Goal: Task Accomplishment & Management: Manage account settings

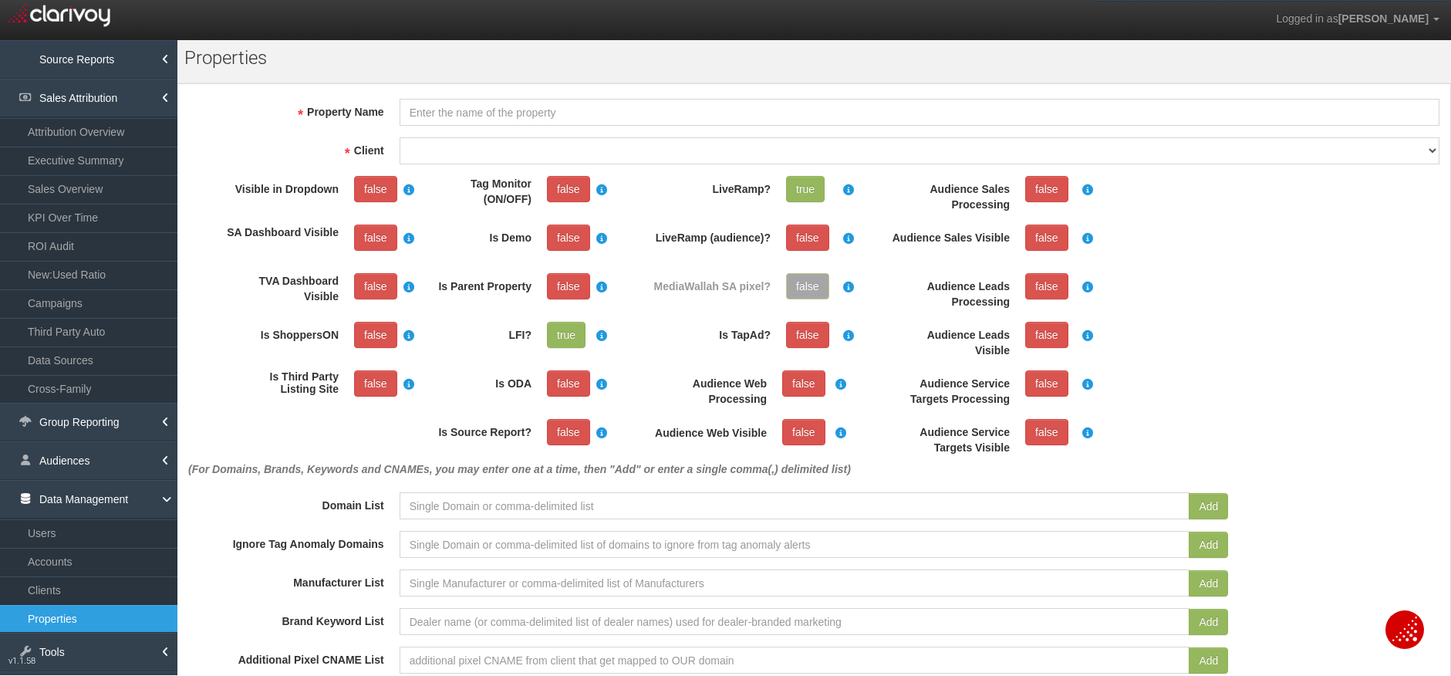
scroll to position [35, 0]
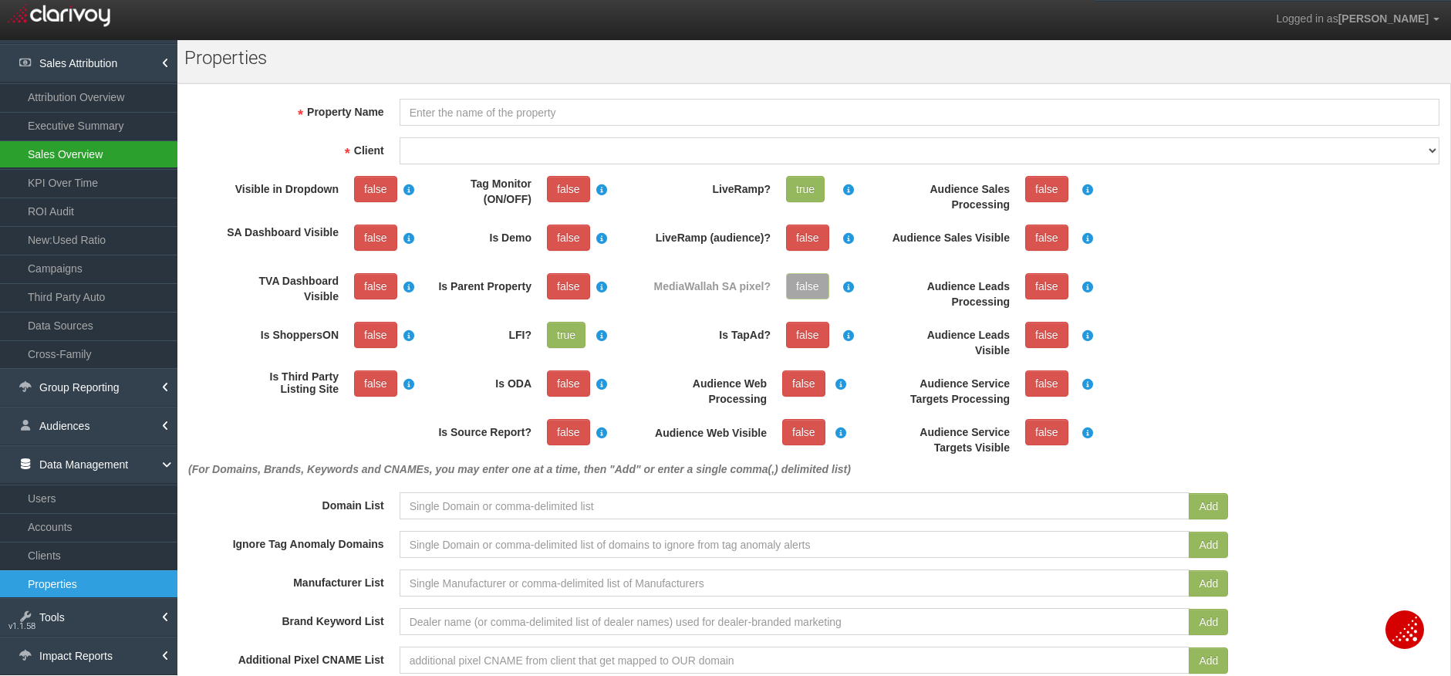
click at [64, 151] on link "Sales Overview" at bounding box center [88, 154] width 177 height 28
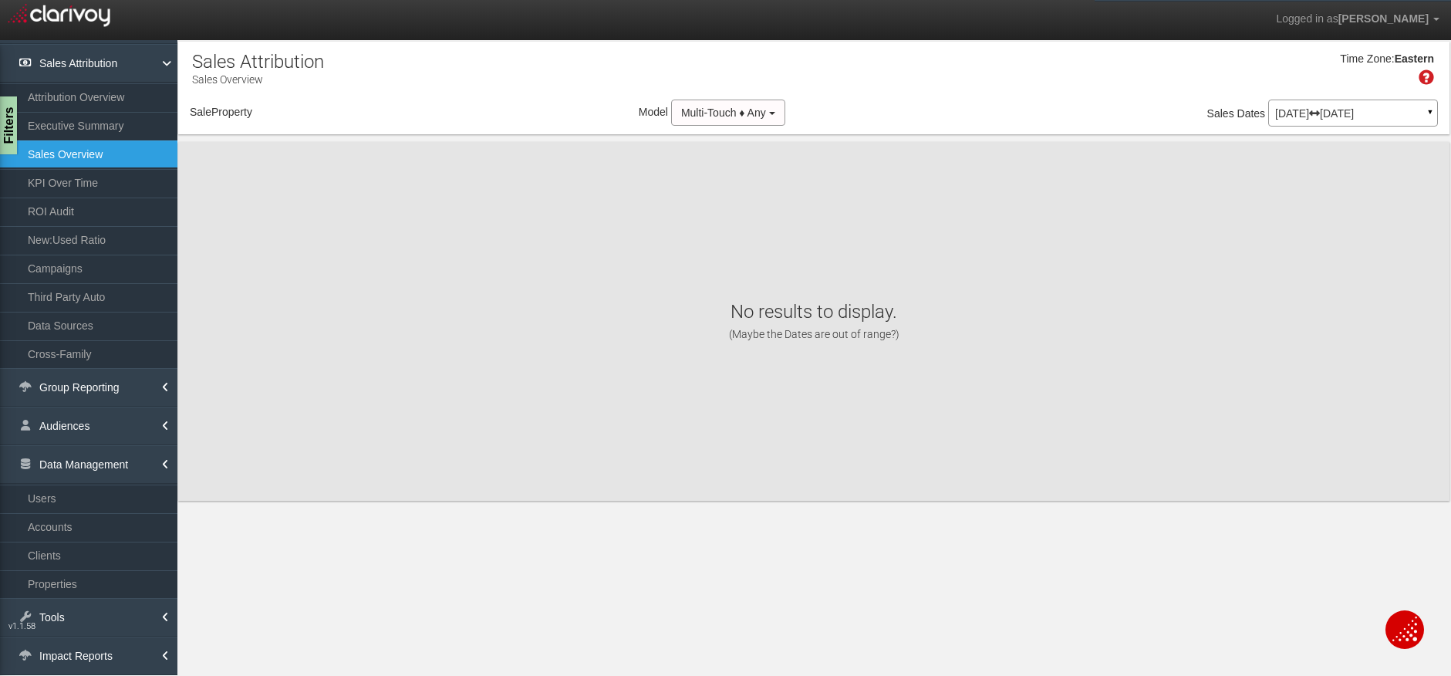
select select "object:8670"
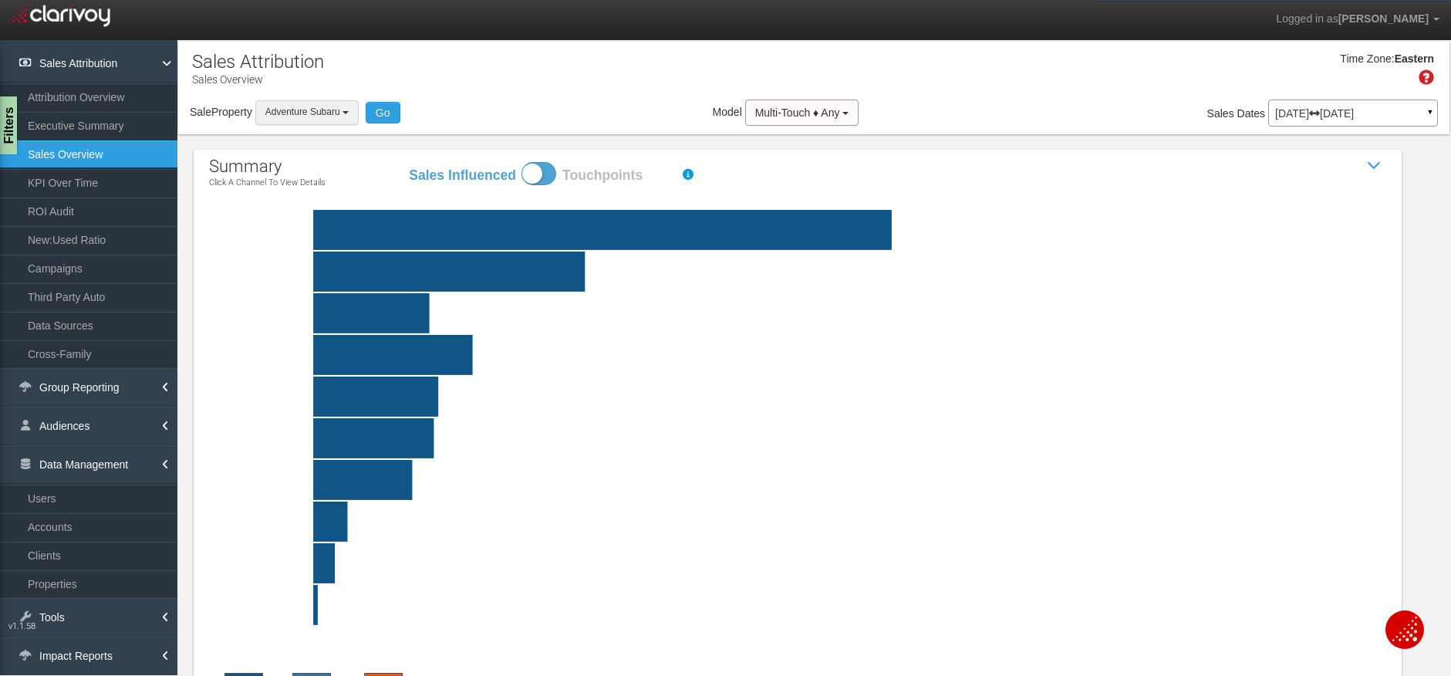
click at [349, 113] on b "button" at bounding box center [345, 112] width 6 height 3
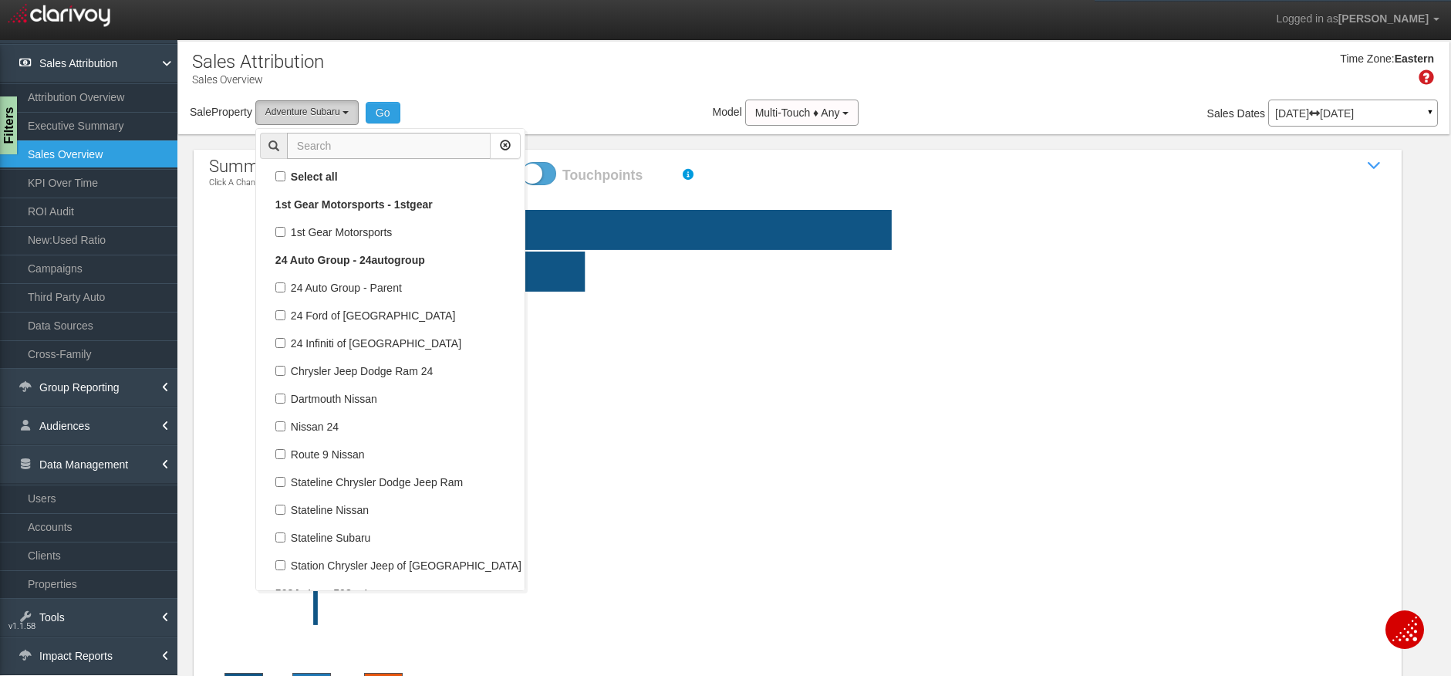
scroll to position [999, 0]
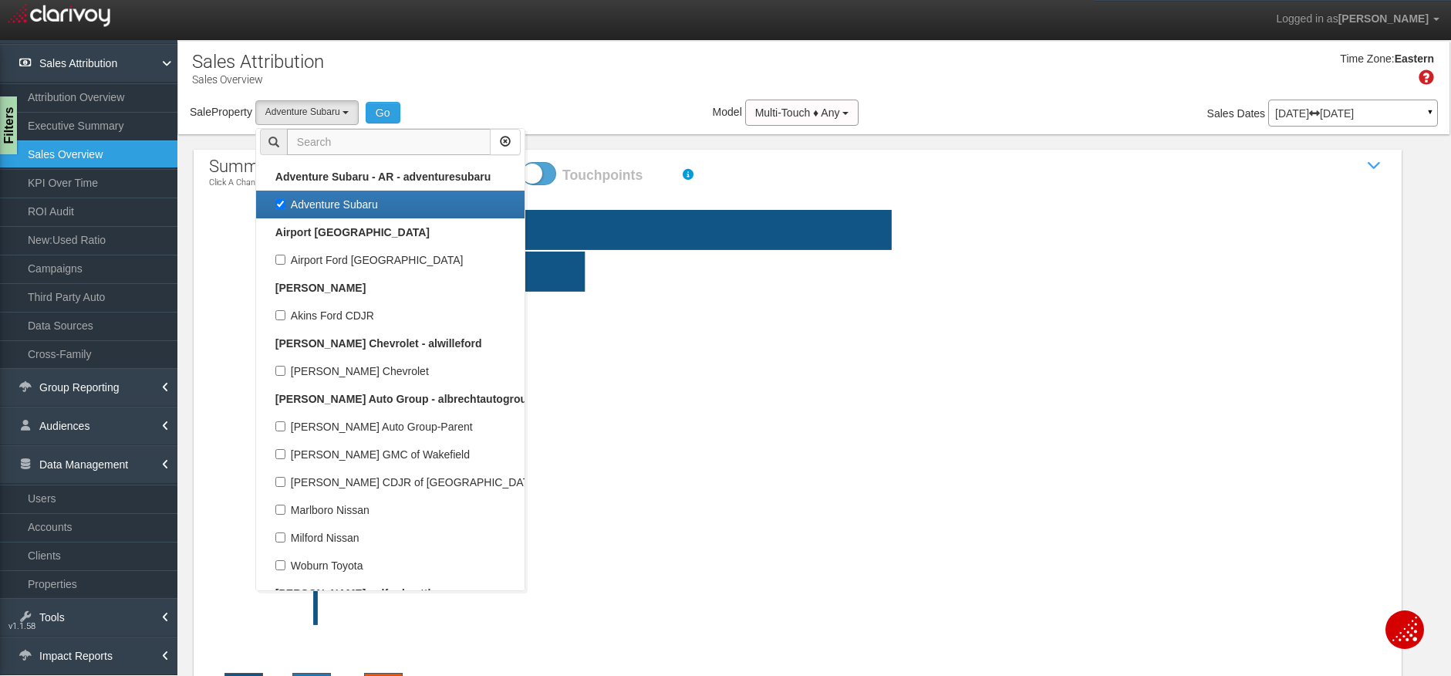
click at [335, 140] on input "text" at bounding box center [389, 142] width 204 height 26
drag, startPoint x: 275, startPoint y: 200, endPoint x: 299, endPoint y: 206, distance: 24.7
click at [276, 201] on label "Adventure Subaru" at bounding box center [390, 204] width 261 height 20
click at [276, 201] on input "Adventure Subaru" at bounding box center [280, 204] width 10 height 10
checkbox input "false"
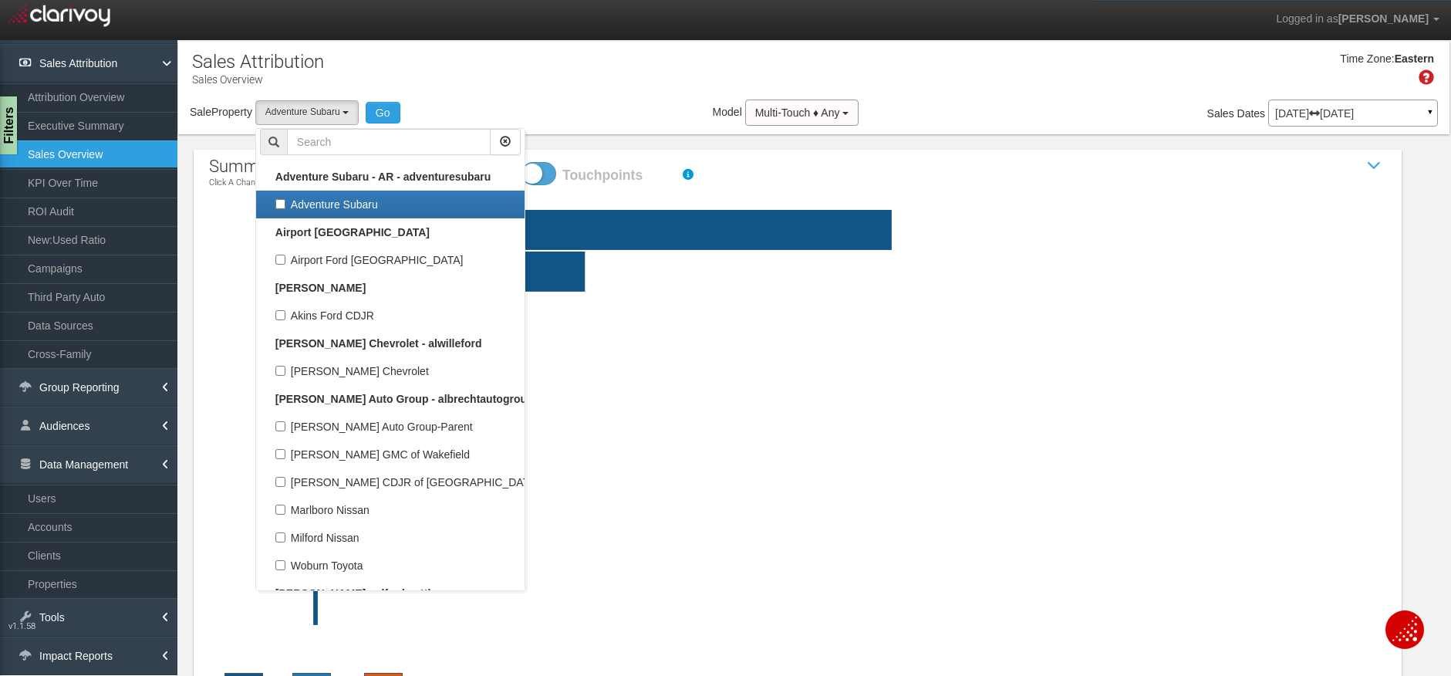
select select
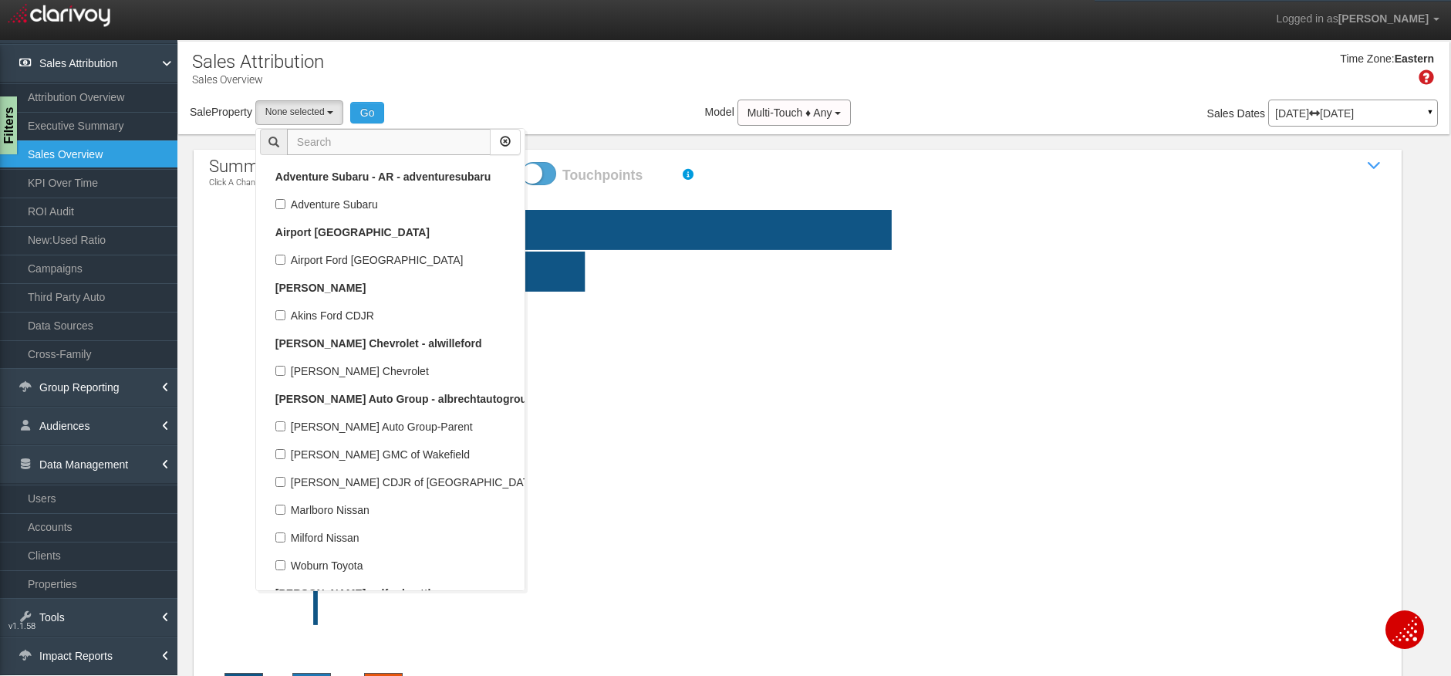
click at [326, 146] on input "text" at bounding box center [389, 142] width 204 height 26
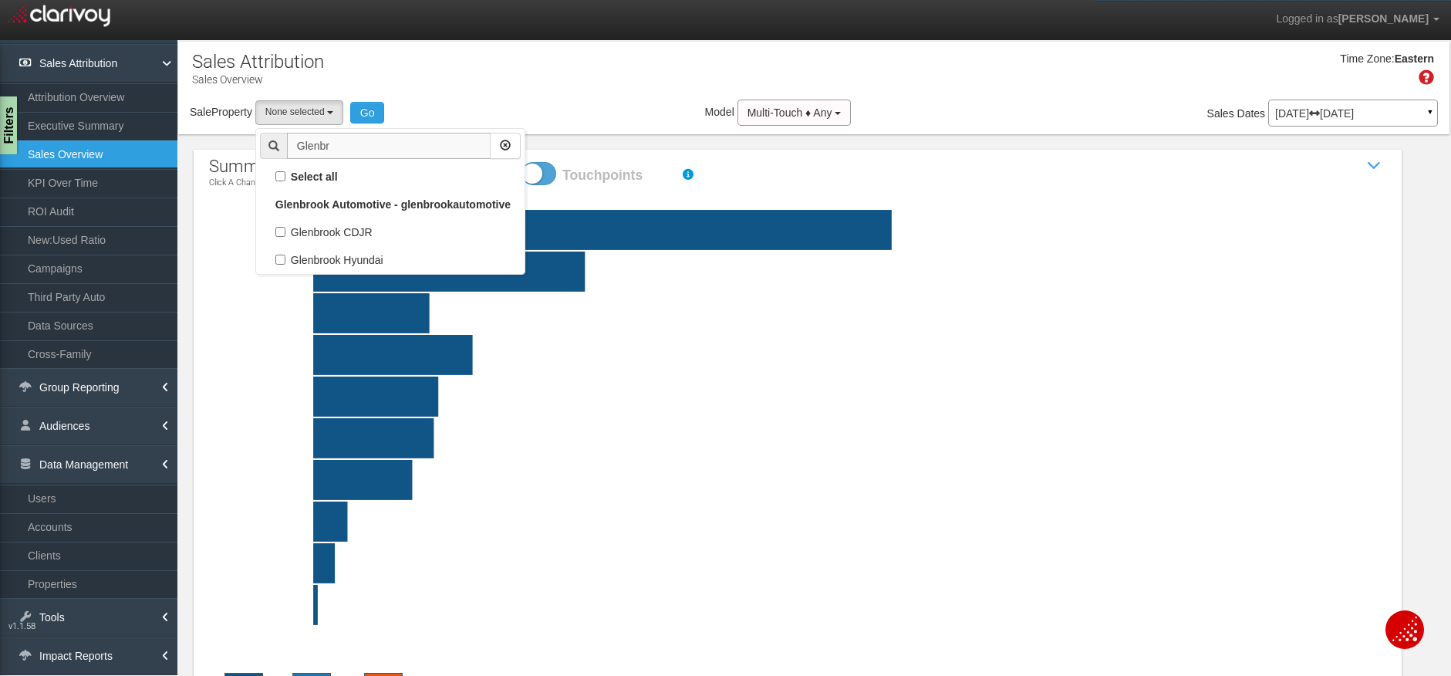
scroll to position [0, 0]
type input "Glenbr"
click at [336, 238] on label "Glenbrook CDJR" at bounding box center [390, 232] width 261 height 20
click at [285, 237] on input "Glenbrook CDJR" at bounding box center [280, 232] width 10 height 10
checkbox input "true"
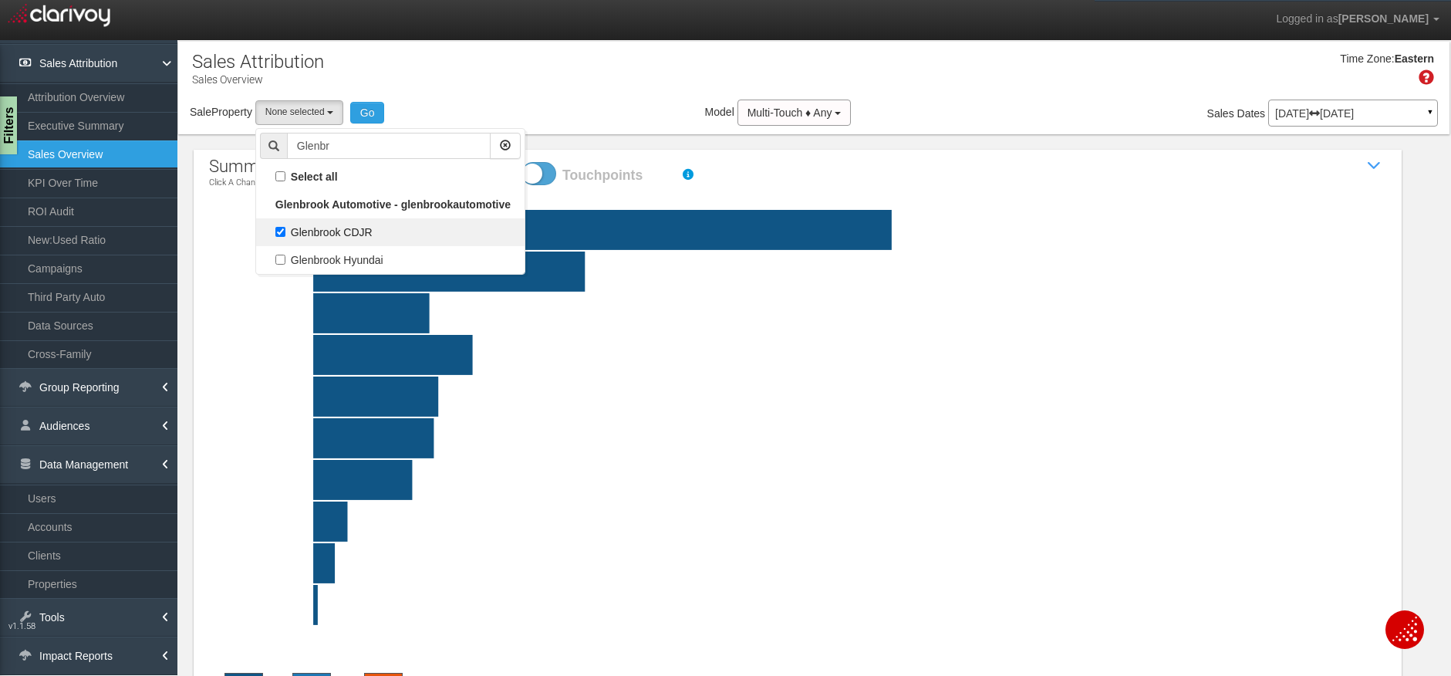
select select "object:9572"
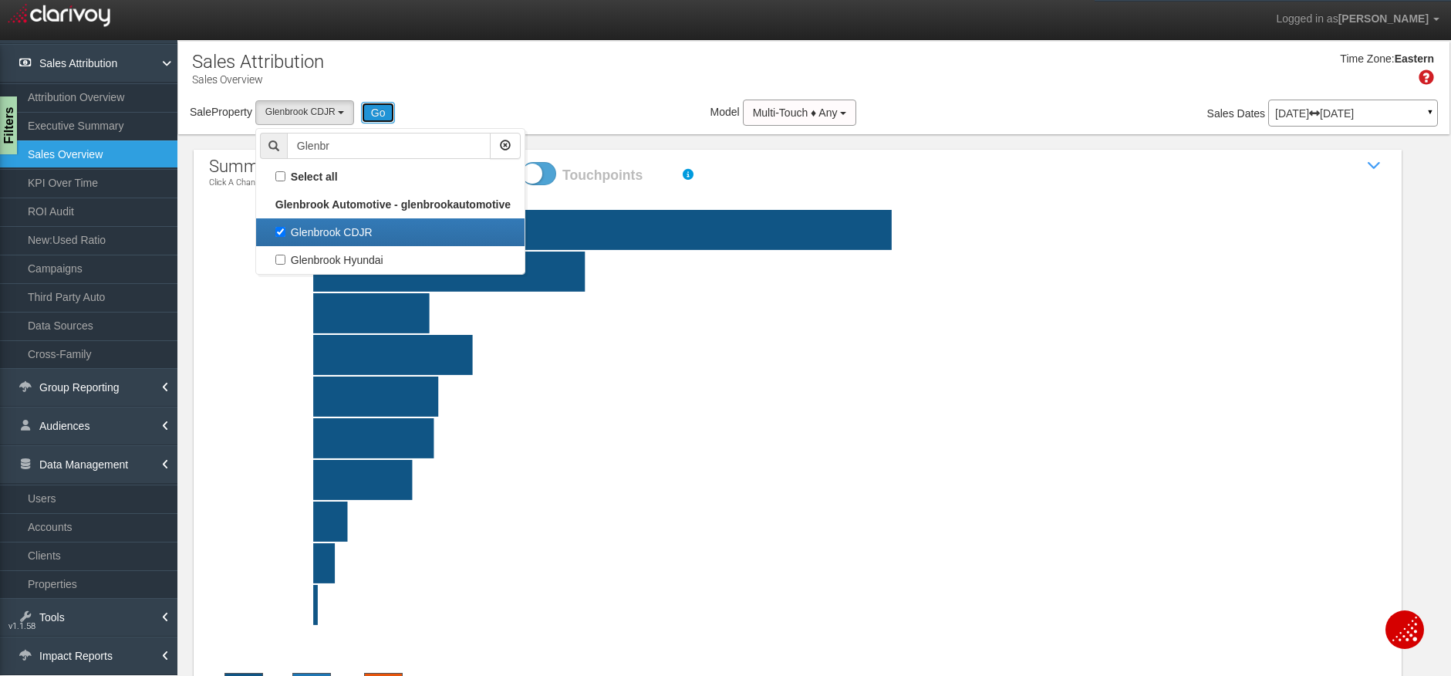
click at [379, 105] on button "Go" at bounding box center [378, 113] width 35 height 22
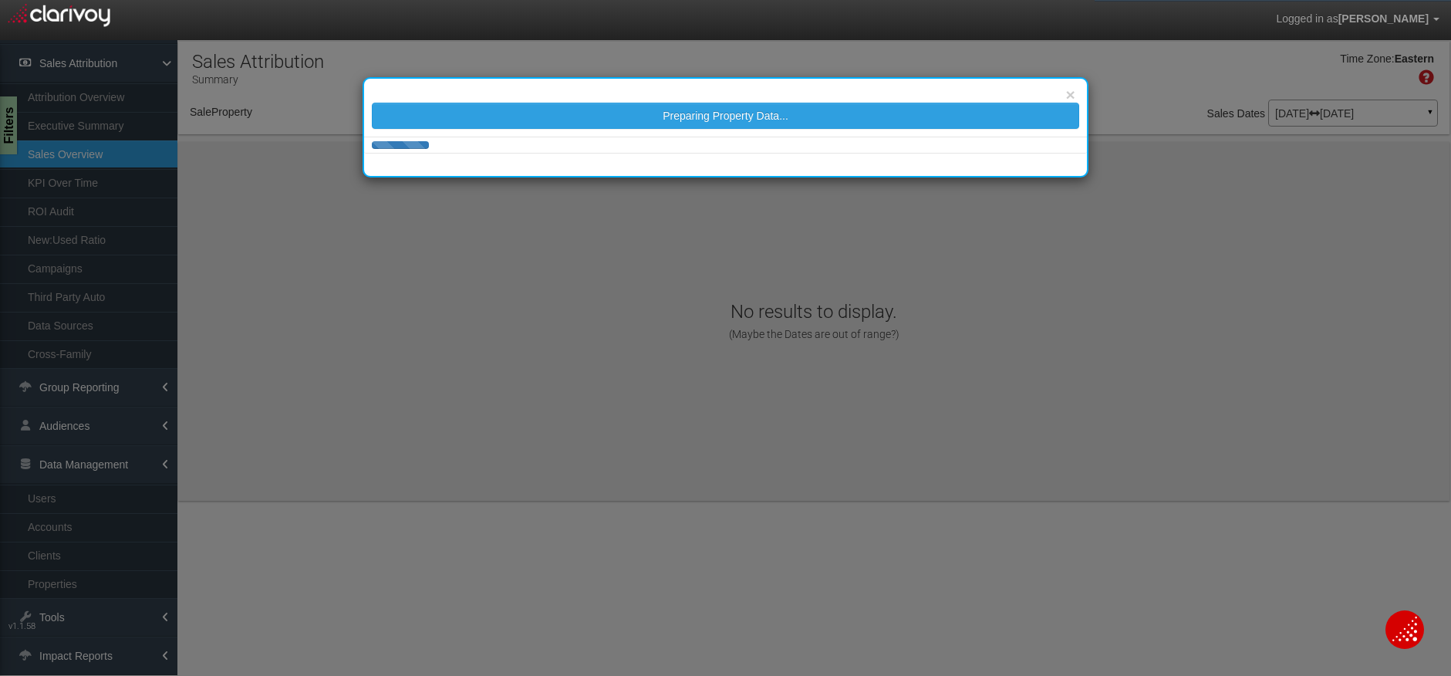
select select "object:12163"
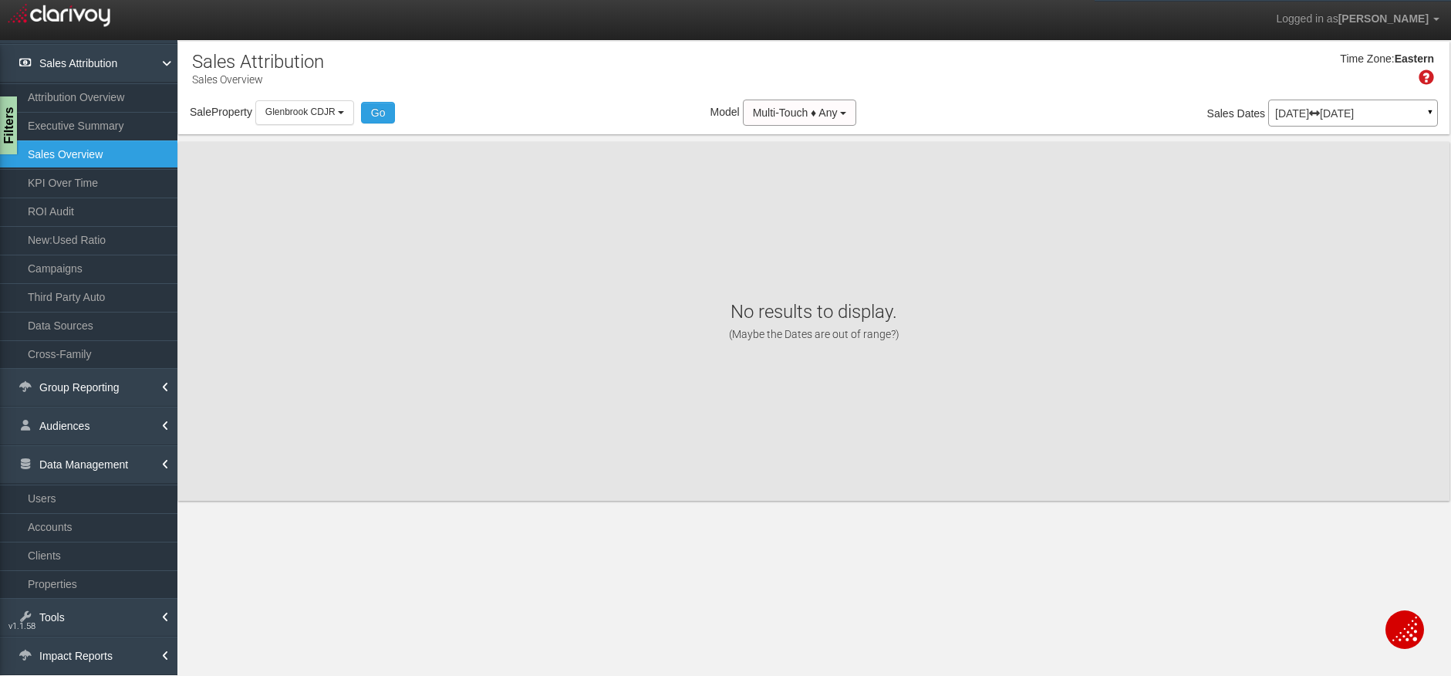
click at [1381, 112] on p "May 01, 2025 May 31, 2025" at bounding box center [1353, 113] width 156 height 11
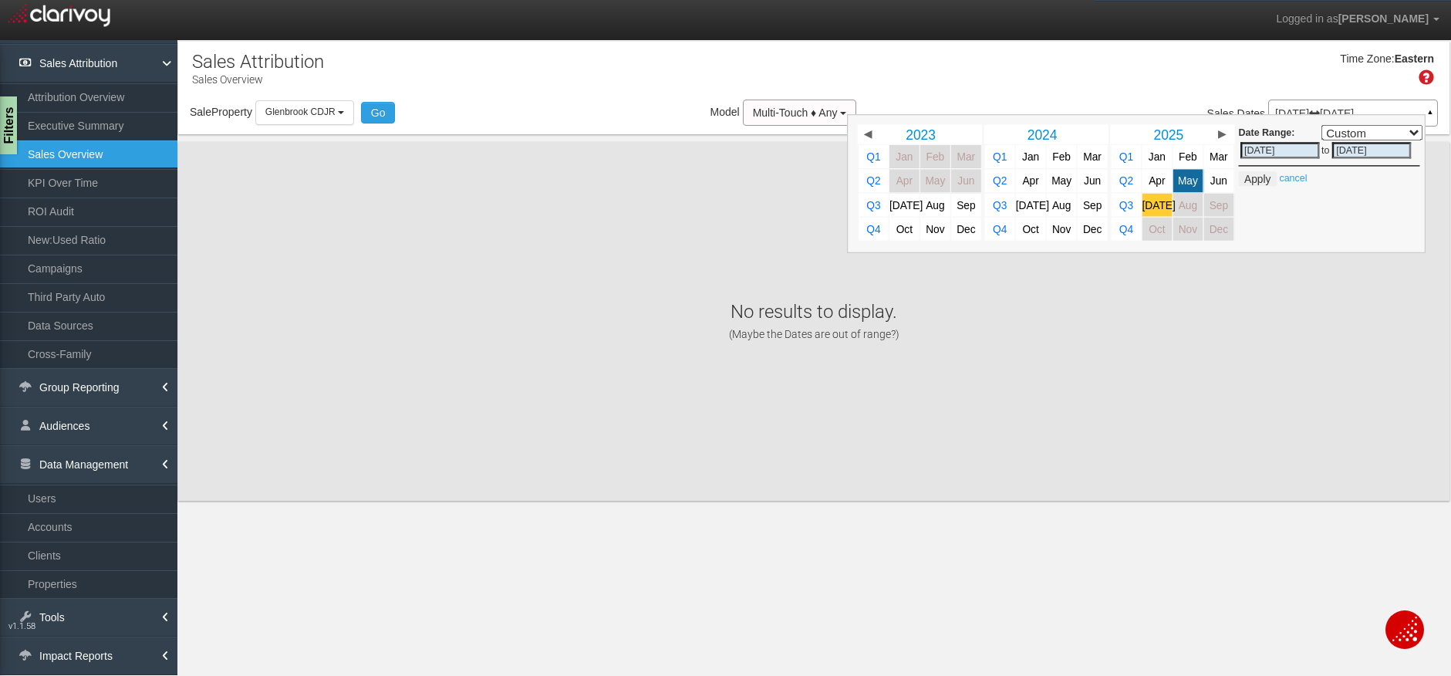
click at [1153, 211] on link "[DATE]" at bounding box center [1157, 205] width 30 height 23
select select ","
type input "07/01/2025"
type input "[DATE]"
click at [1184, 183] on span "May" at bounding box center [1188, 181] width 20 height 12
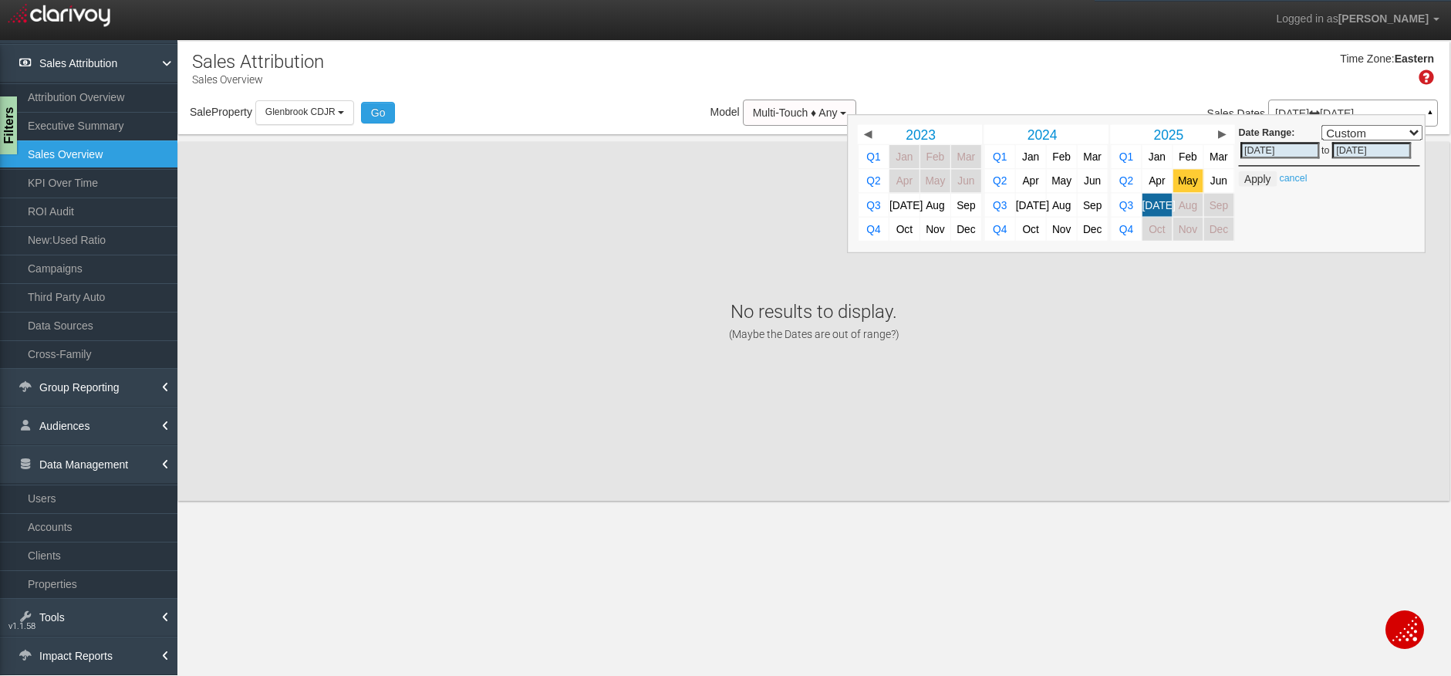
select select ","
type input "[DATE]"
click at [1260, 173] on button "Apply" at bounding box center [1257, 178] width 38 height 15
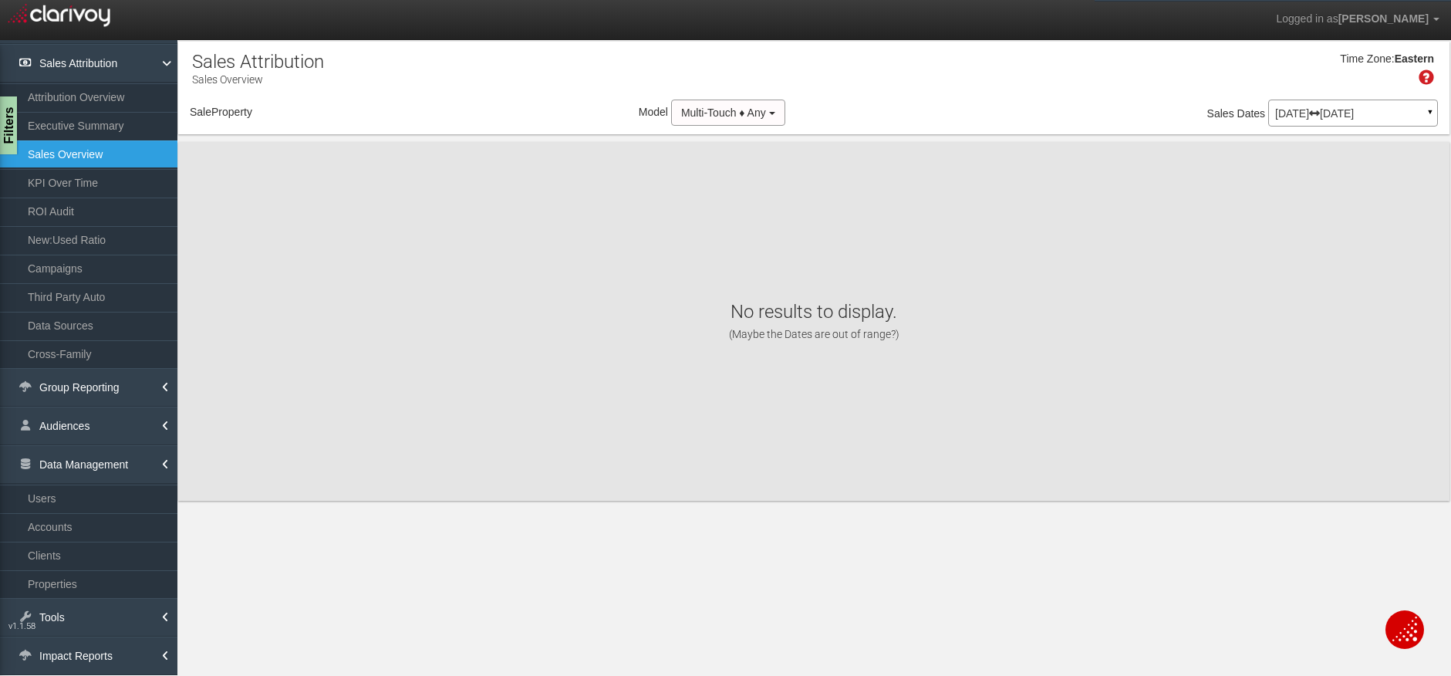
select select "object:14772"
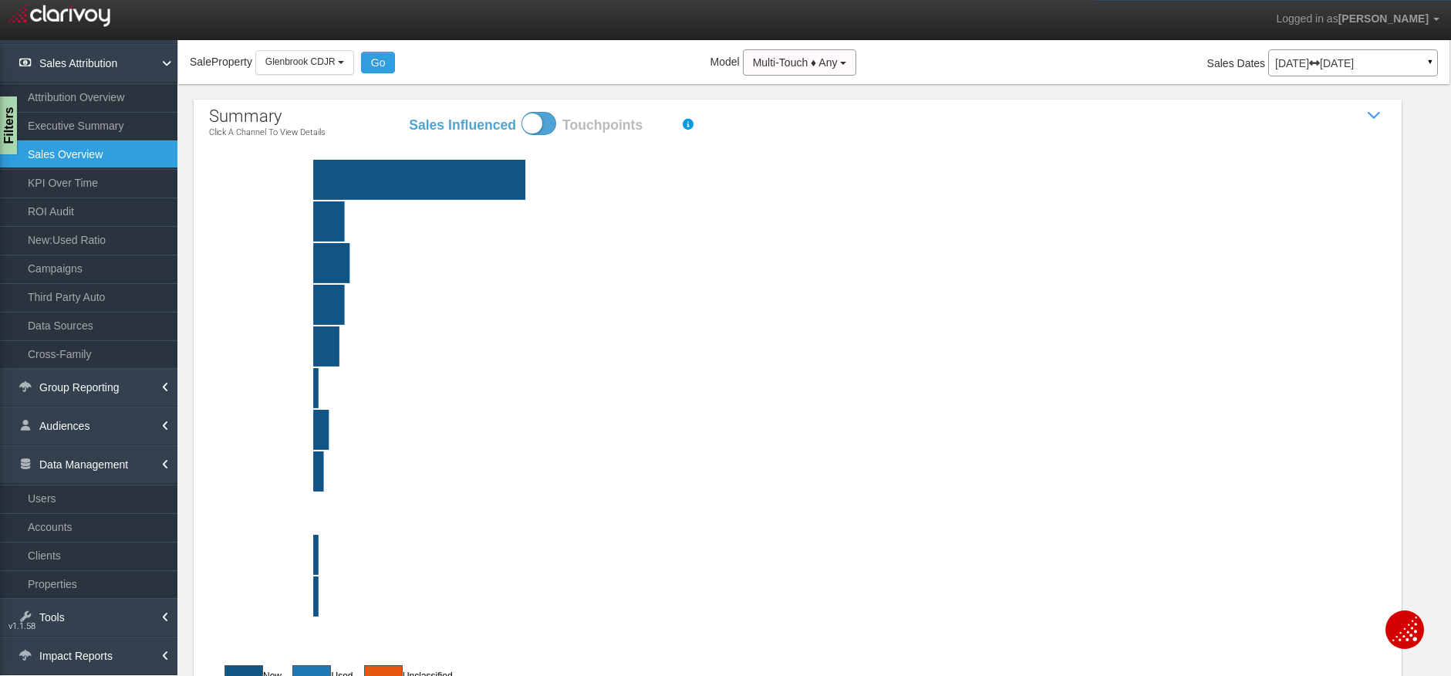
scroll to position [89, 0]
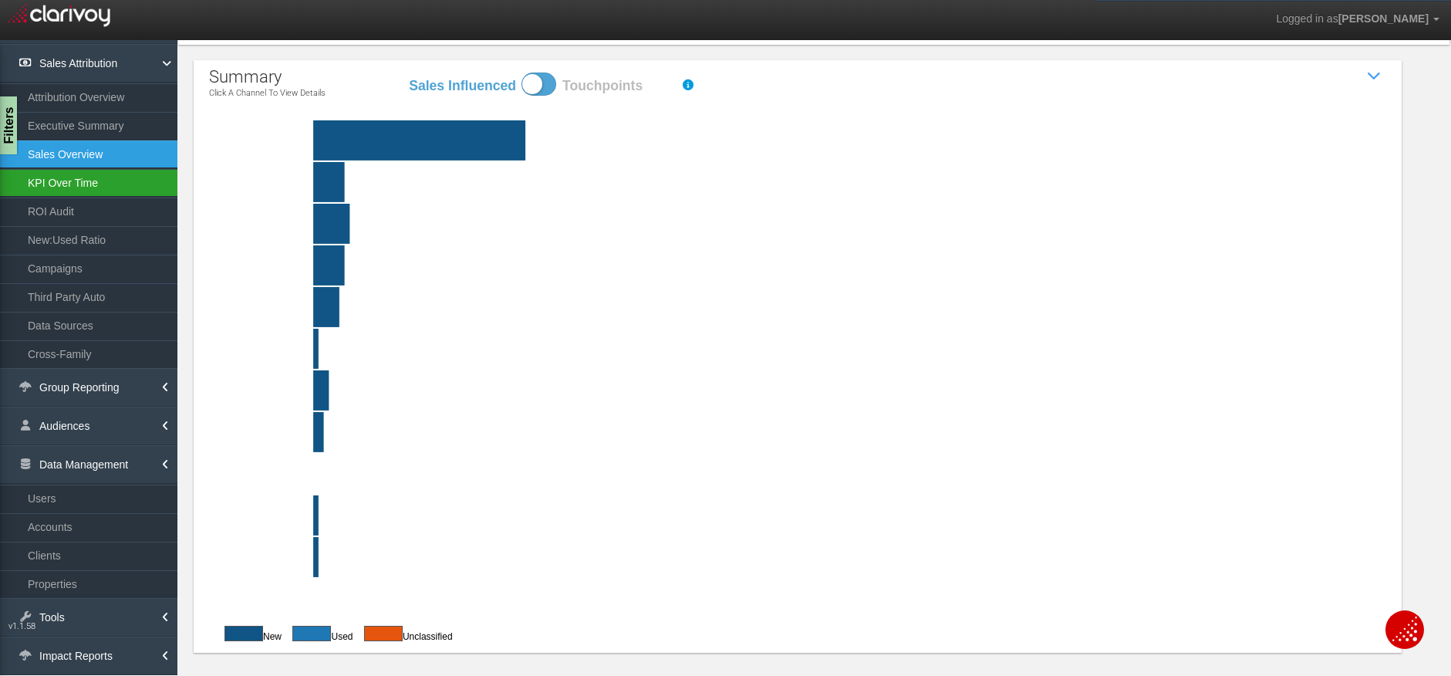
click at [99, 185] on link "KPI Over Time" at bounding box center [88, 183] width 177 height 28
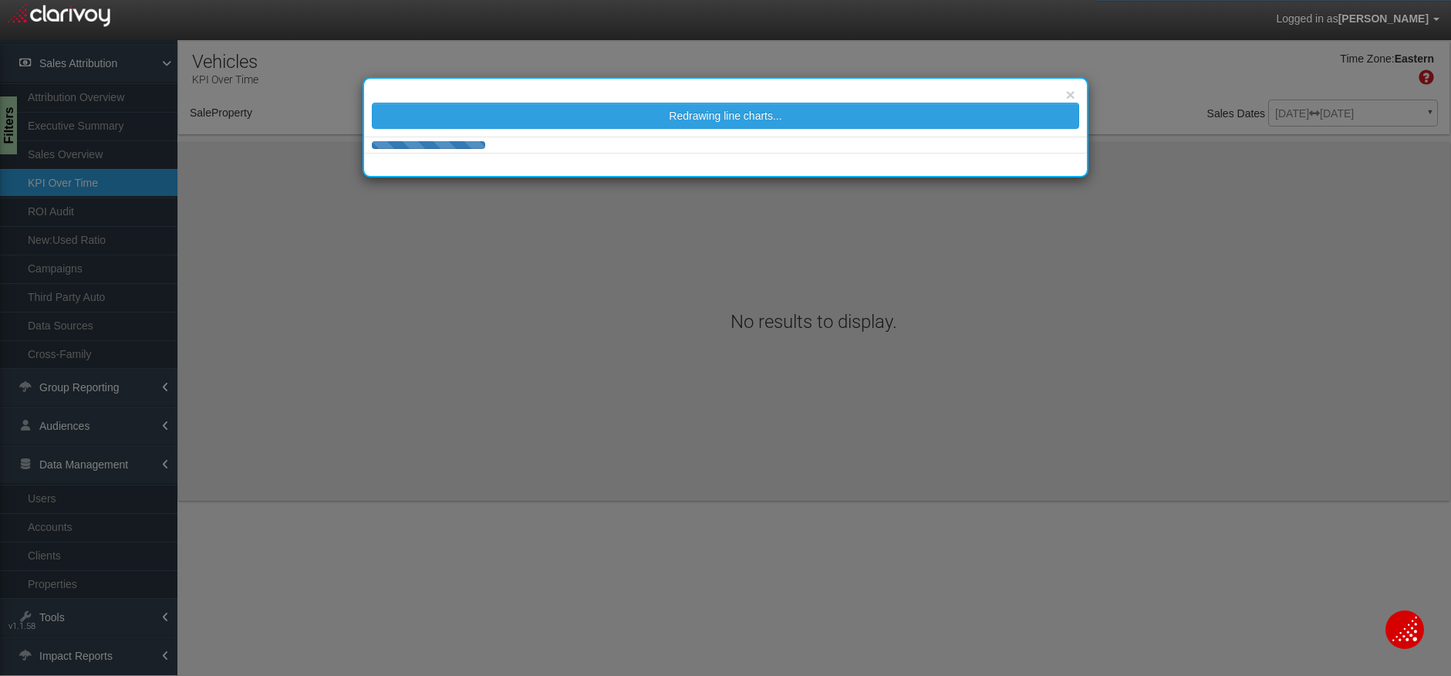
select select "object:17363"
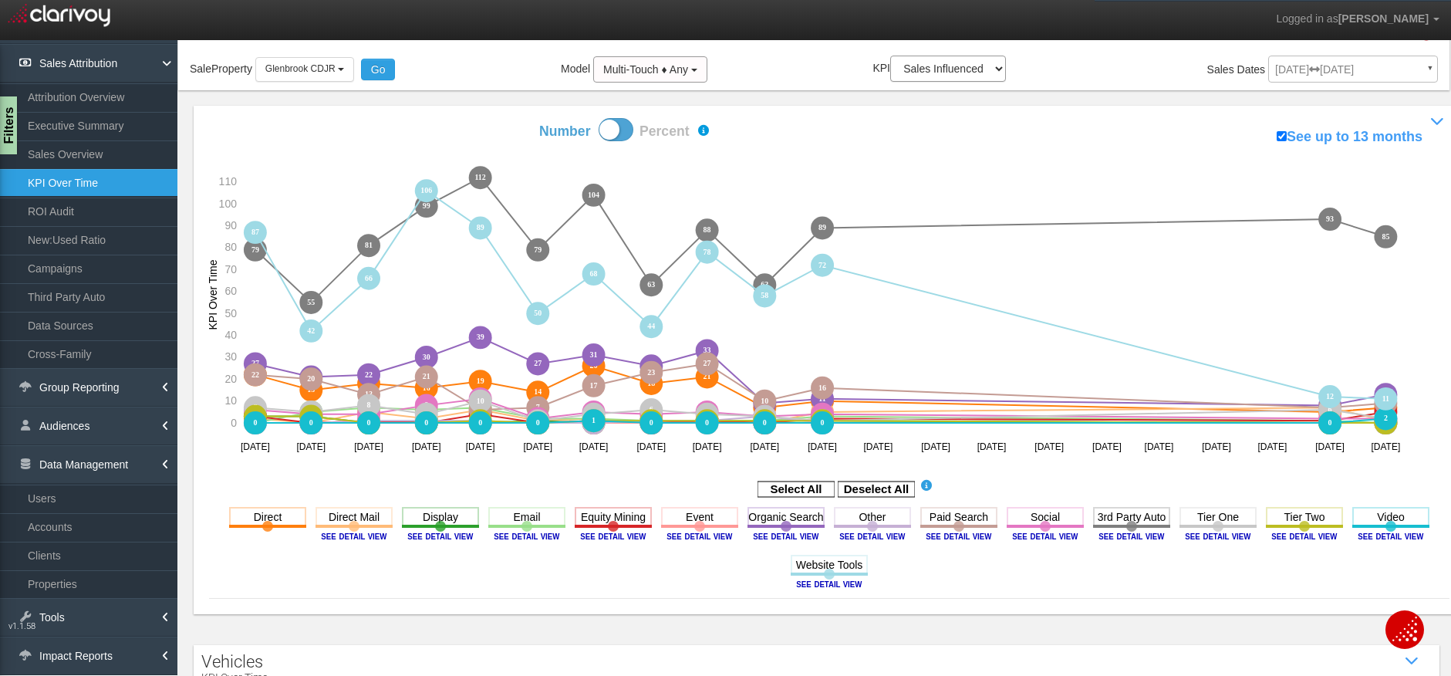
scroll to position [77, 0]
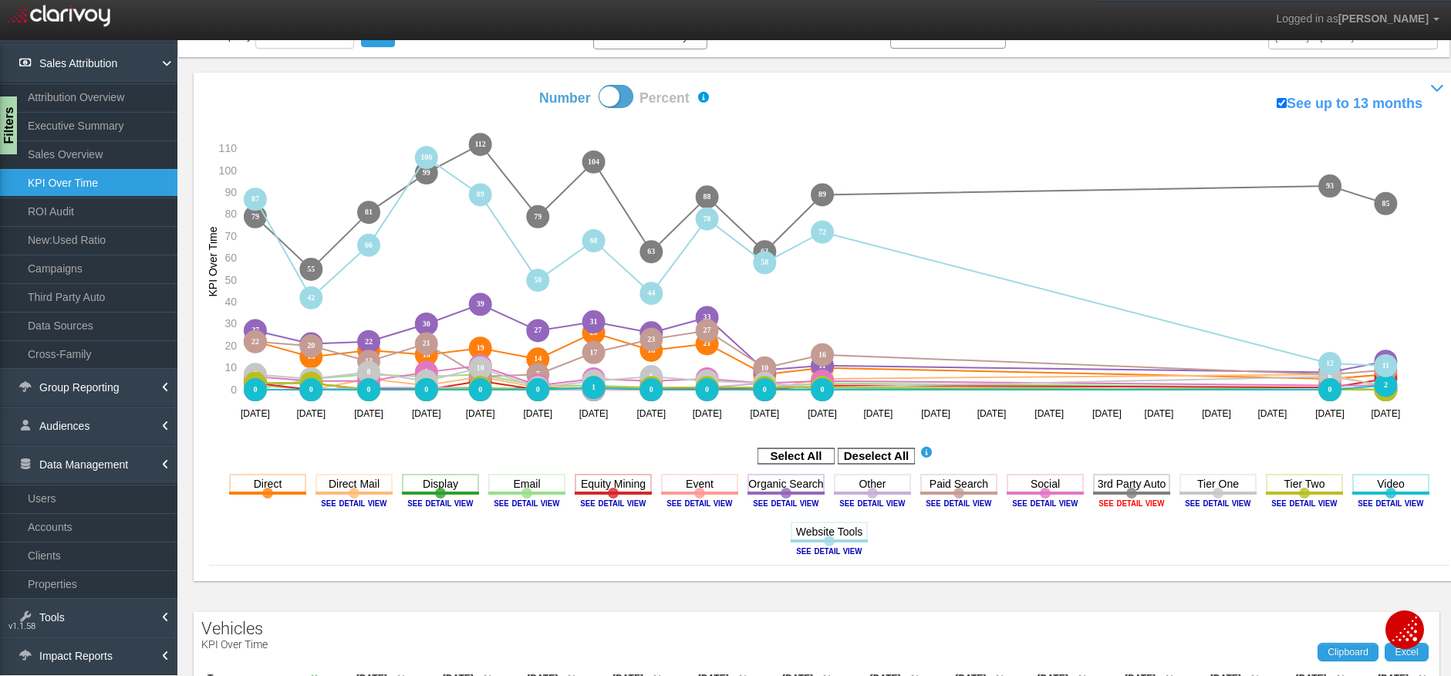
click at [1129, 502] on image at bounding box center [1131, 502] width 69 height 9
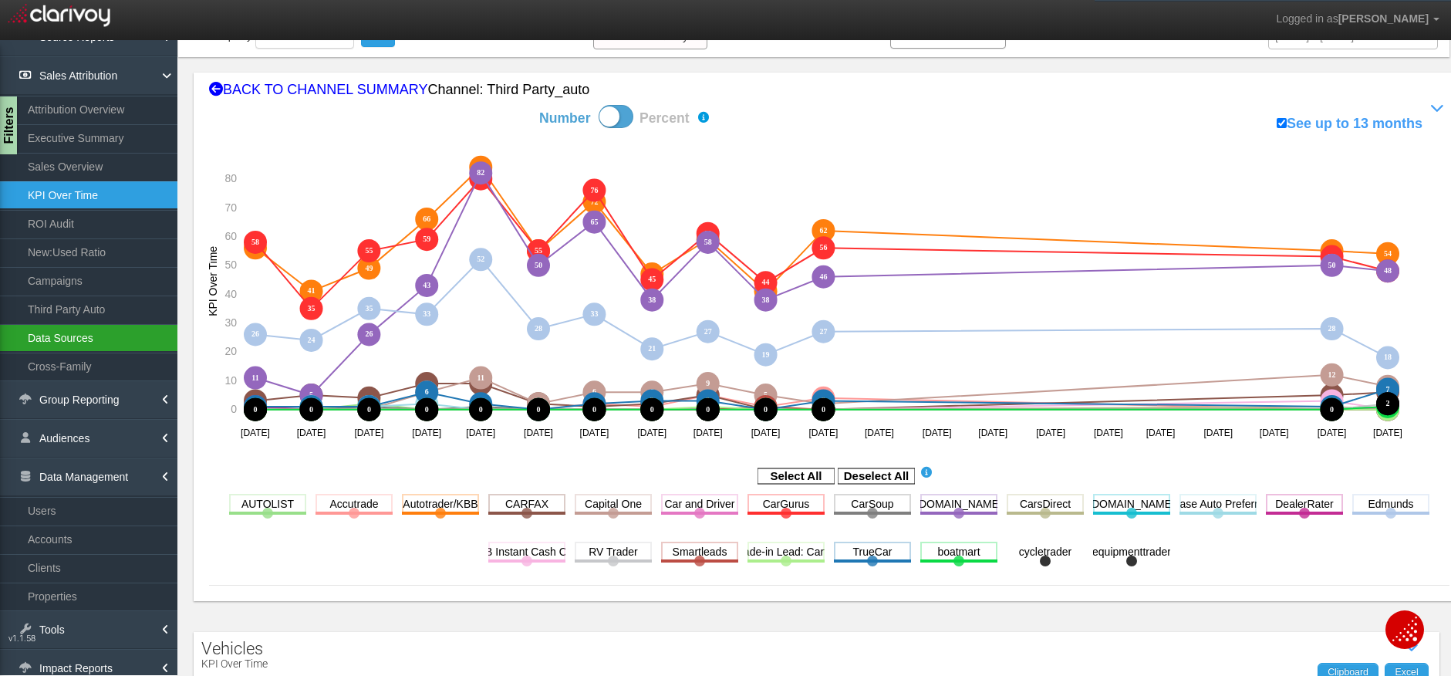
scroll to position [35, 0]
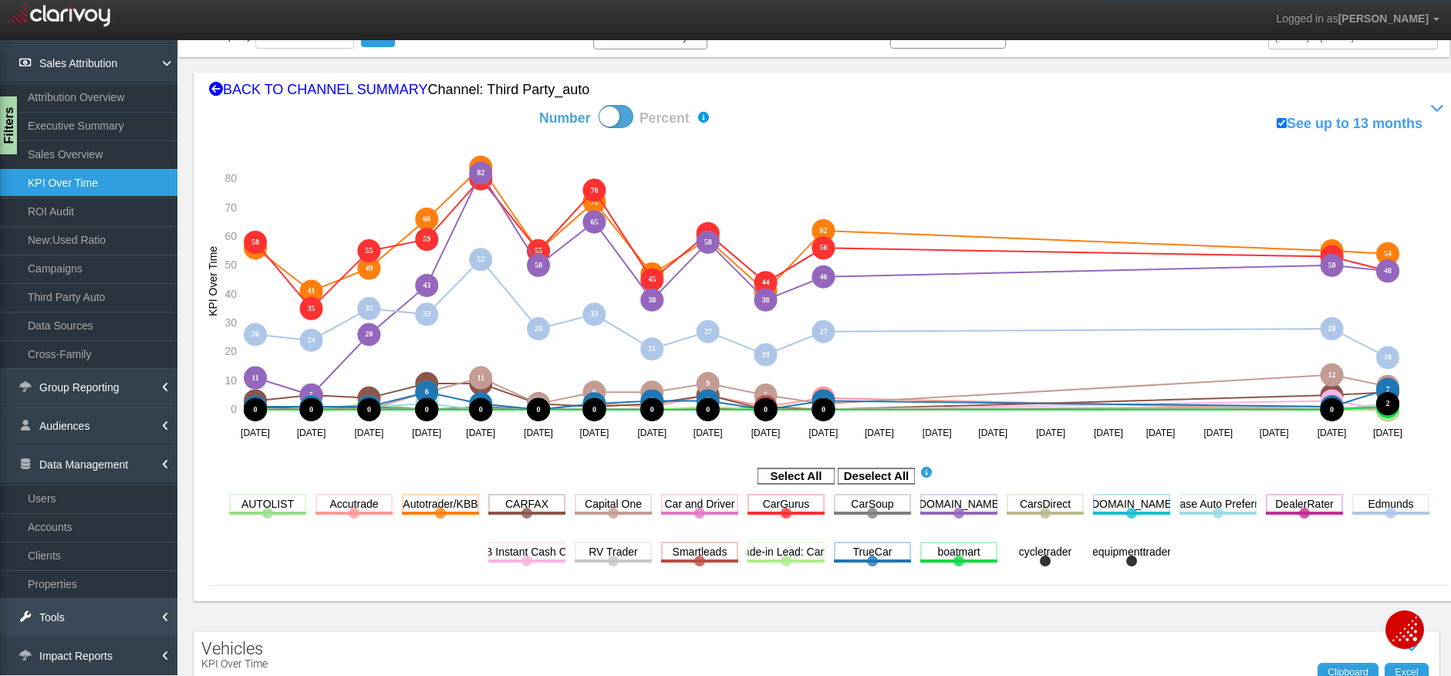
click at [146, 617] on link "Tools" at bounding box center [88, 617] width 177 height 39
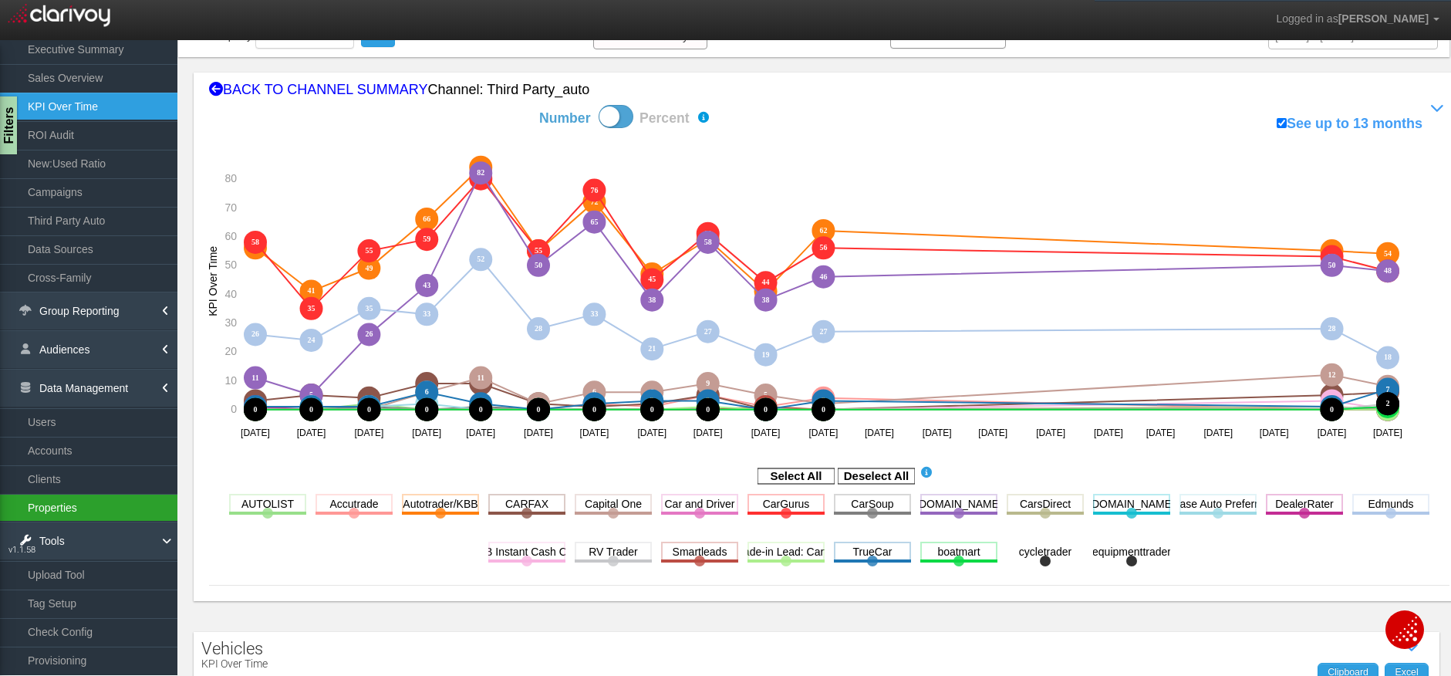
scroll to position [206, 0]
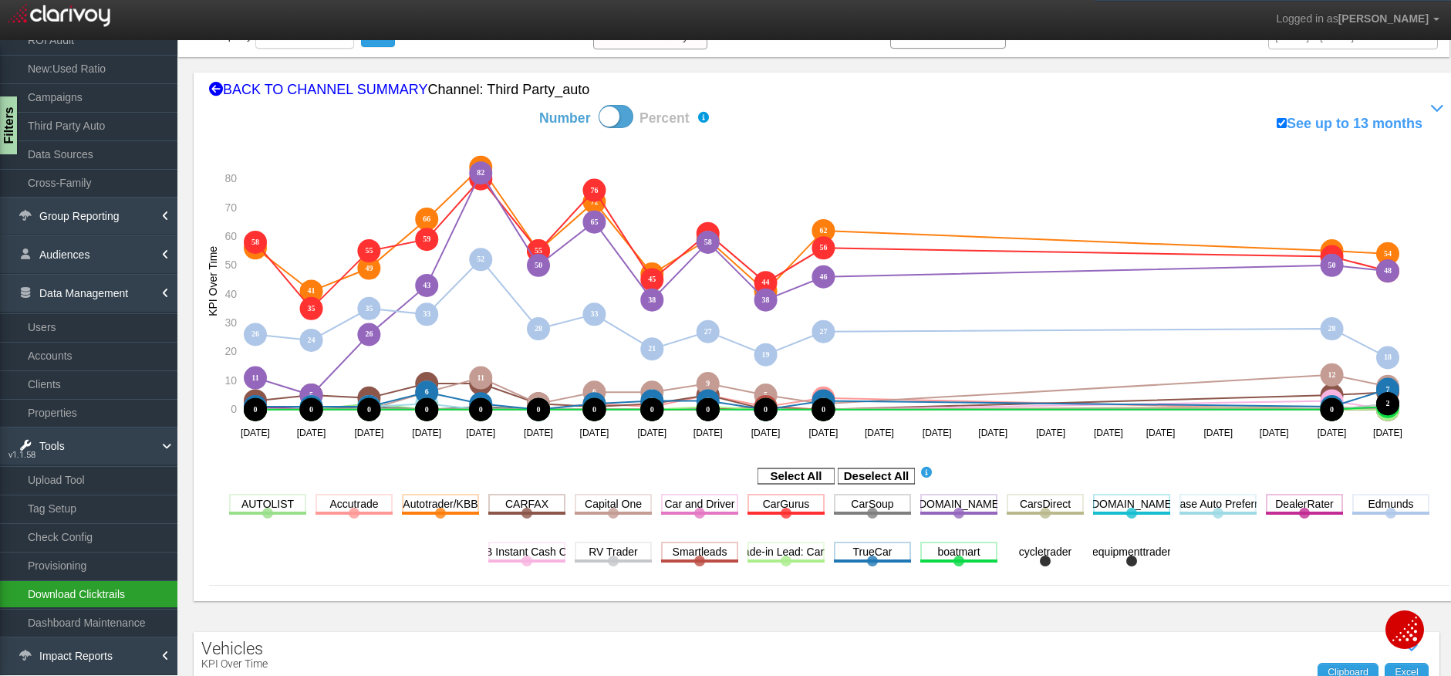
click at [114, 588] on link "Download Clicktrails" at bounding box center [88, 594] width 177 height 28
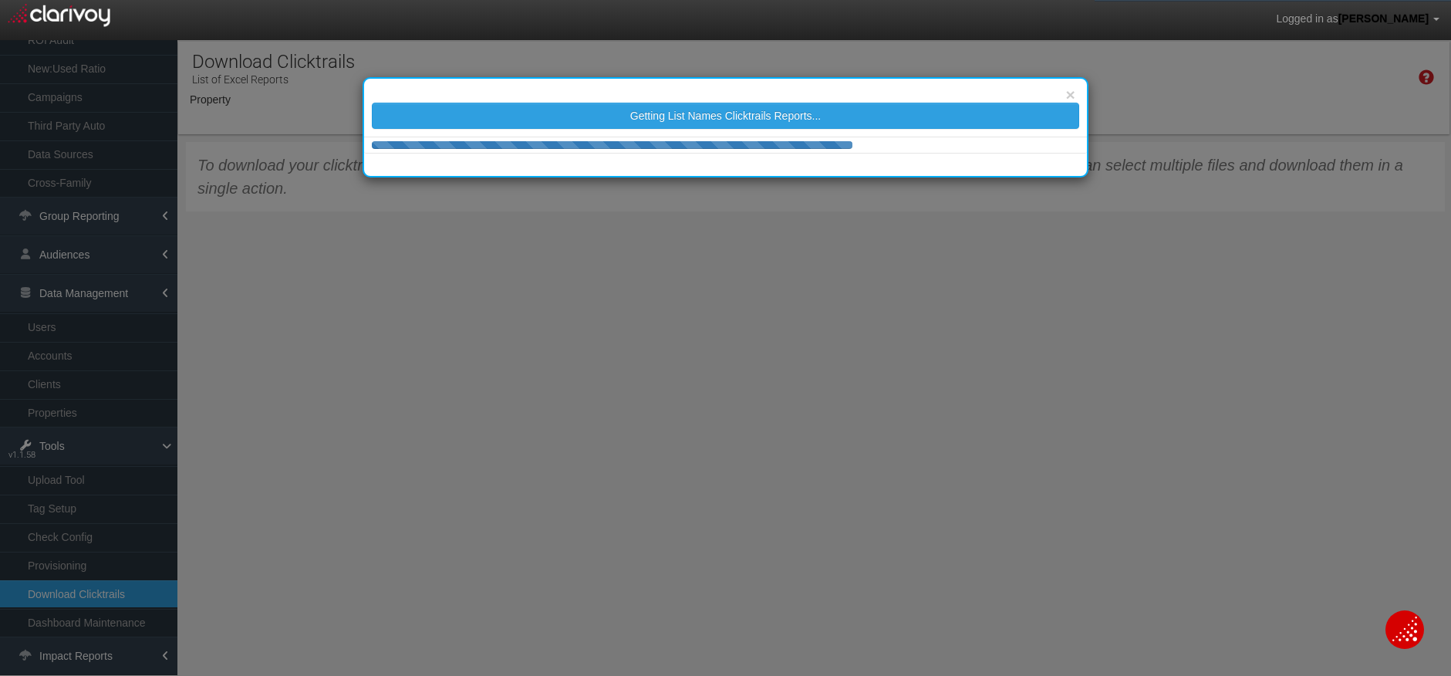
select select "object:20115"
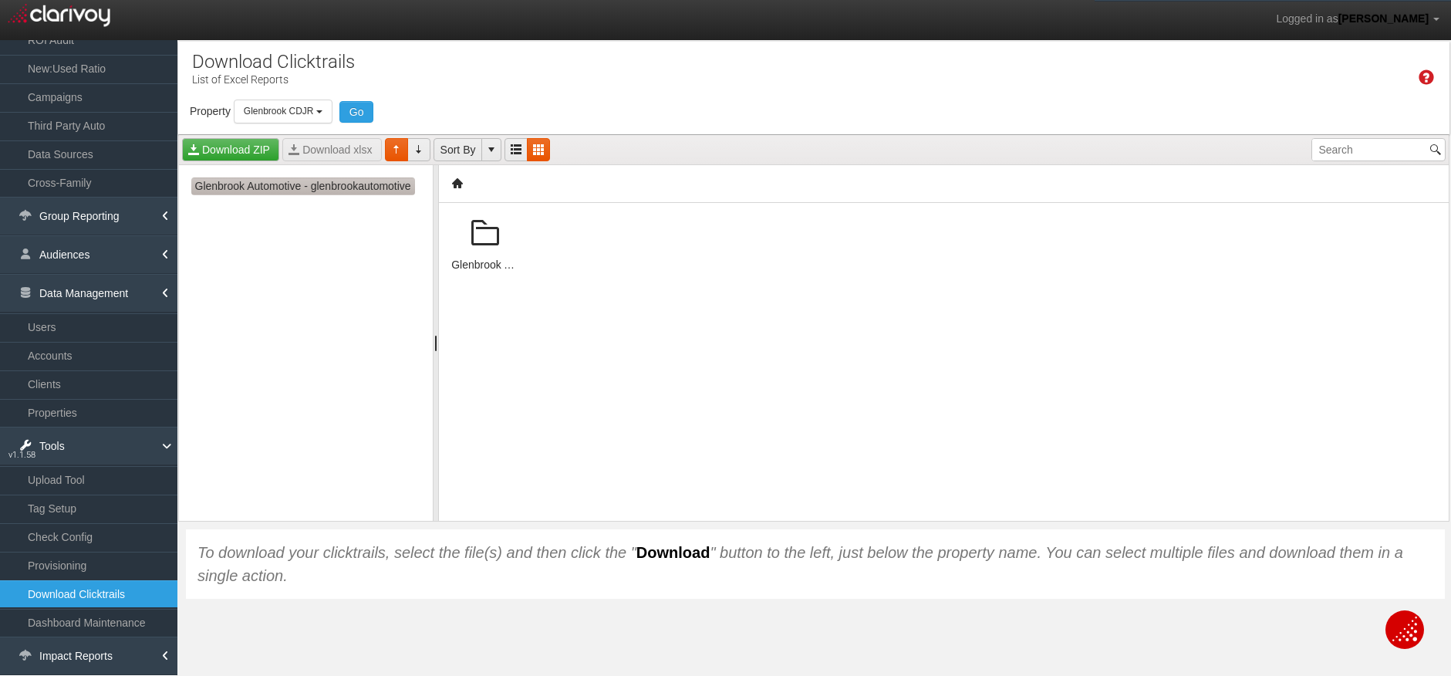
click at [258, 188] on span "Glenbrook Automotive - glenbrookautomotive" at bounding box center [303, 186] width 224 height 18
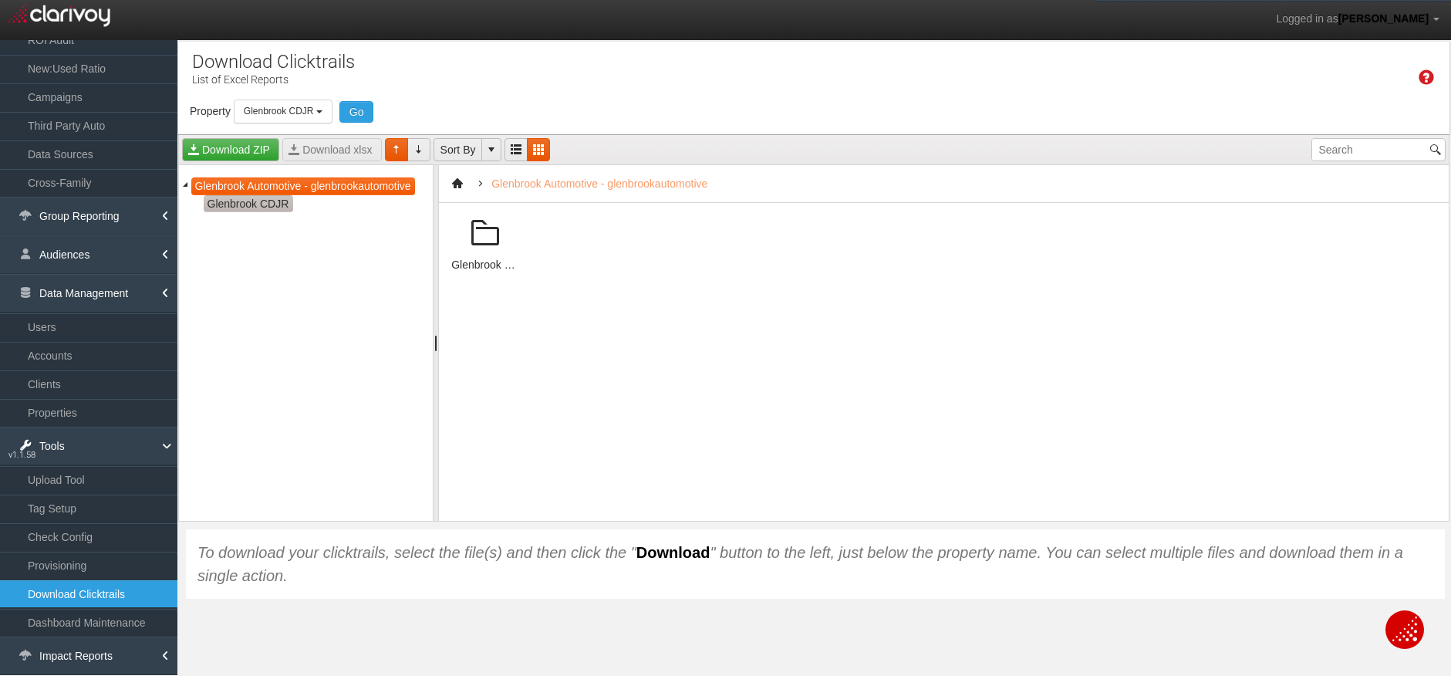
click at [236, 197] on span "Glenbrook CDJR" at bounding box center [248, 204] width 89 height 18
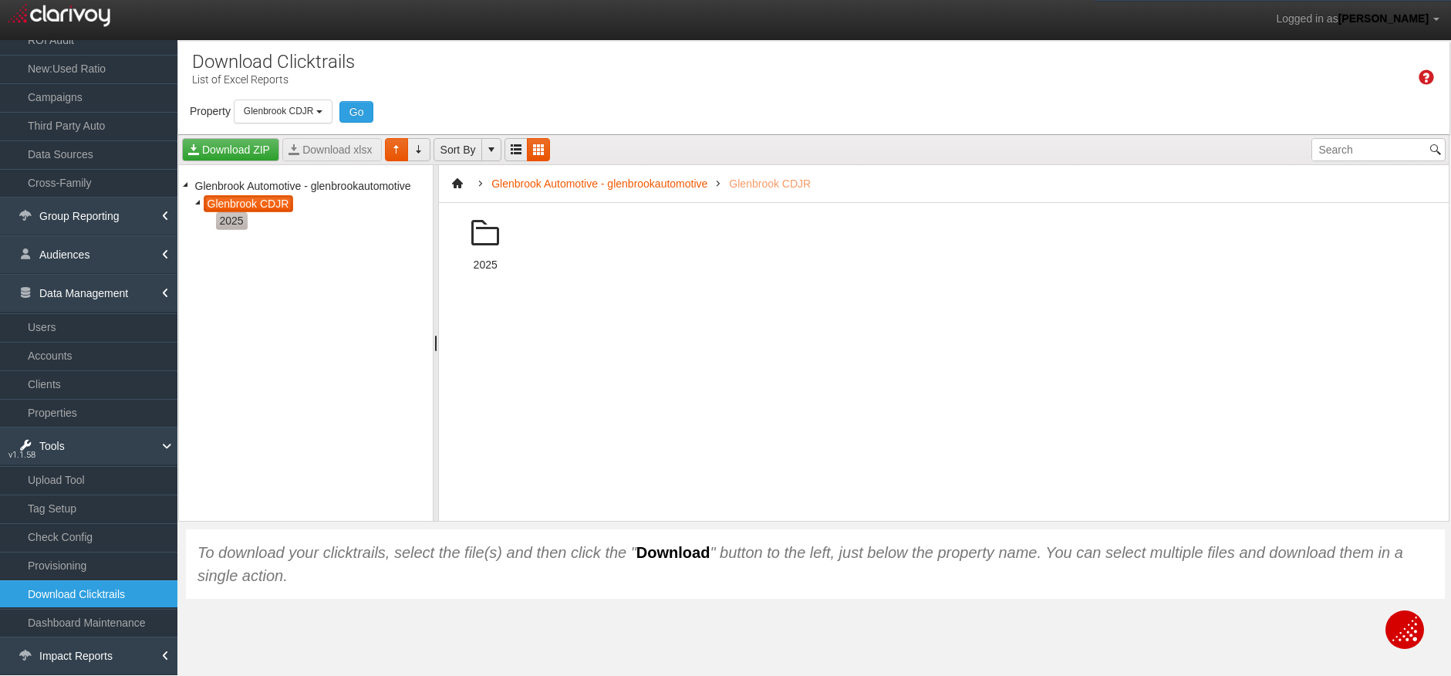
click at [229, 218] on span "2025" at bounding box center [232, 221] width 32 height 18
click at [490, 232] on span at bounding box center [485, 233] width 37 height 37
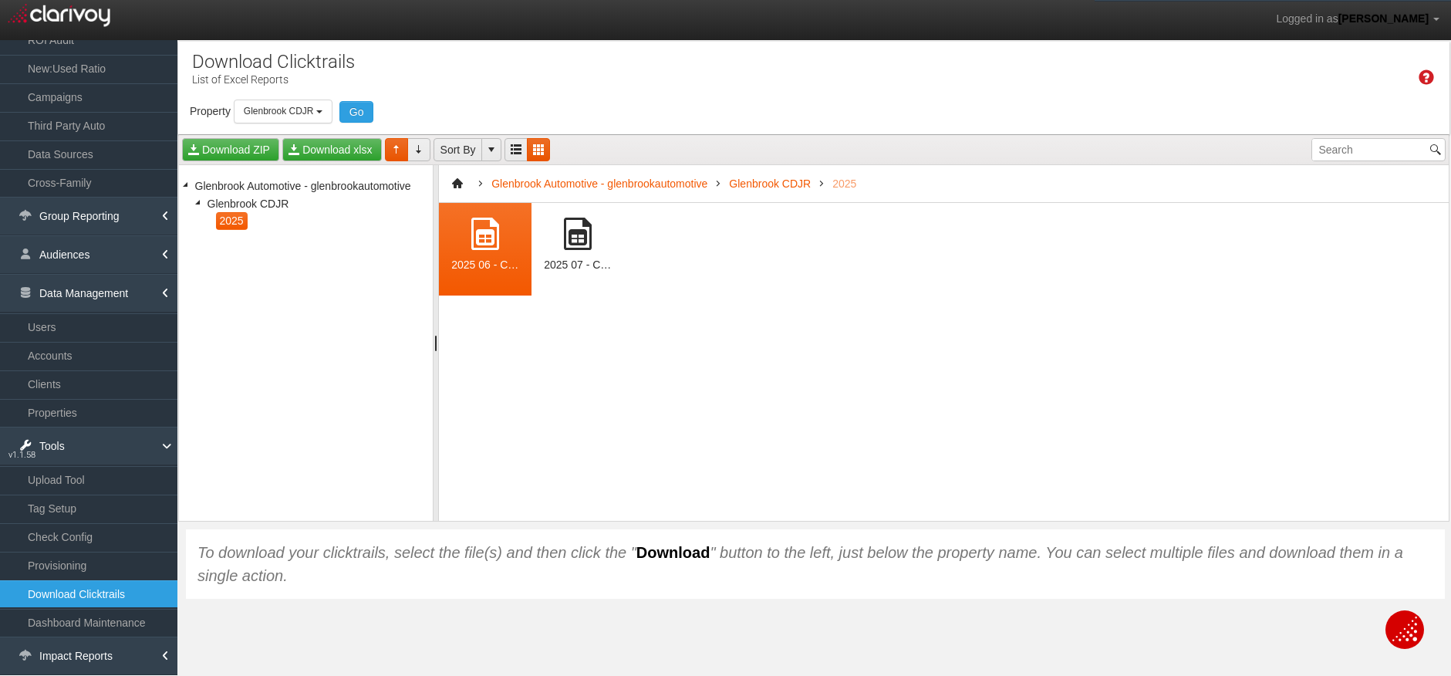
click at [575, 238] on span at bounding box center [577, 233] width 37 height 37
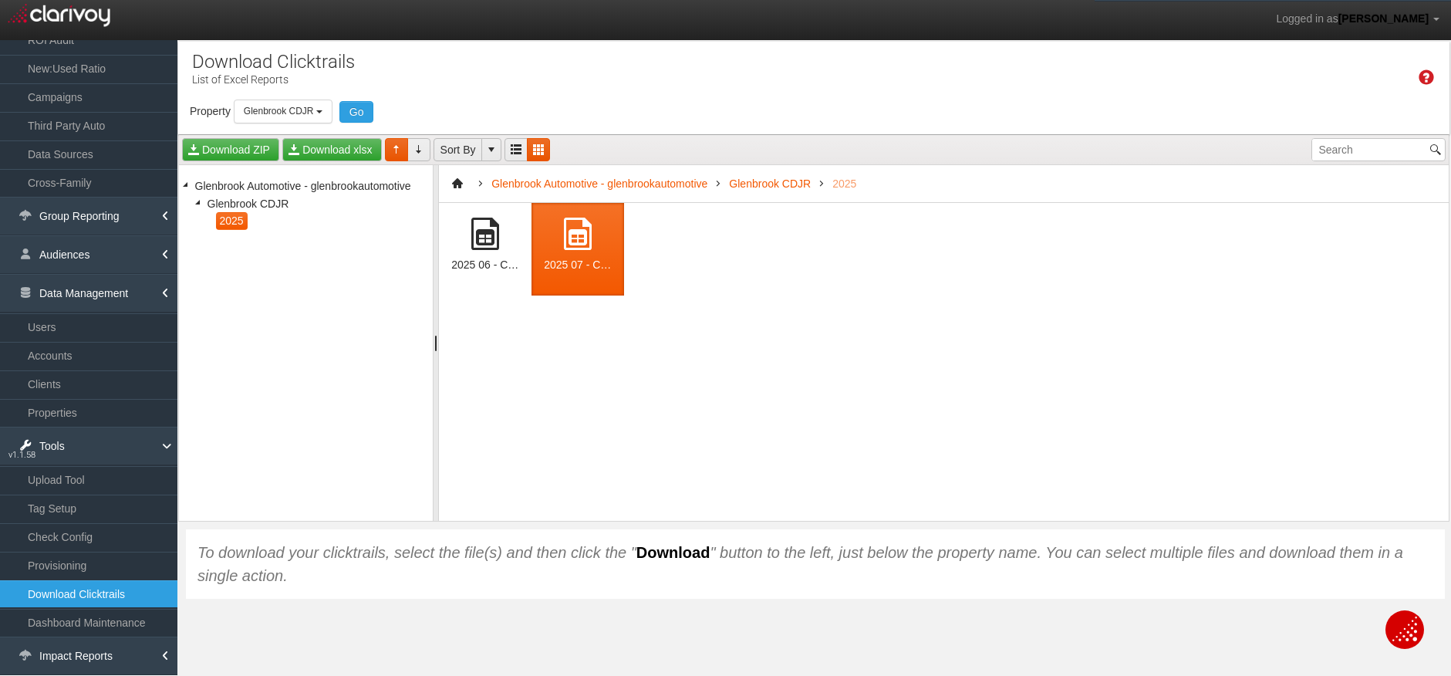
click at [488, 250] on span at bounding box center [485, 233] width 37 height 37
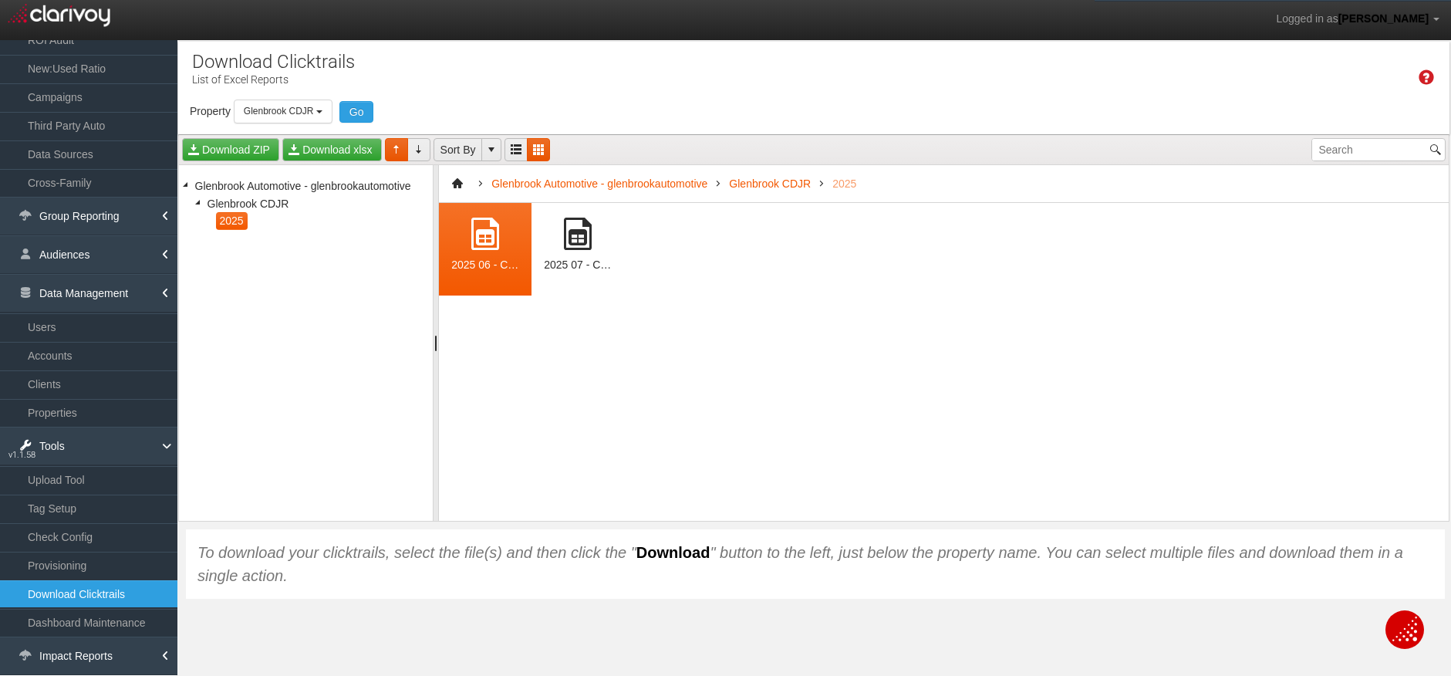
click at [487, 236] on span at bounding box center [485, 233] width 37 height 37
click at [314, 118] on button "Glenbrook CDJR" at bounding box center [283, 111] width 99 height 24
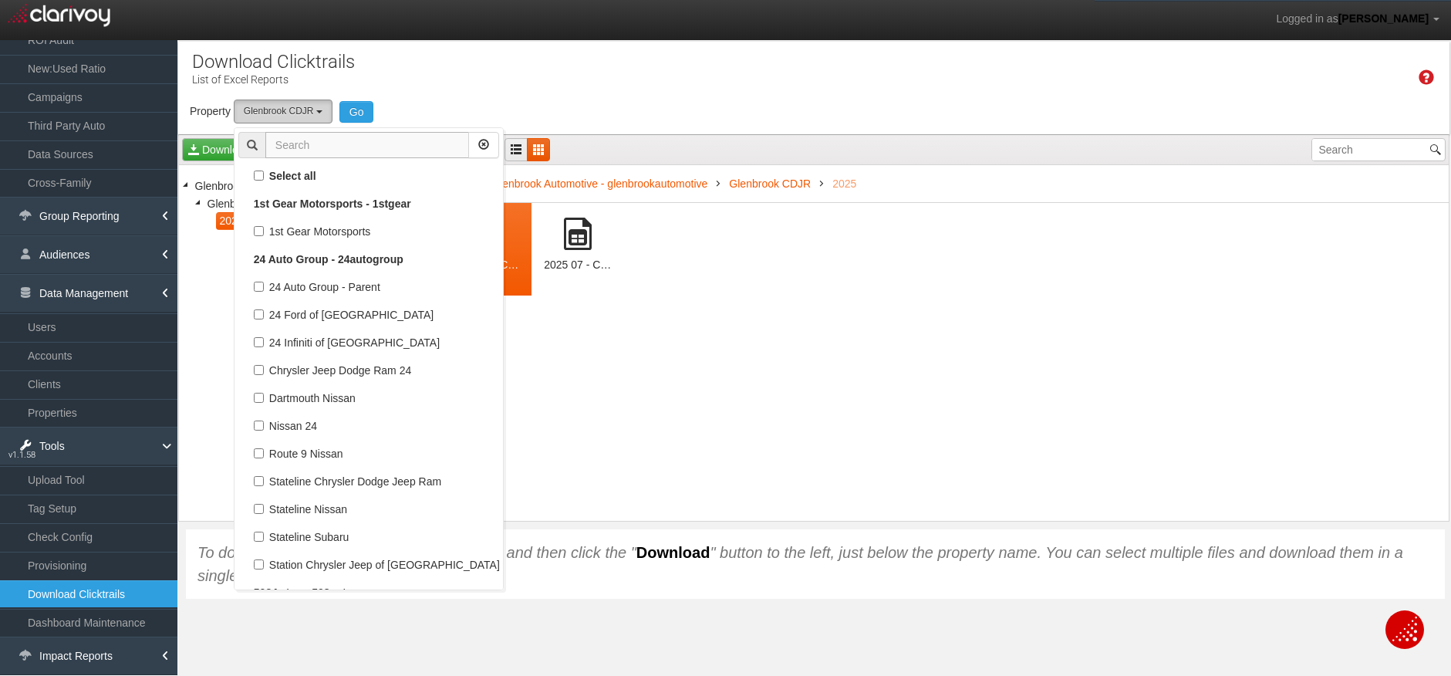
scroll to position [36340, 0]
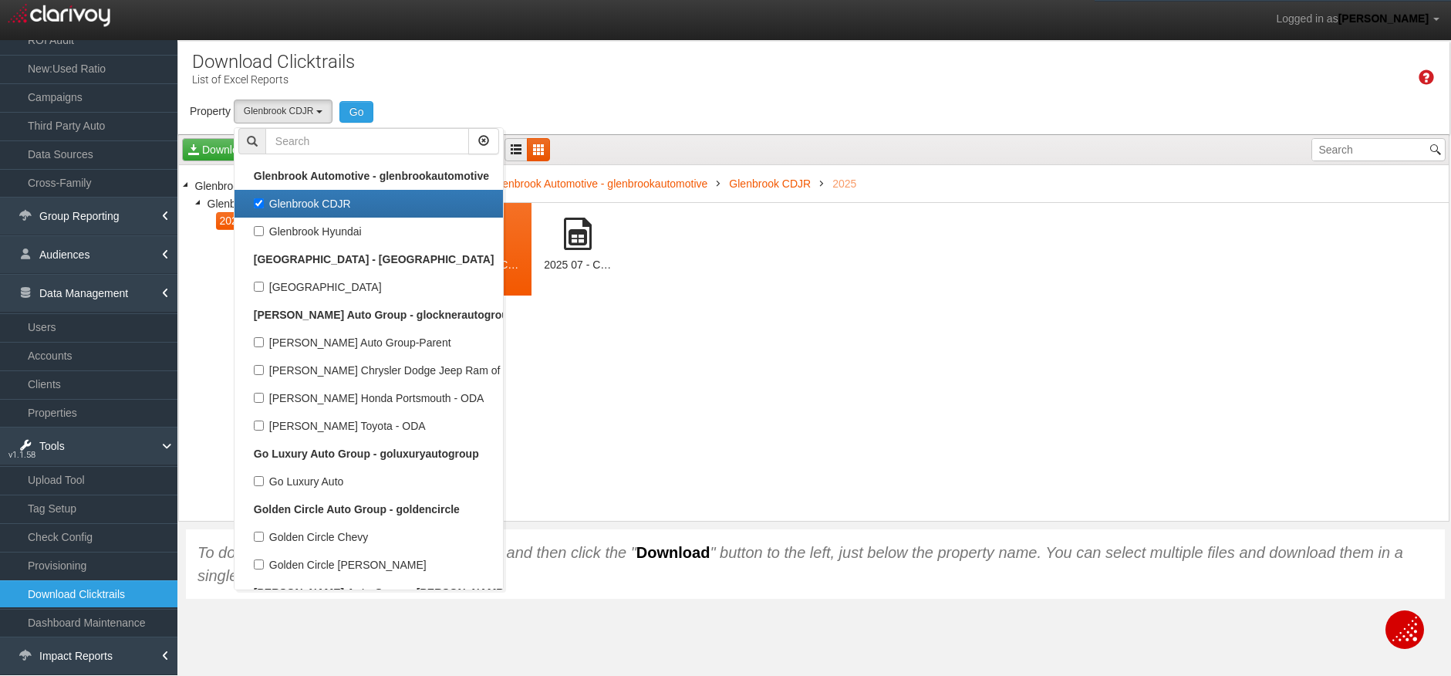
click at [258, 203] on label "Glenbrook CDJR" at bounding box center [368, 204] width 261 height 20
click at [258, 203] on input "Glenbrook CDJR" at bounding box center [259, 203] width 10 height 10
checkbox input "false"
select select
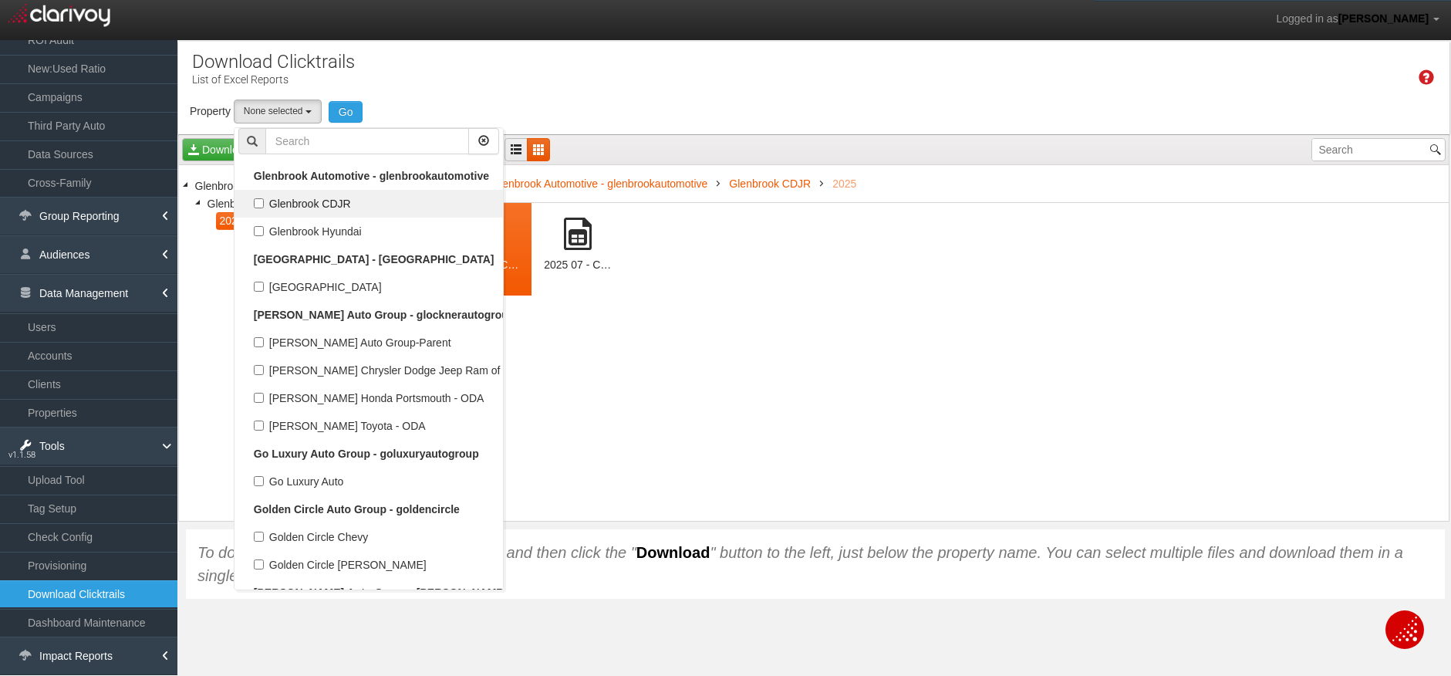
scroll to position [17395, 0]
click at [535, 93] on div "Time Zone: Eastern" at bounding box center [813, 74] width 1271 height 50
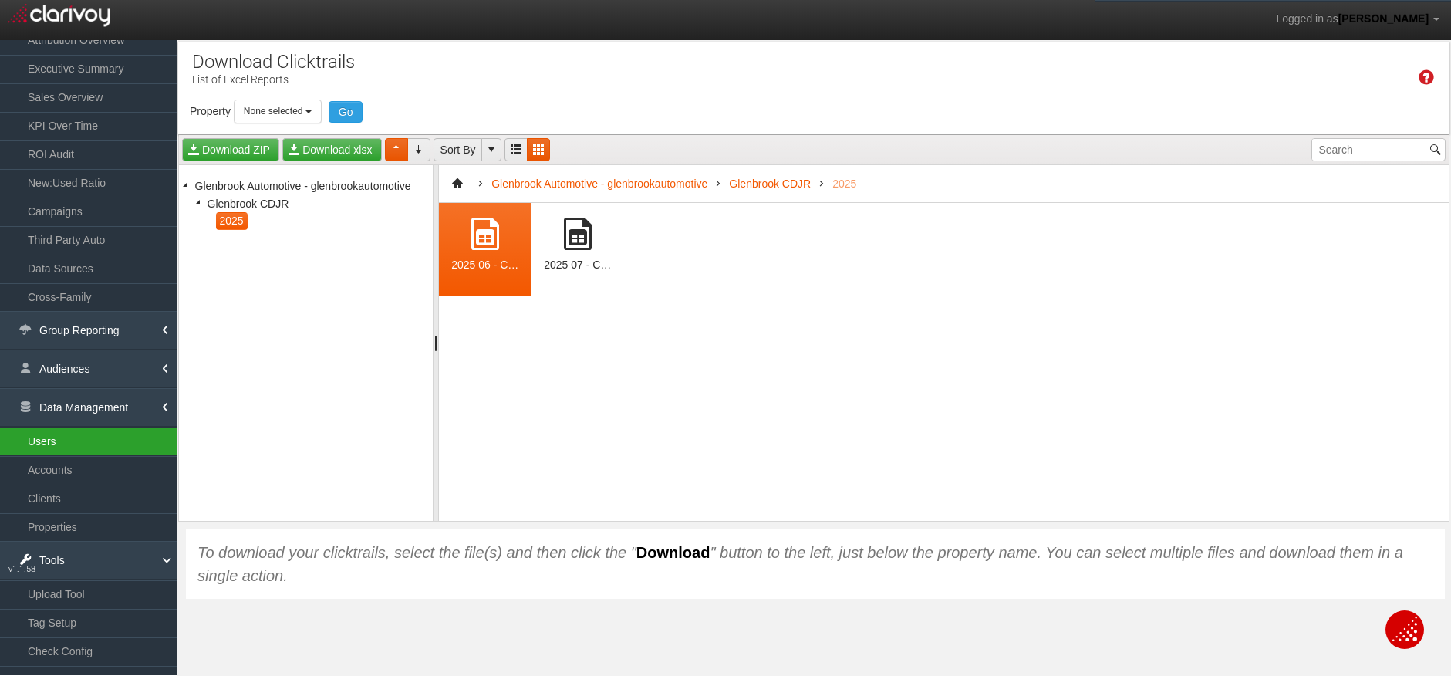
scroll to position [0, 0]
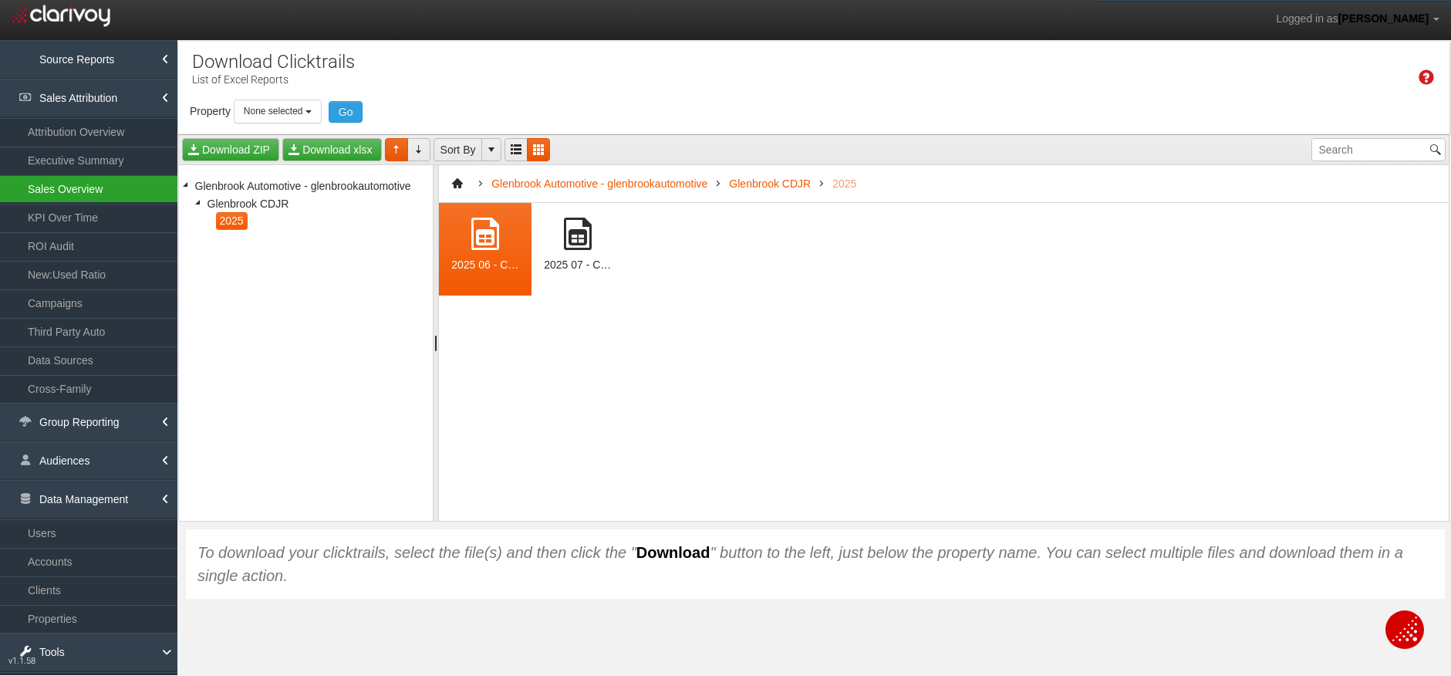
click at [91, 193] on link "Sales Overview" at bounding box center [88, 189] width 177 height 28
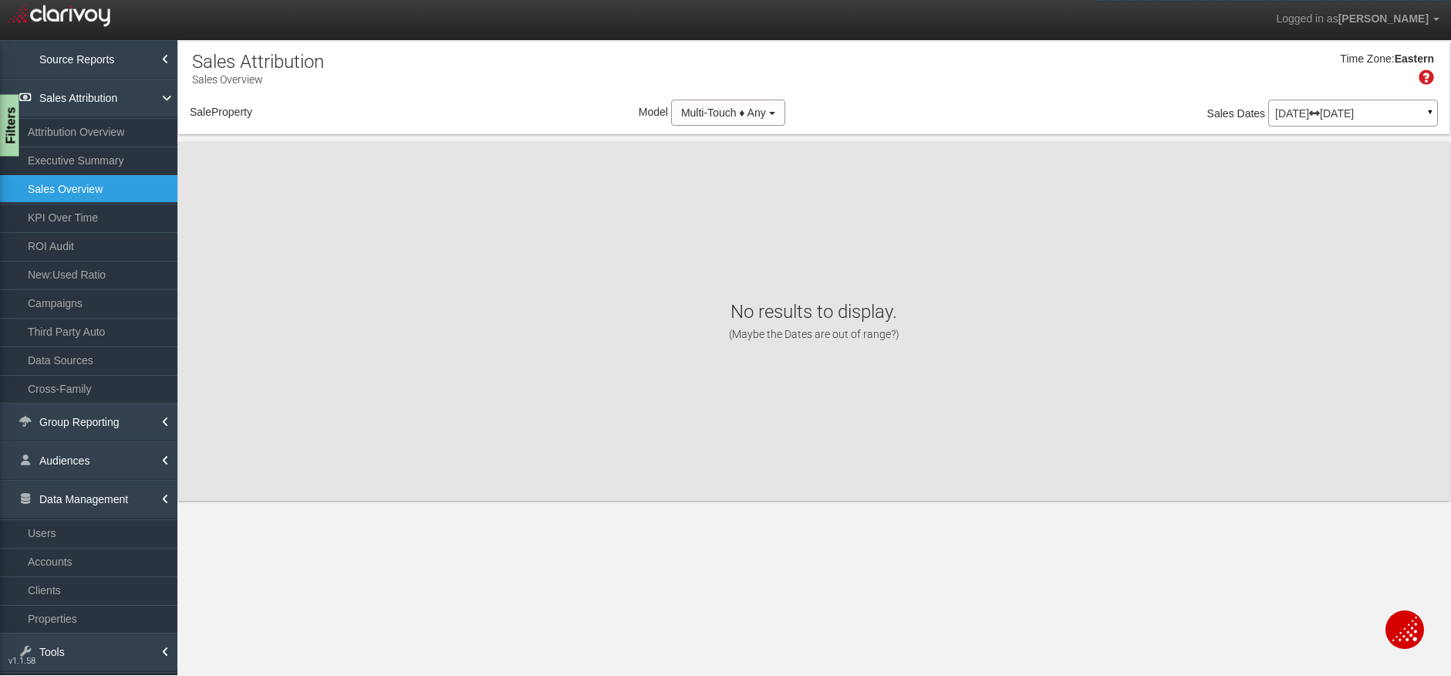
select select "object:22706"
click at [15, 119] on div "Filters" at bounding box center [9, 126] width 19 height 62
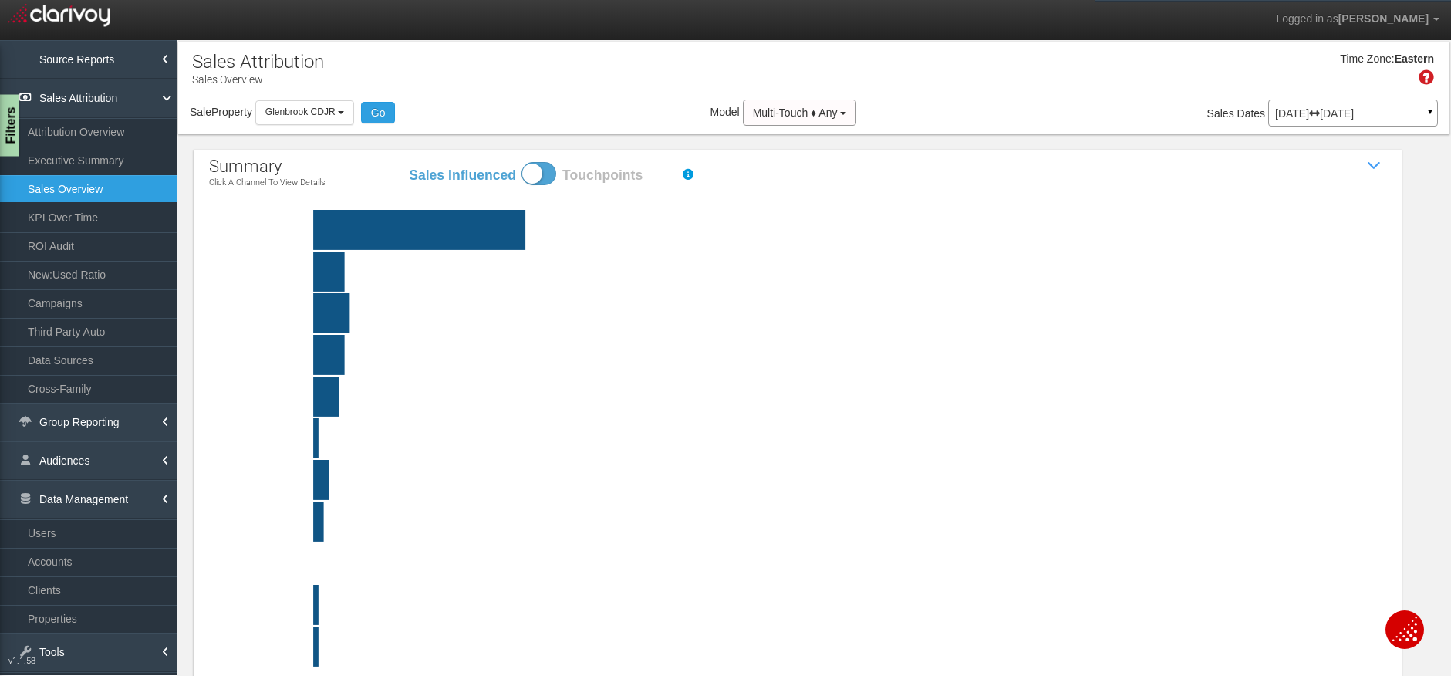
click at [11, 122] on div "Filters" at bounding box center [9, 126] width 19 height 62
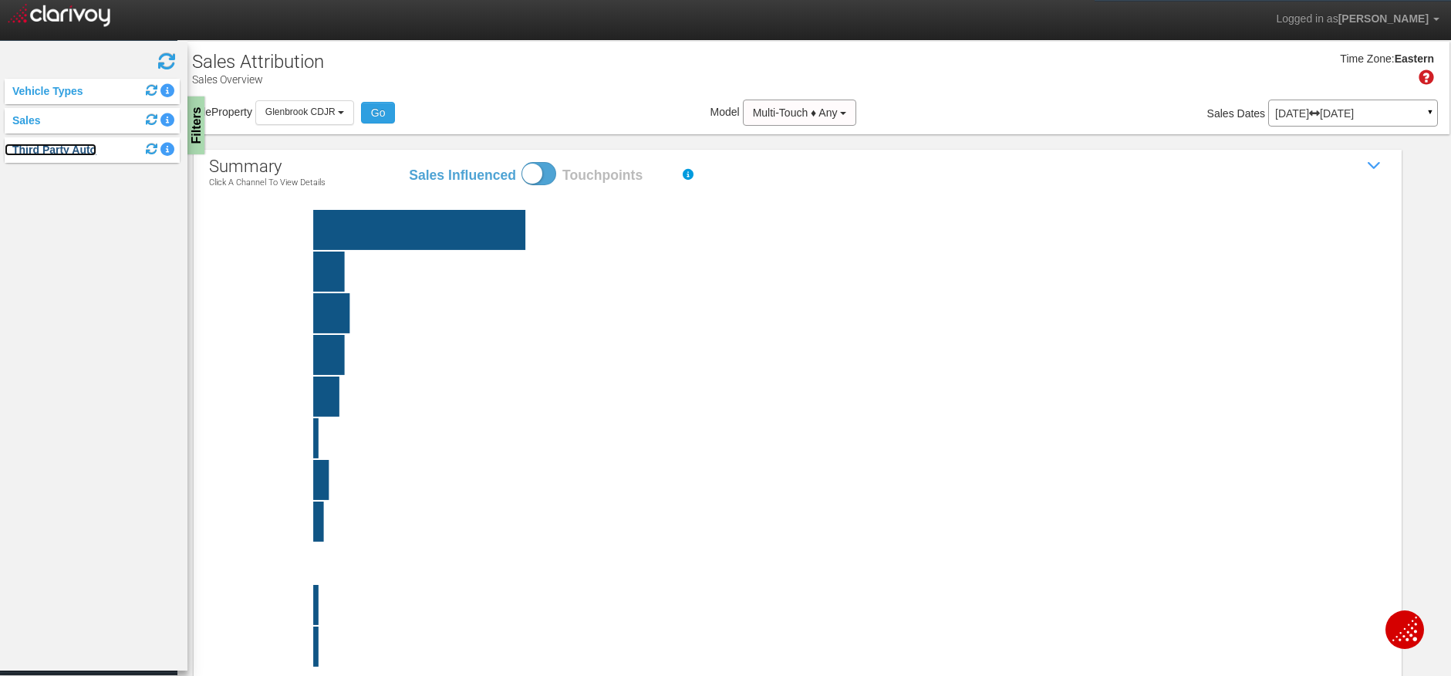
click at [46, 147] on link "Third Party Auto" at bounding box center [51, 149] width 92 height 12
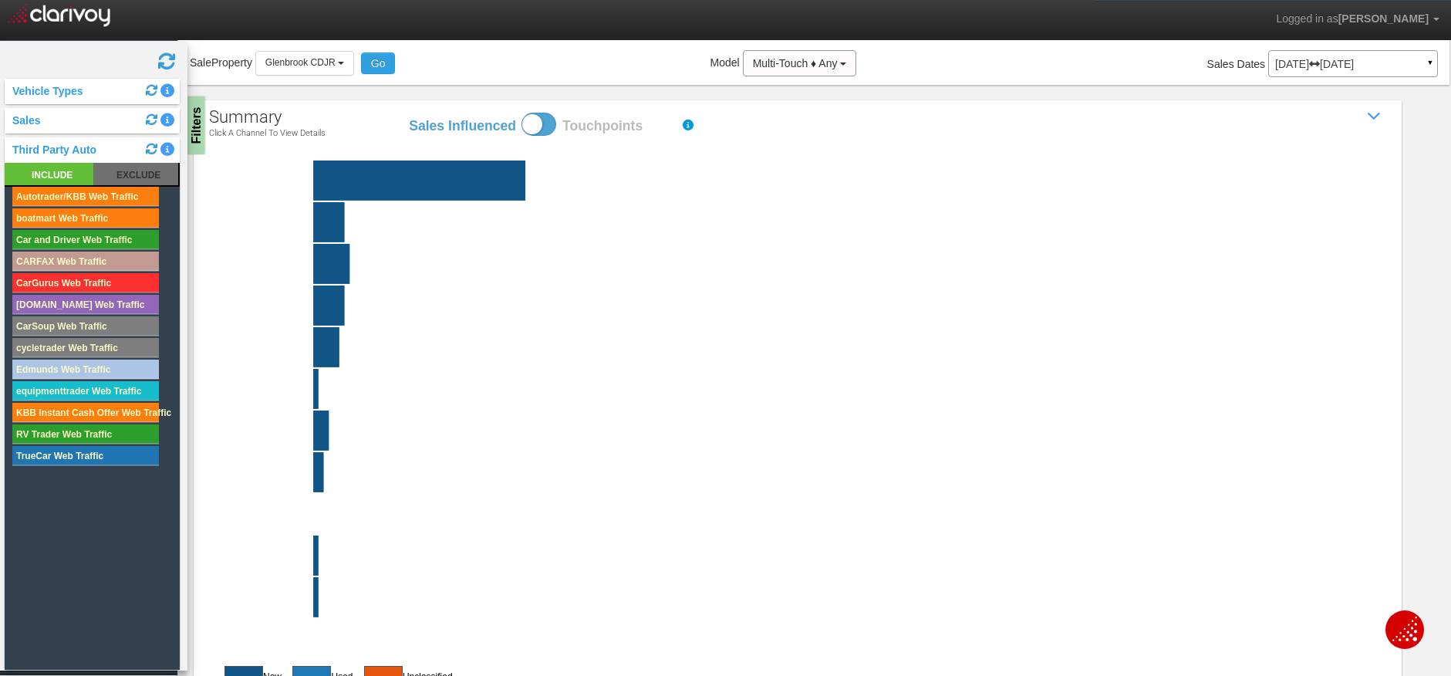
scroll to position [89, 0]
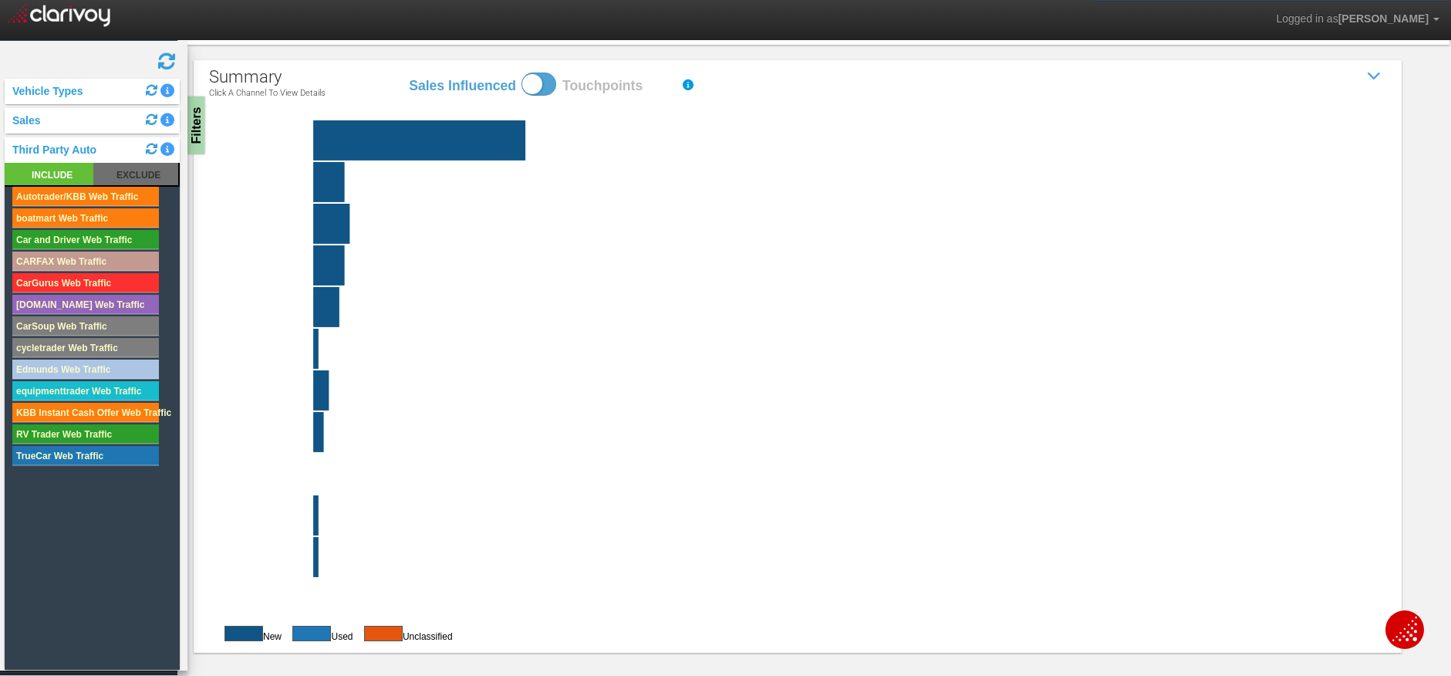
click g "third party auto Engagement with (leads, VDP views, clicks or phone calls from)…"
click at [486, 141] on rect at bounding box center [834, 140] width 1177 height 40
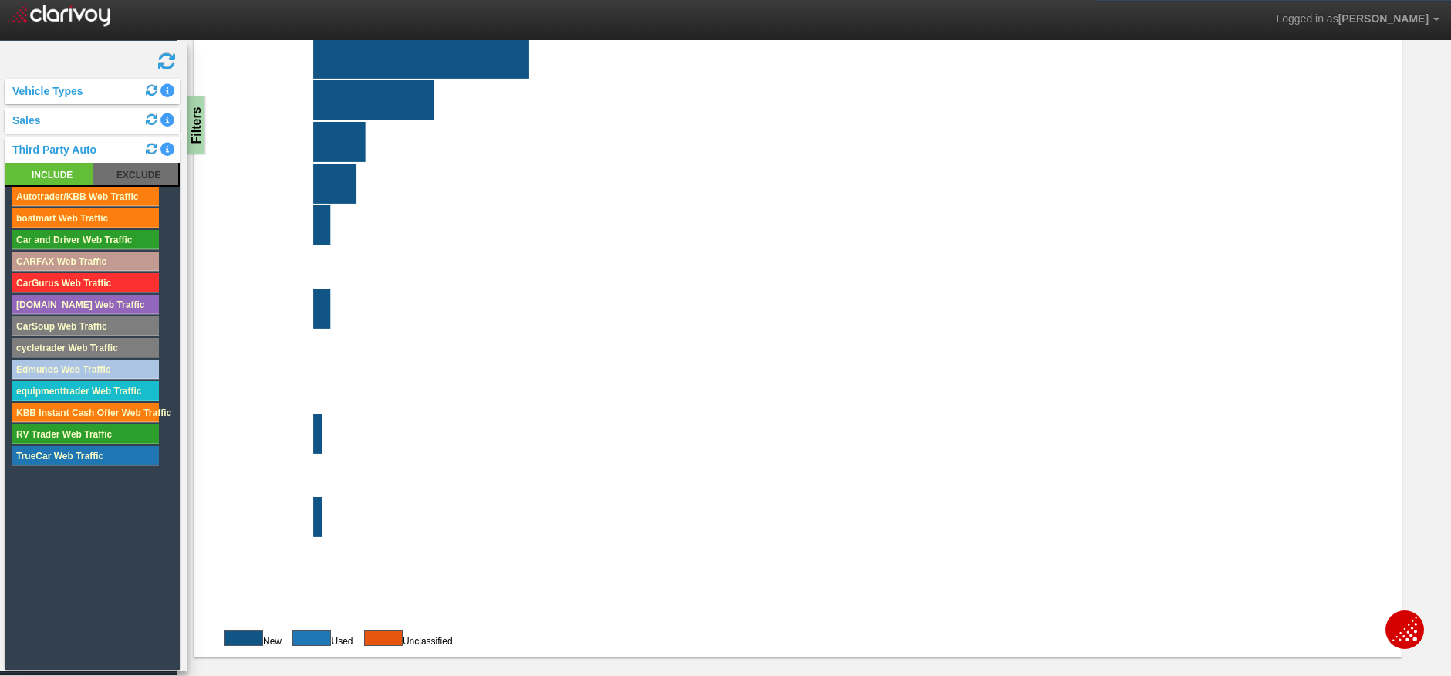
scroll to position [259, 0]
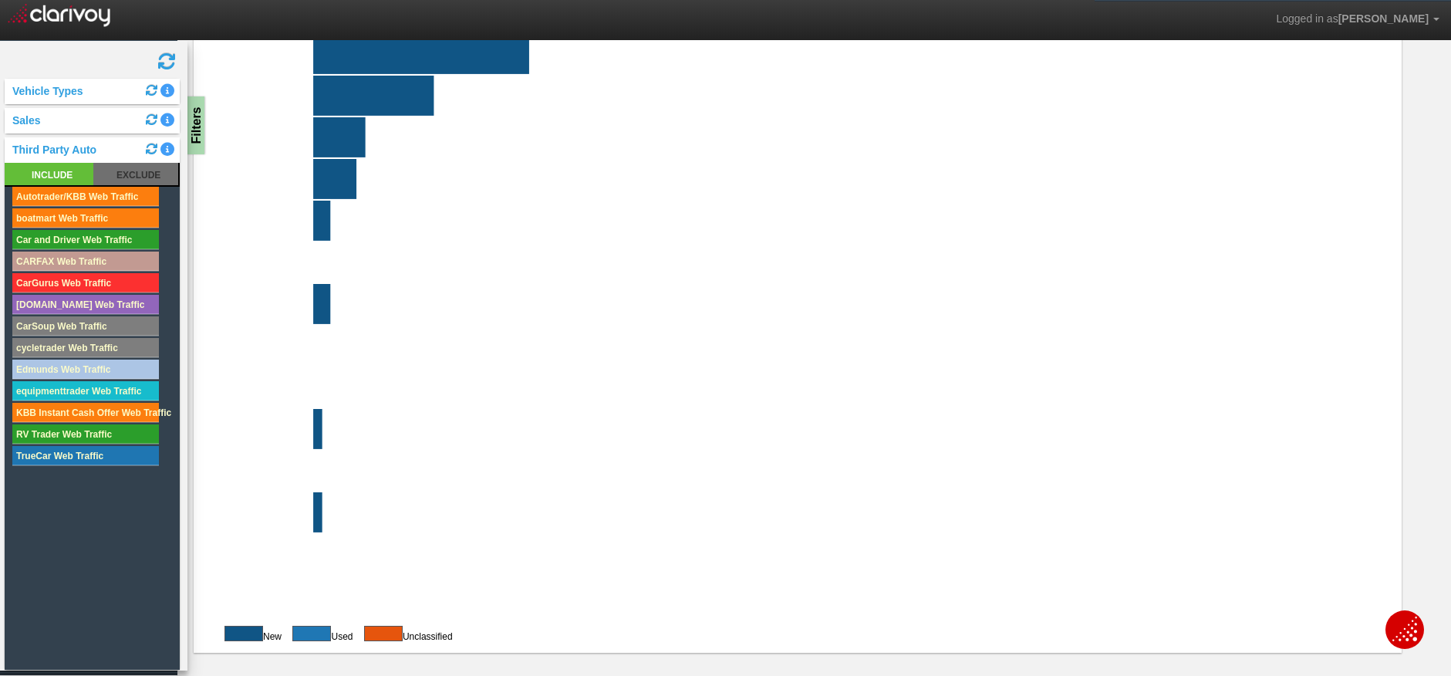
click at [214, 69] on icon "Autotrader/KBB Click bar to return to channels CarGurus Click bar to return to …" at bounding box center [797, 275] width 1177 height 682
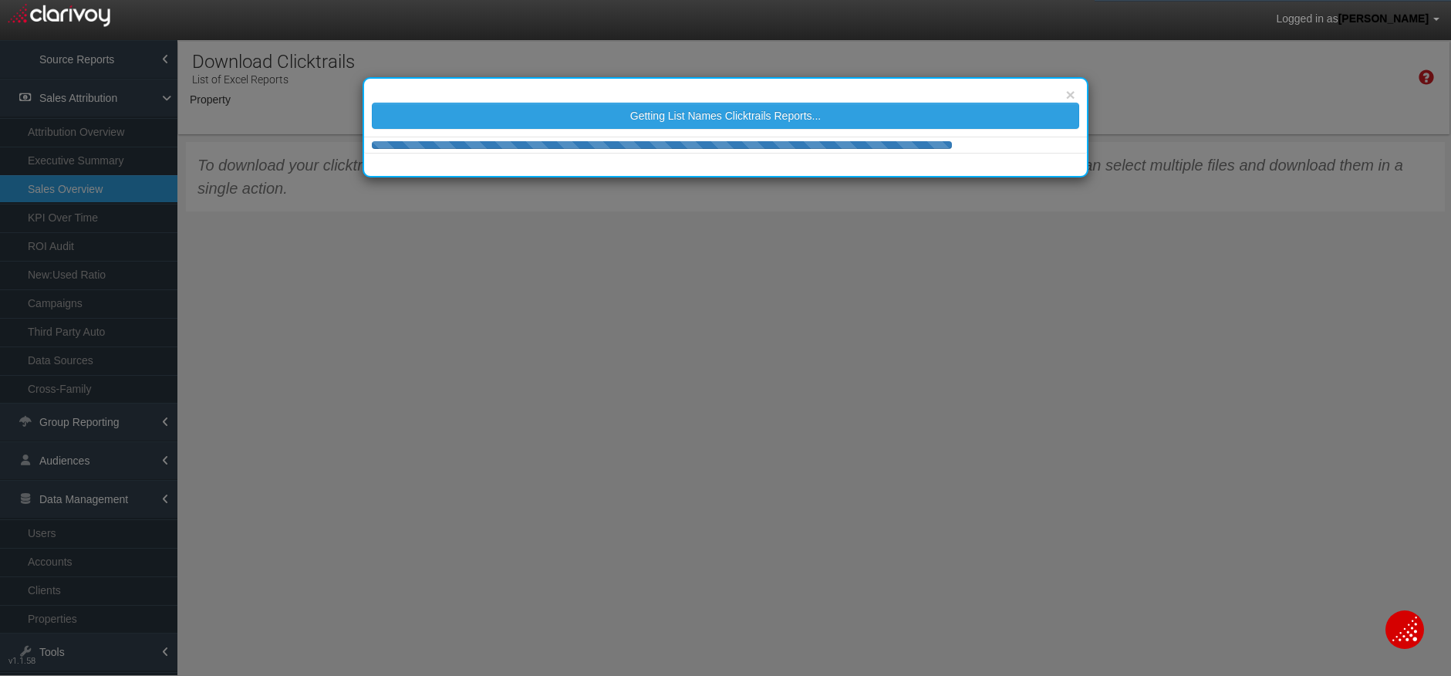
select select "object:25273"
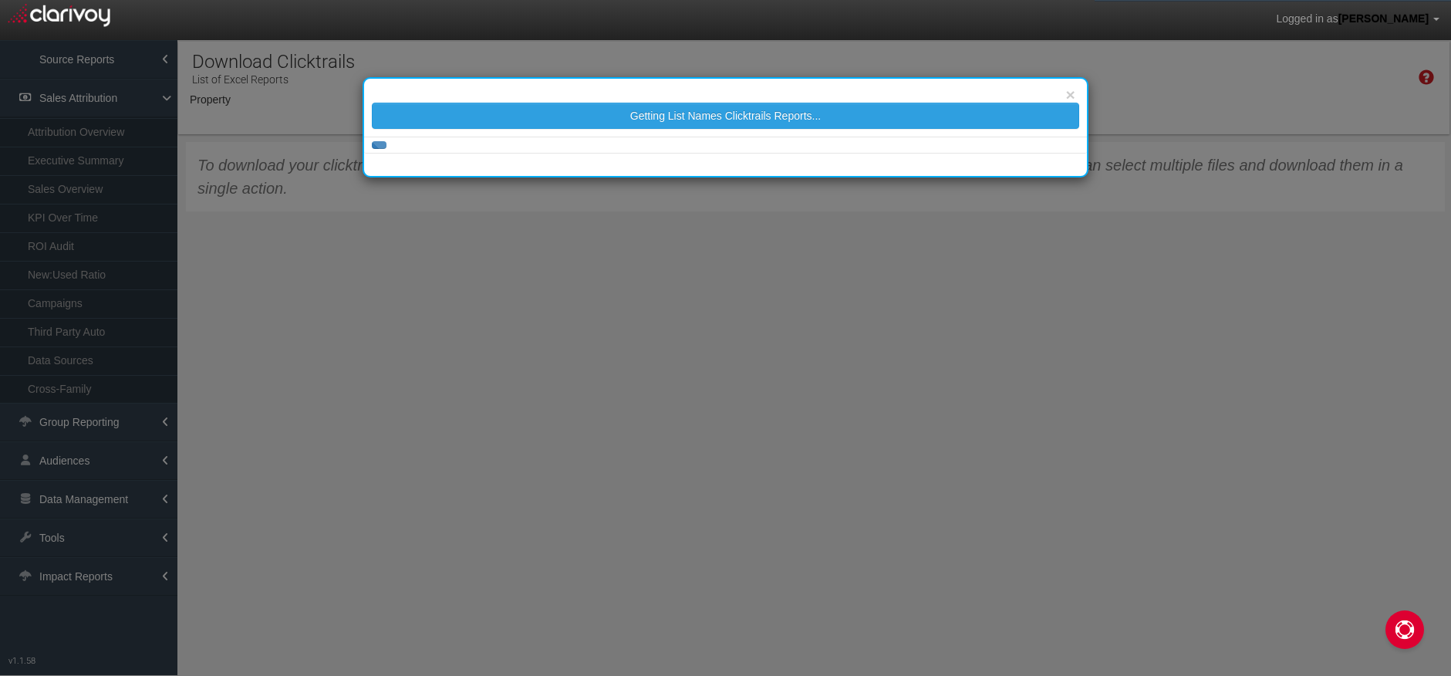
select select "object:1340"
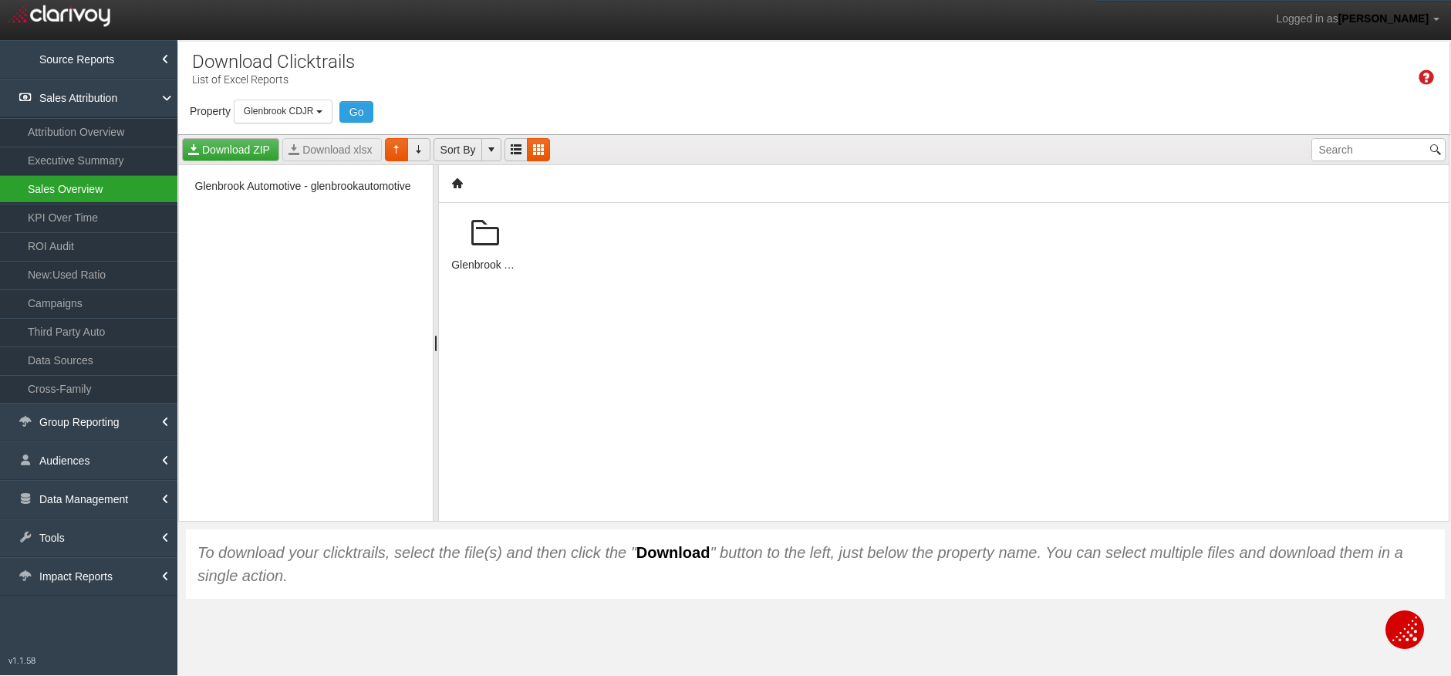
click at [99, 180] on link "Sales Overview" at bounding box center [88, 189] width 177 height 28
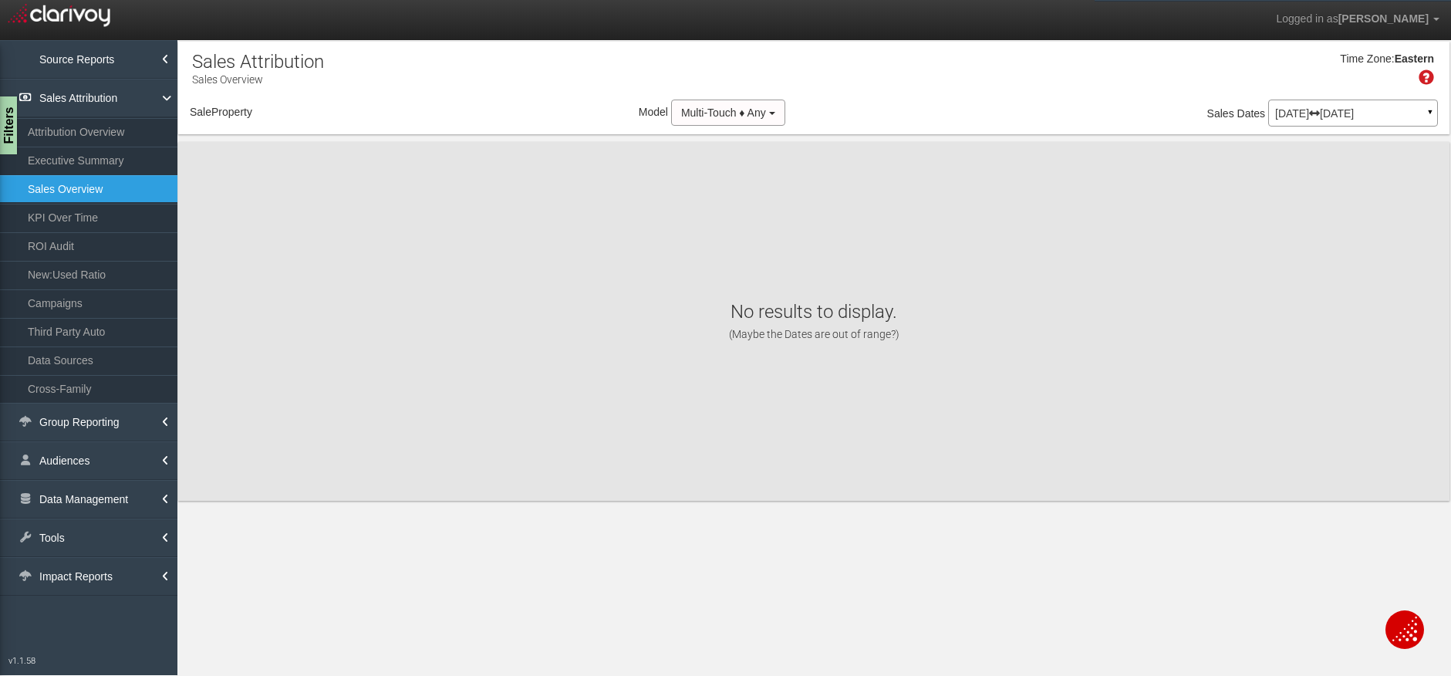
select select "object:3936"
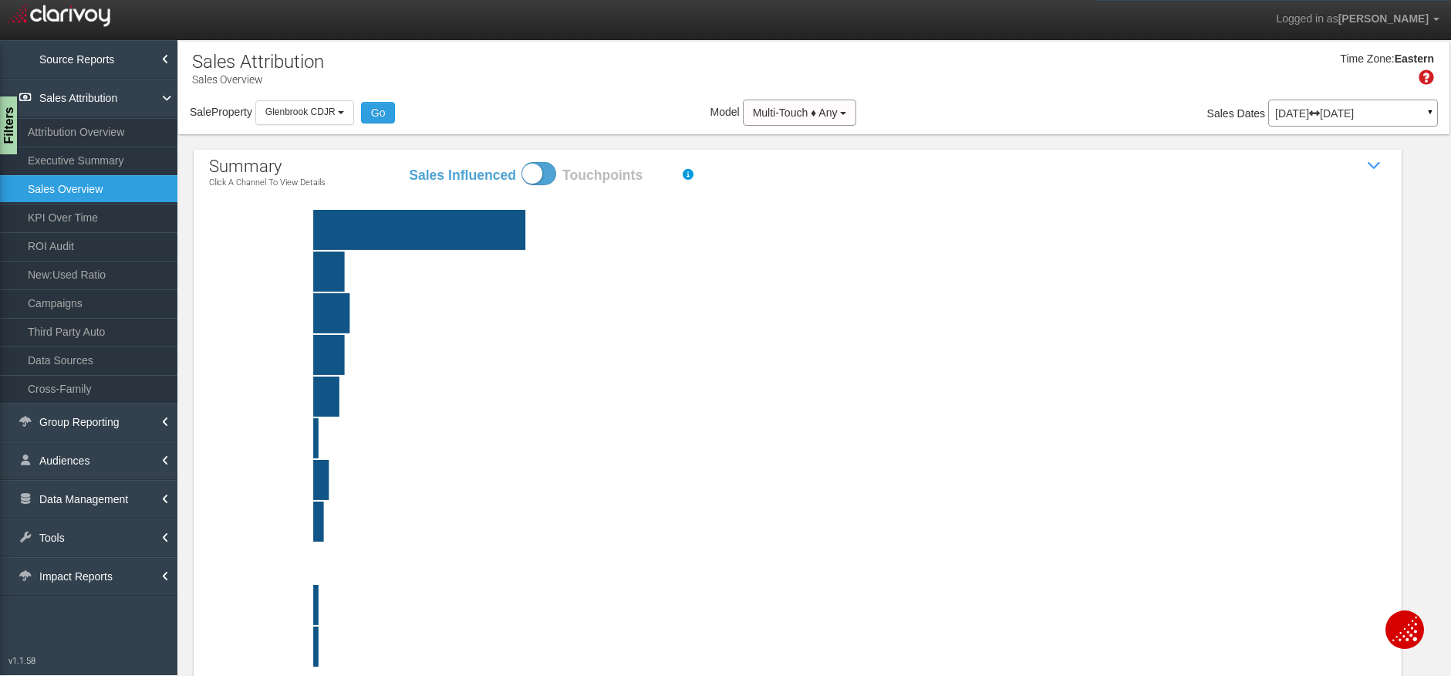
click at [401, 228] on rect at bounding box center [834, 230] width 1177 height 40
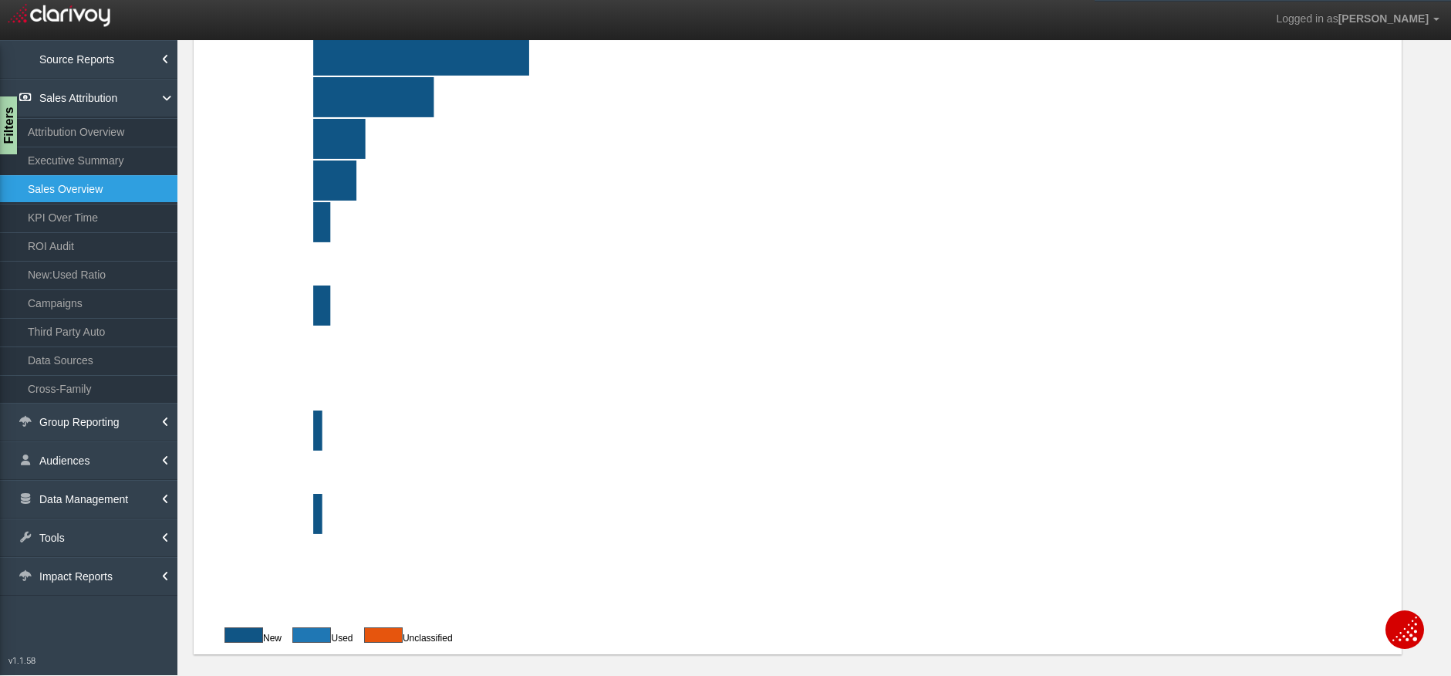
scroll to position [259, 0]
click at [116, 497] on link "Data Management" at bounding box center [88, 499] width 177 height 39
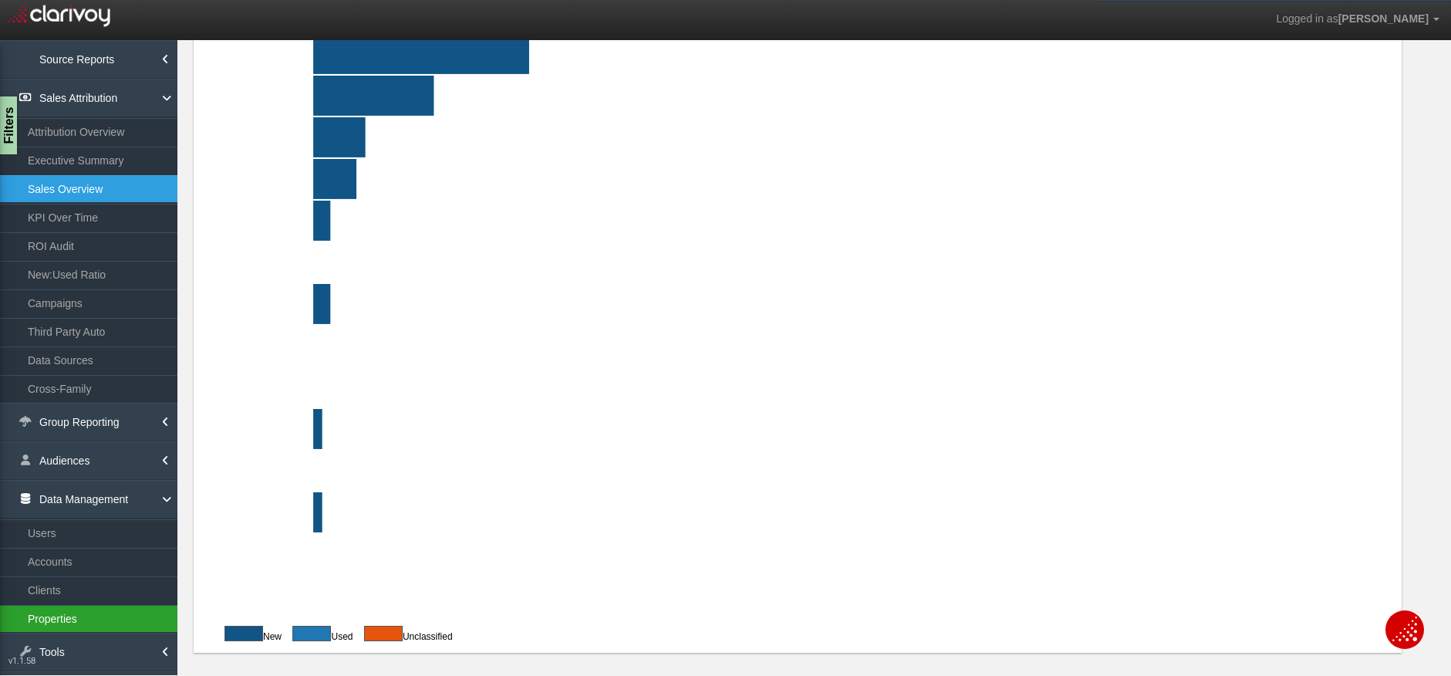
click at [84, 612] on link "Properties" at bounding box center [88, 619] width 177 height 28
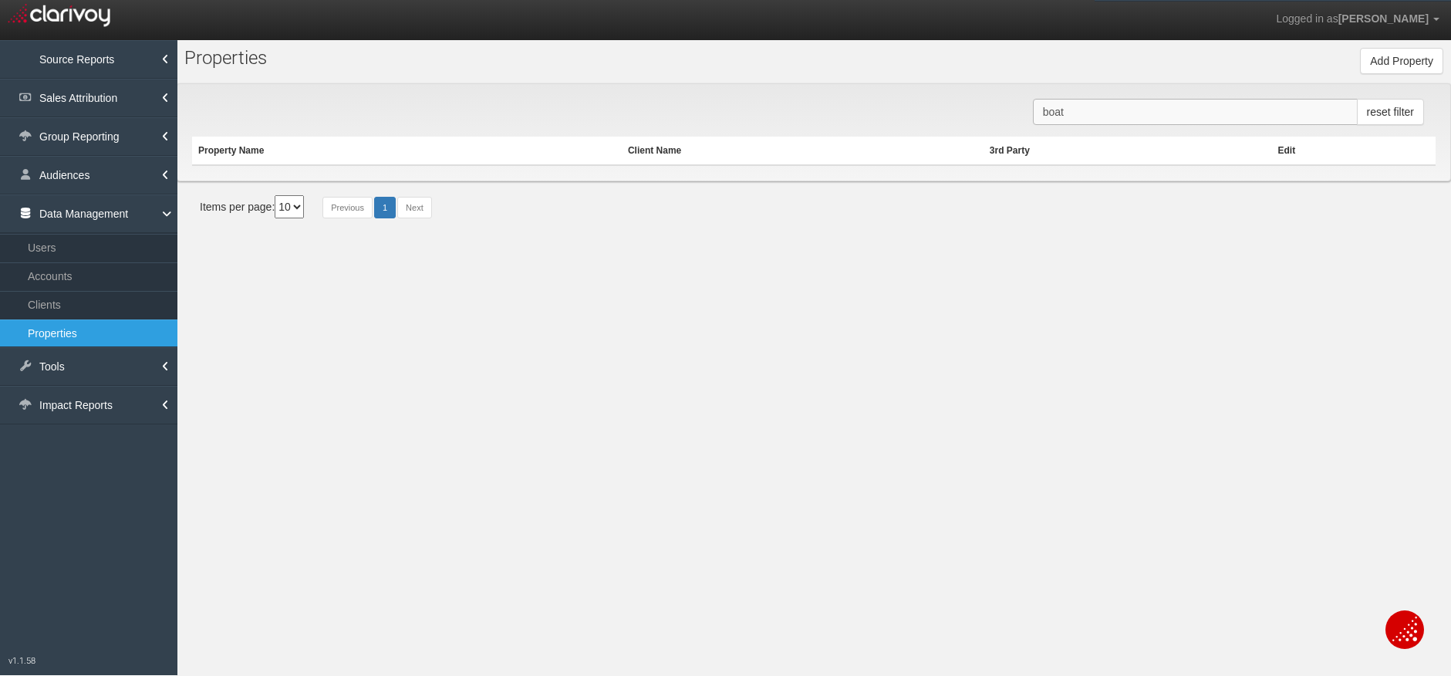
drag, startPoint x: 1062, startPoint y: 106, endPoint x: 966, endPoint y: 84, distance: 98.0
click at [949, 98] on div "boat reset filter Property Name Client Name 3rd Party Edit" at bounding box center [814, 132] width 1274 height 98
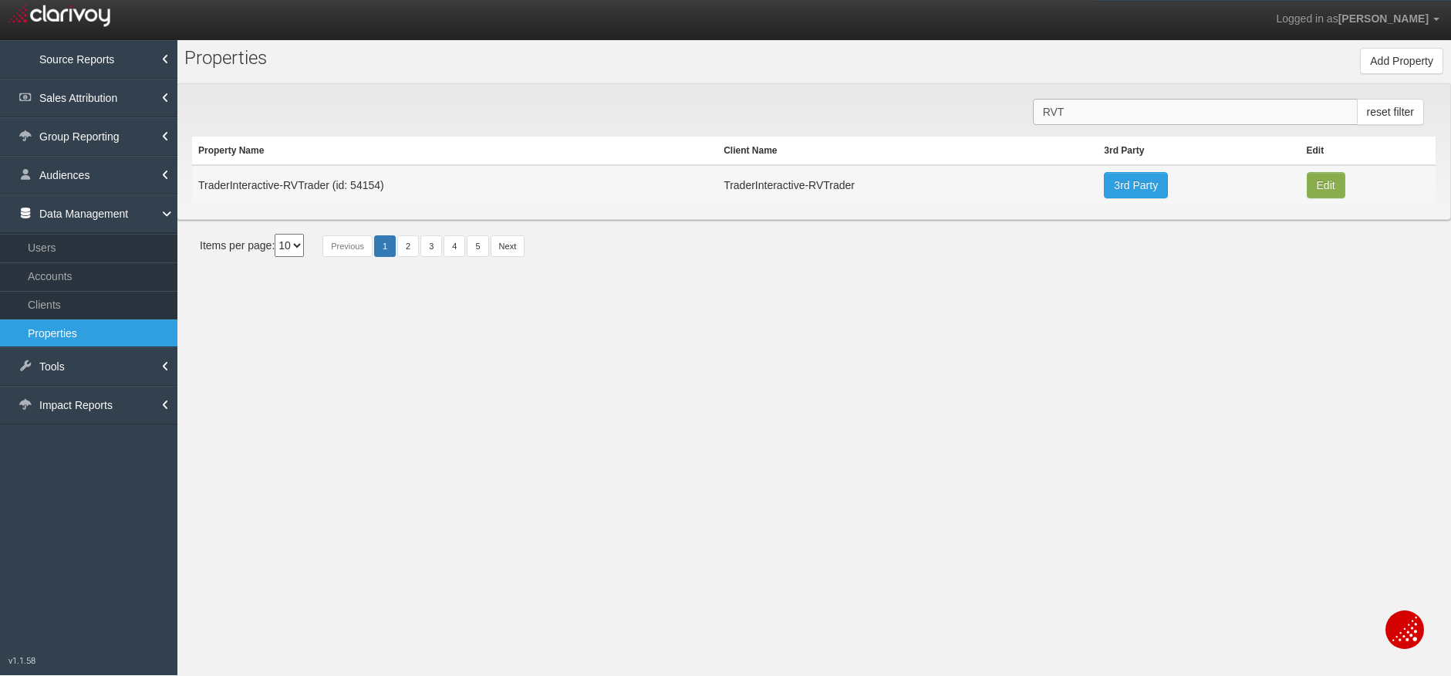
type input "RVT"
click at [1329, 186] on button "Edit" at bounding box center [1325, 185] width 39 height 26
type input "TraderInteractive-RVTrader"
type input "54154"
type input "d63ebabe676019dab2308a7c3cc38ba3cf8be5d6"
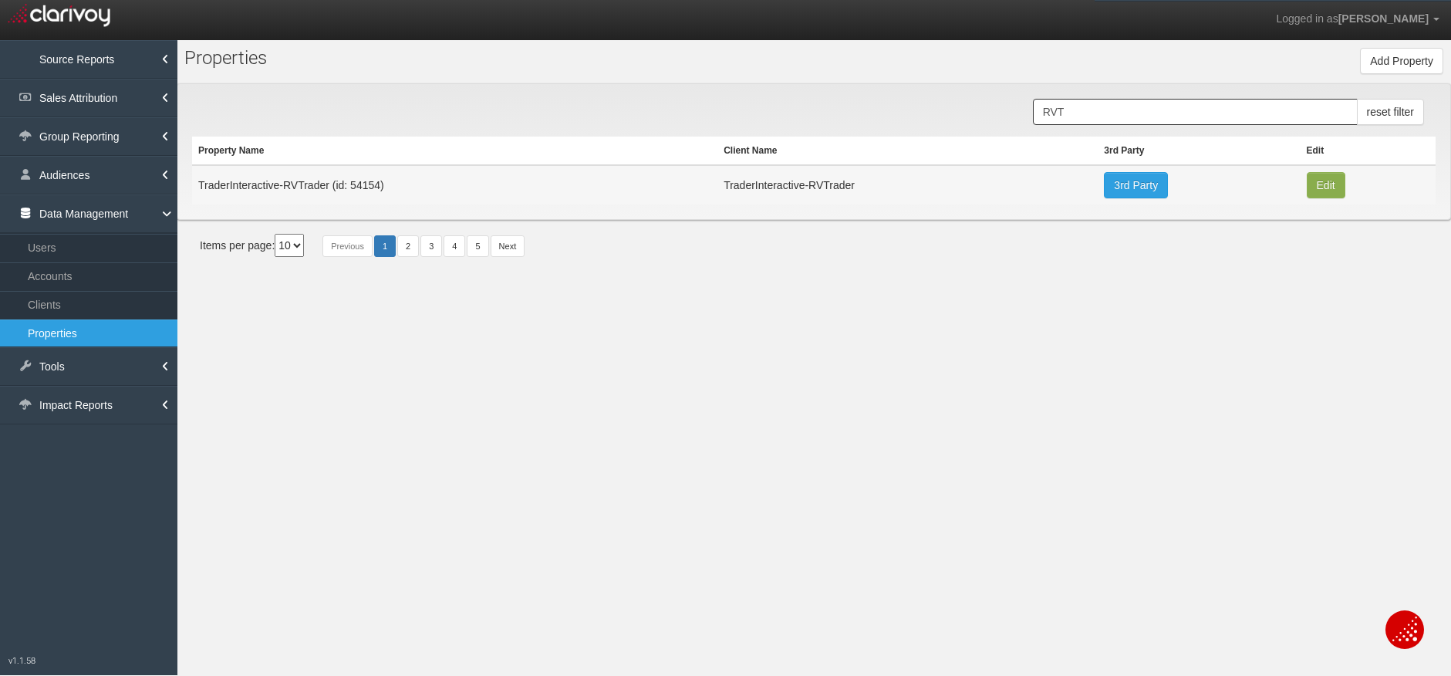
select select "68192e1fe3a1e7721a44336e"
select select "string:USD"
type input "3003 Summit Blvd."
type input "Atlanta"
type input "GA"
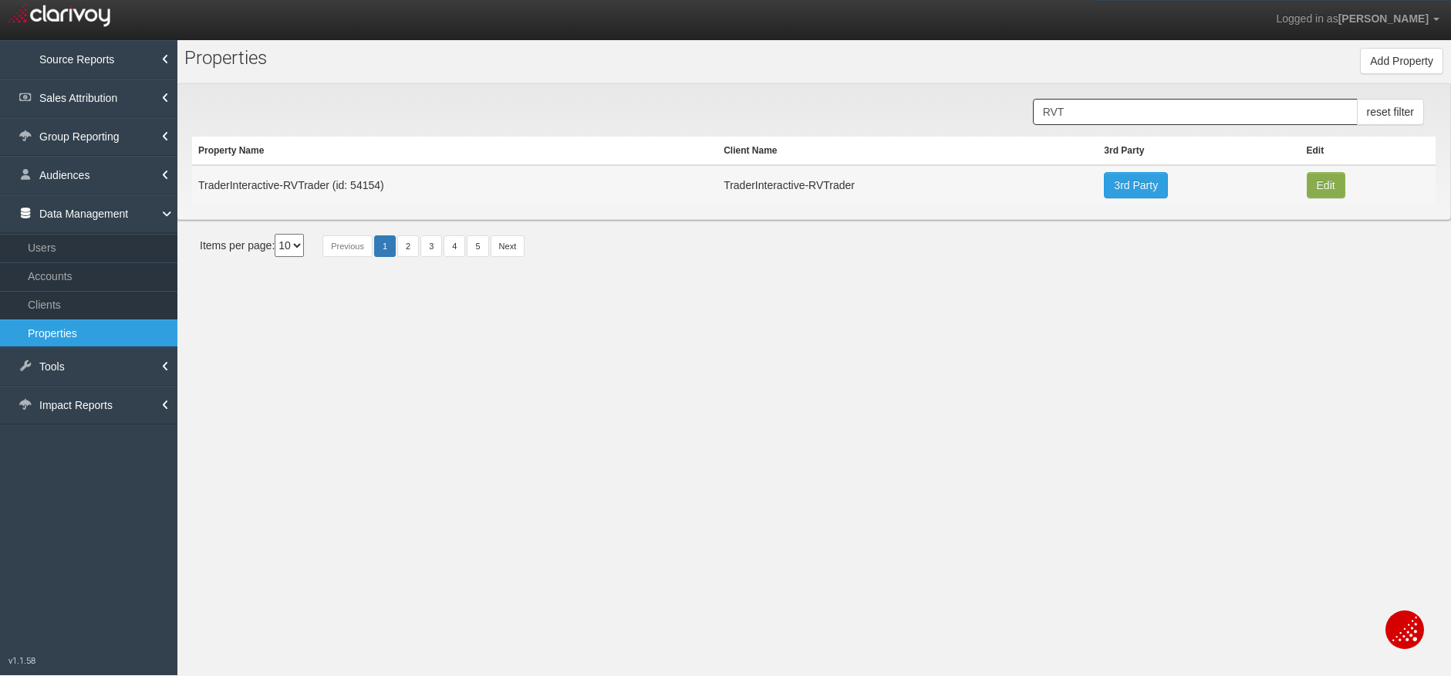
type input "30319"
type input "33.9138984"
type input "-84.34273449999999"
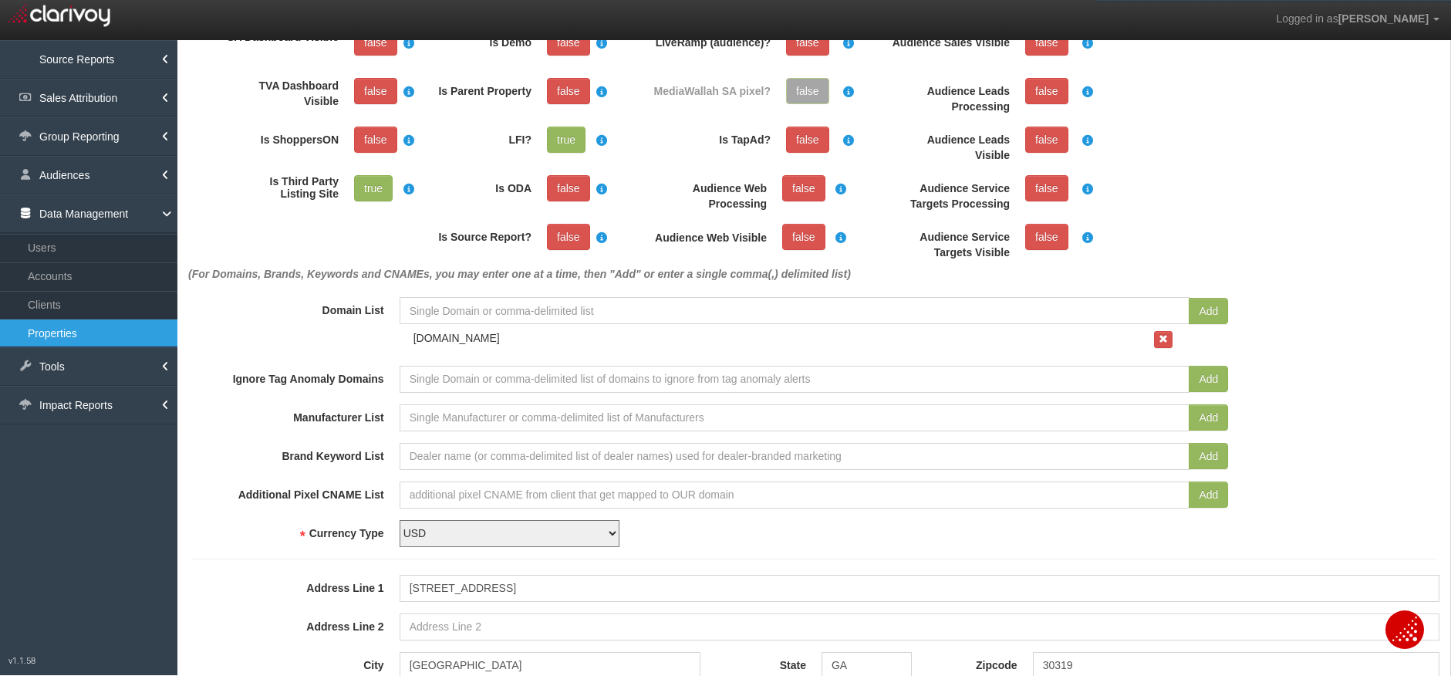
scroll to position [463, 0]
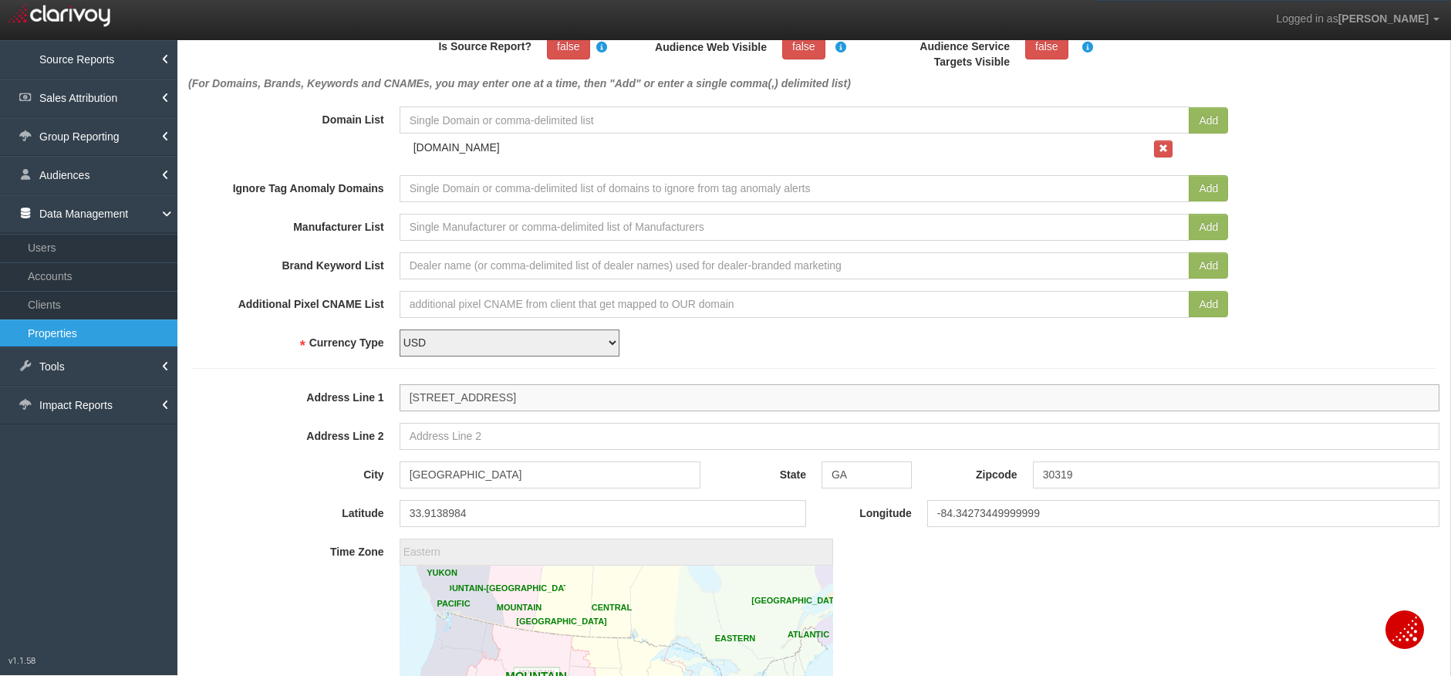
click at [519, 399] on input "3003 Summit Blvd." at bounding box center [919, 397] width 1040 height 27
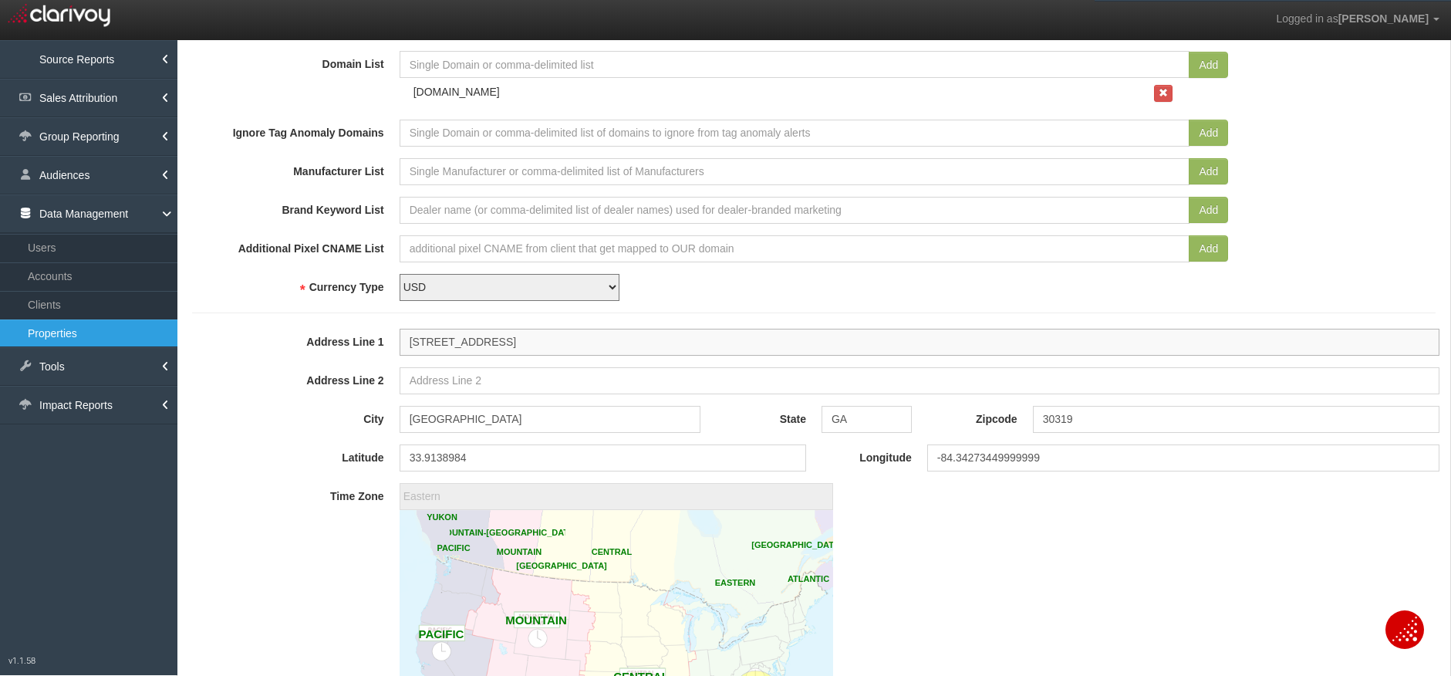
scroll to position [771, 0]
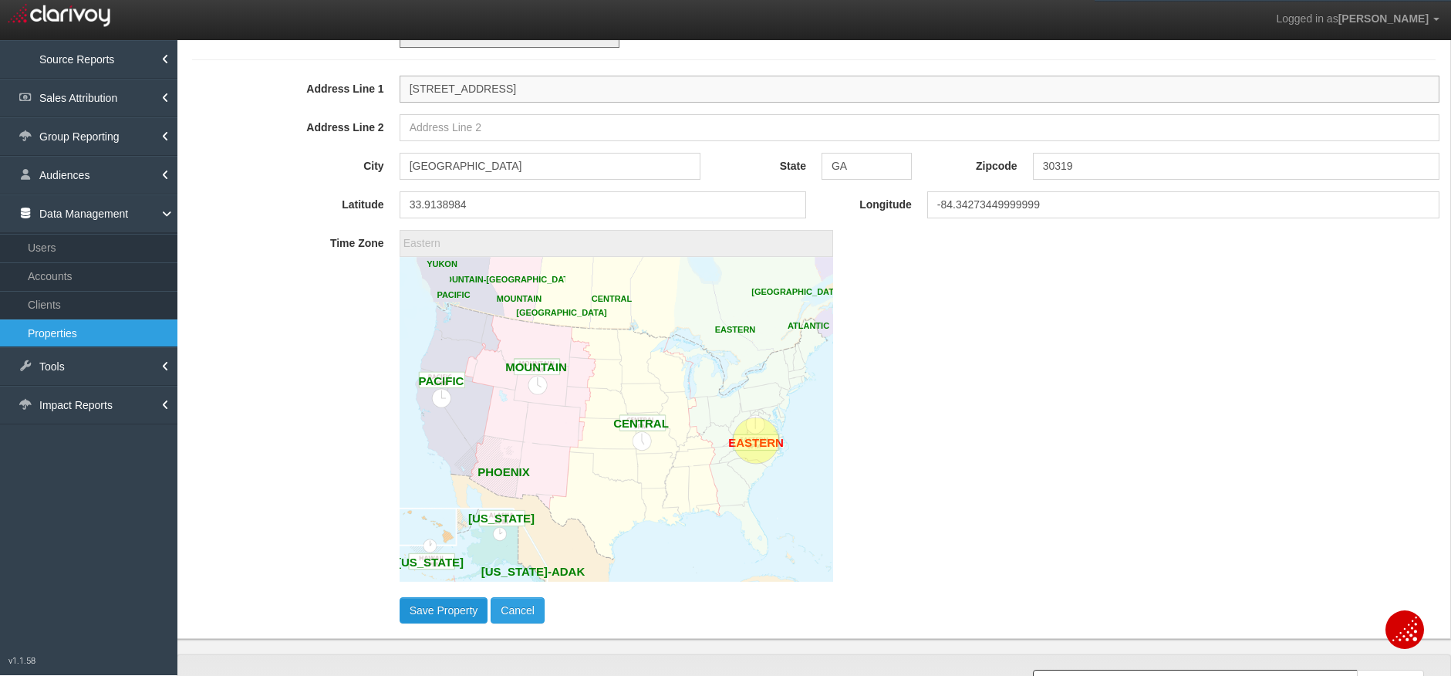
type input "3003 Summit Blvd"
click at [434, 612] on button "Save Property" at bounding box center [443, 610] width 89 height 26
select select "?"
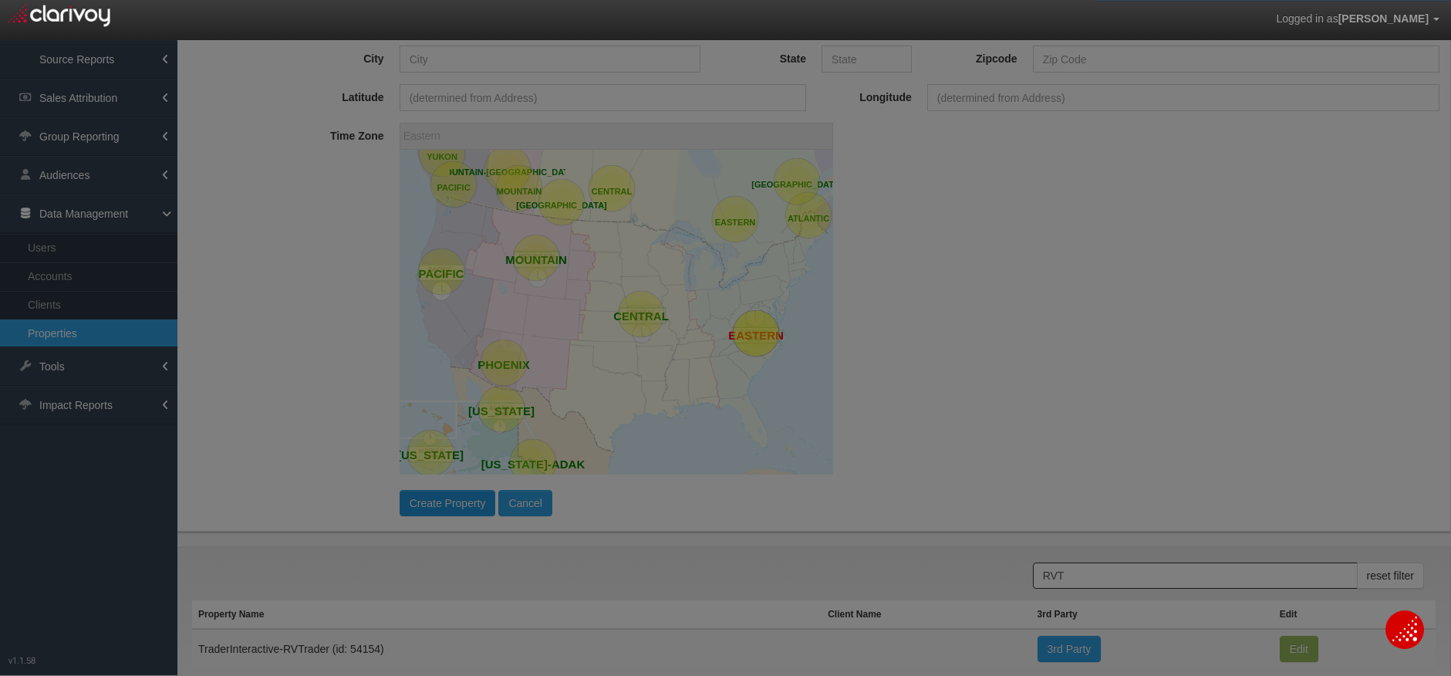
scroll to position [0, 0]
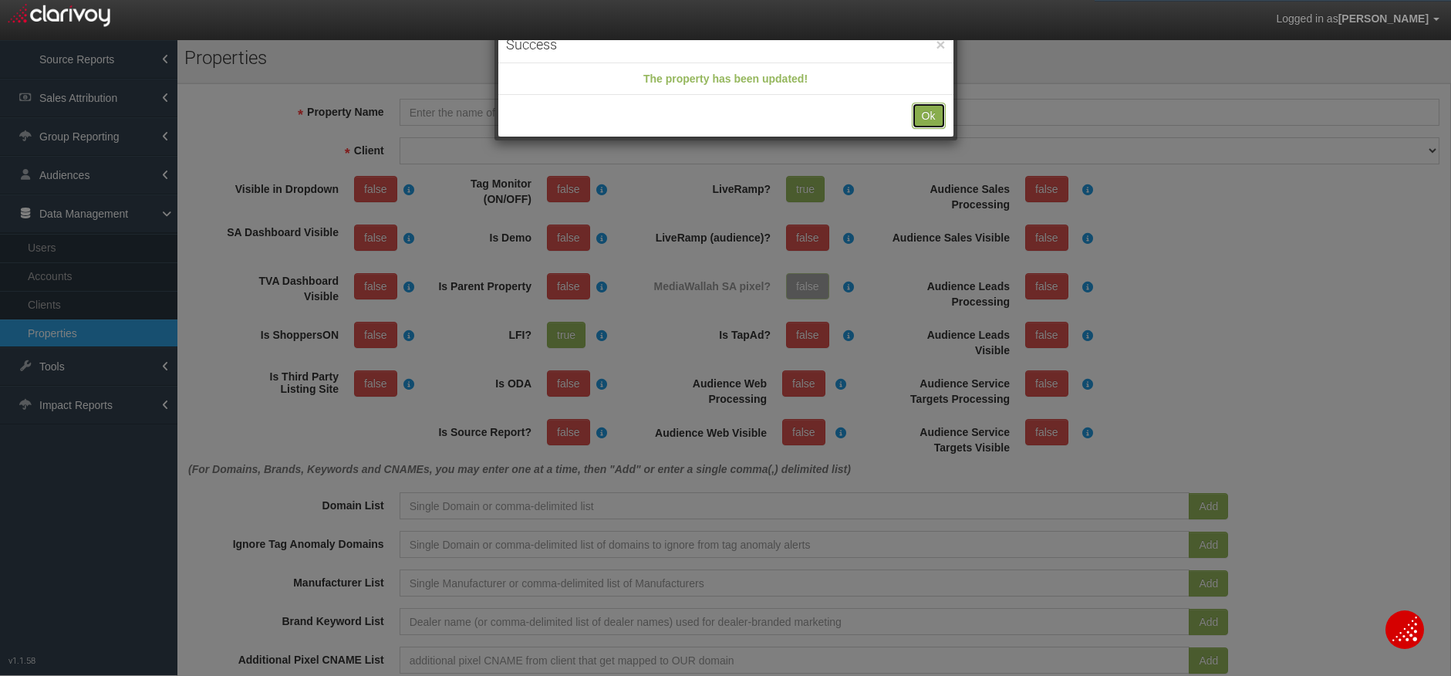
click at [925, 104] on button "Ok" at bounding box center [928, 116] width 34 height 26
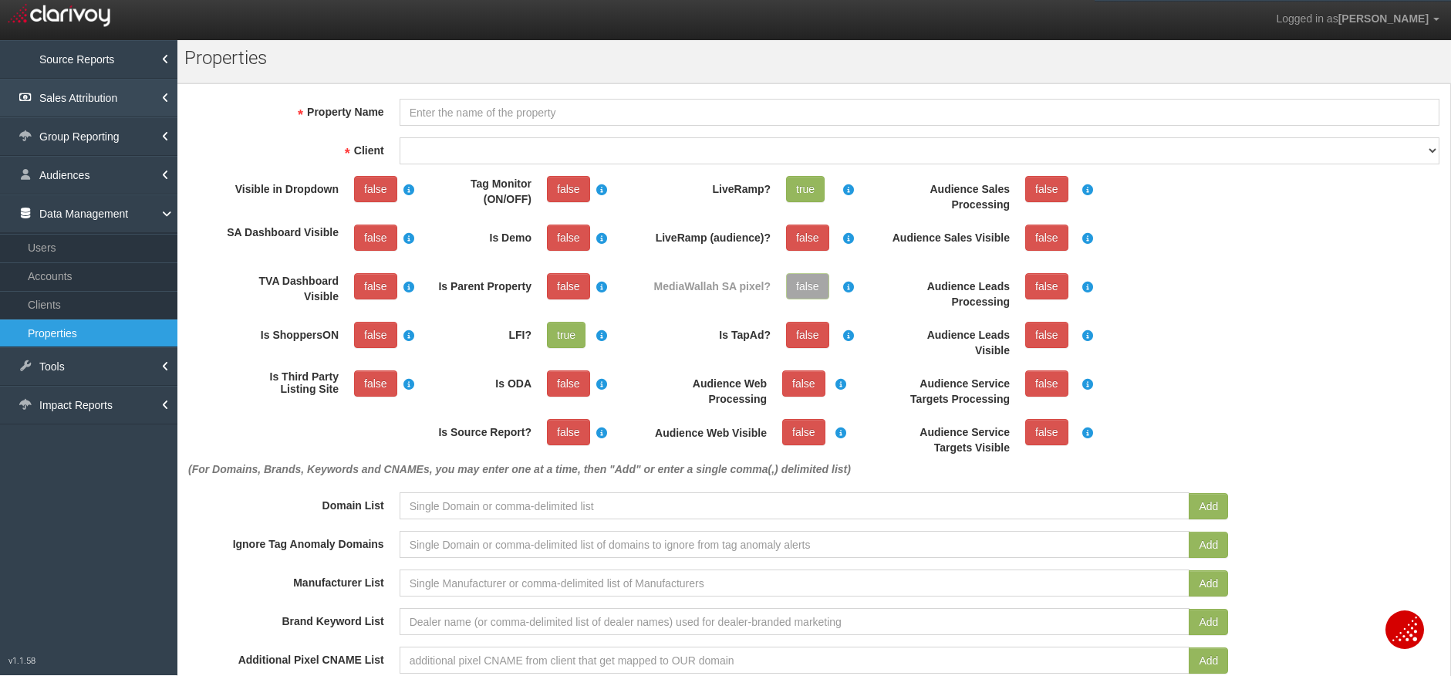
click at [77, 82] on link "Sales Attribution" at bounding box center [88, 98] width 177 height 39
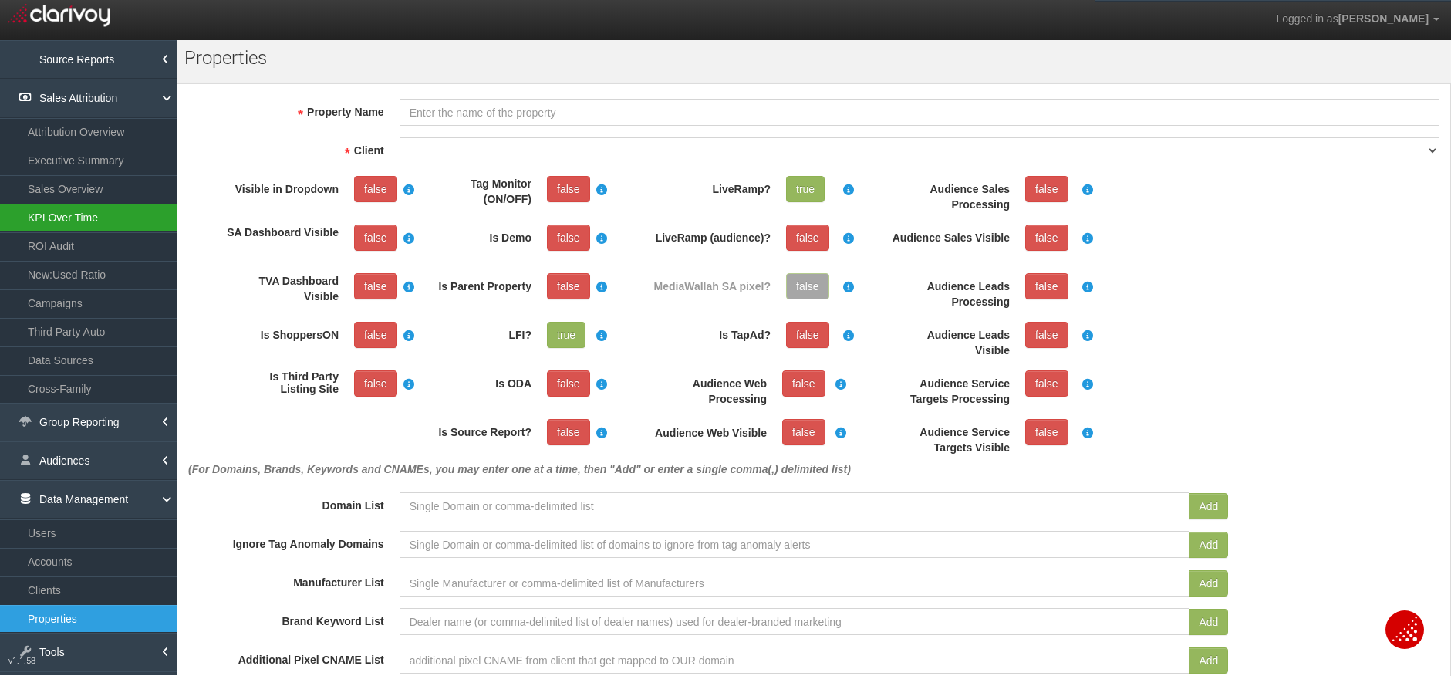
click at [93, 221] on link "KPI Over Time" at bounding box center [88, 218] width 177 height 28
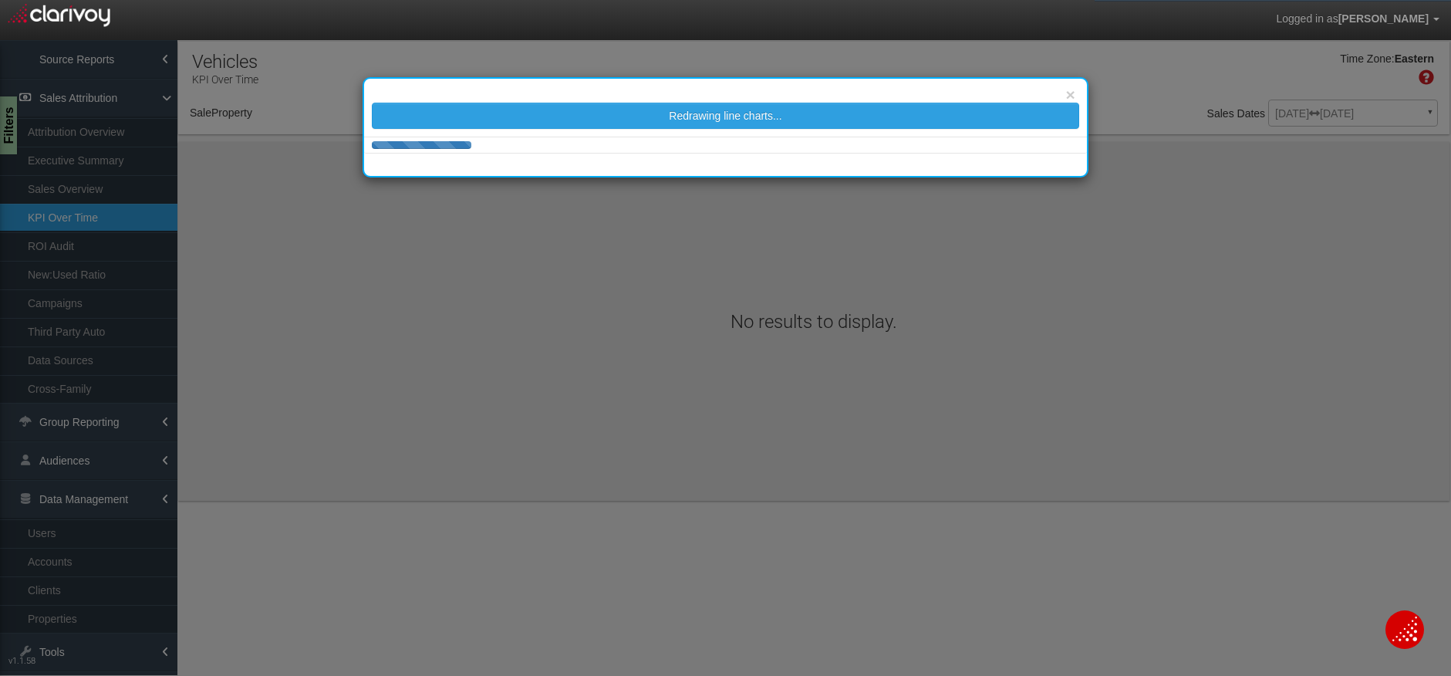
select select "object:6545"
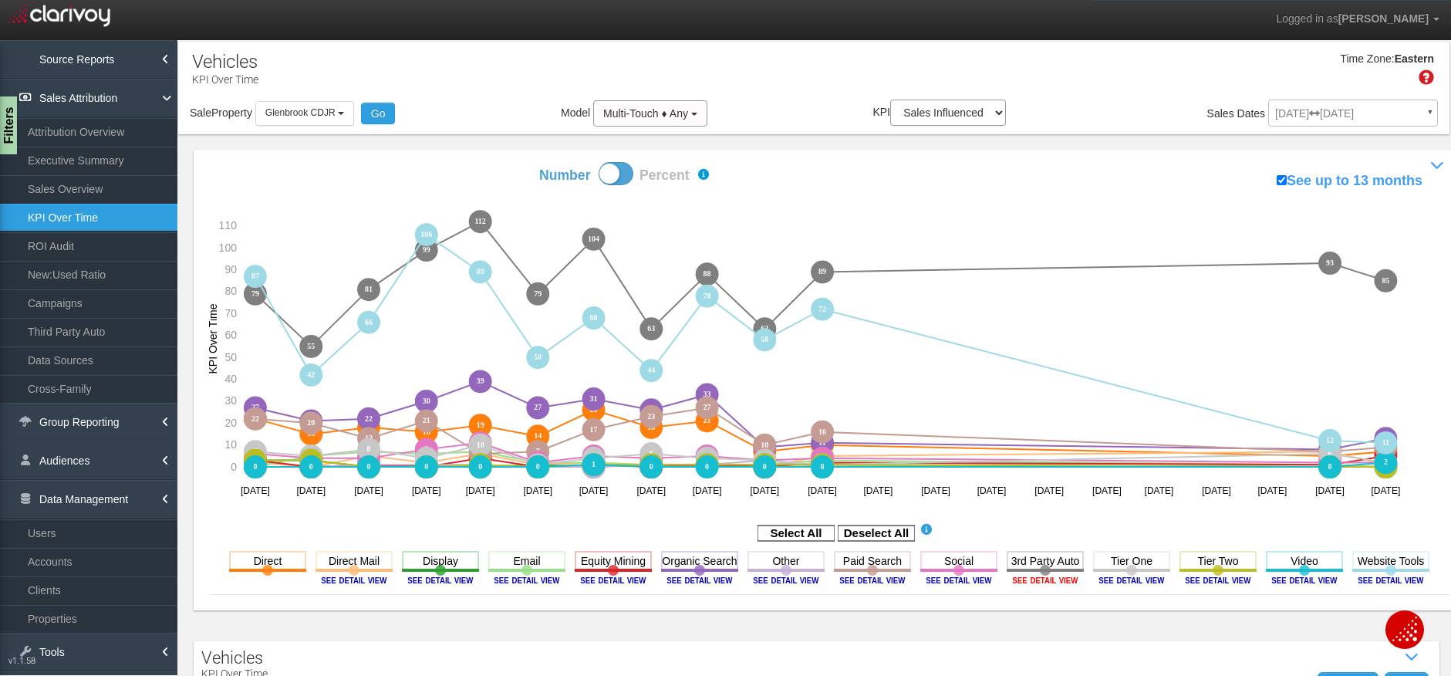
click at [1055, 581] on image at bounding box center [1044, 579] width 69 height 9
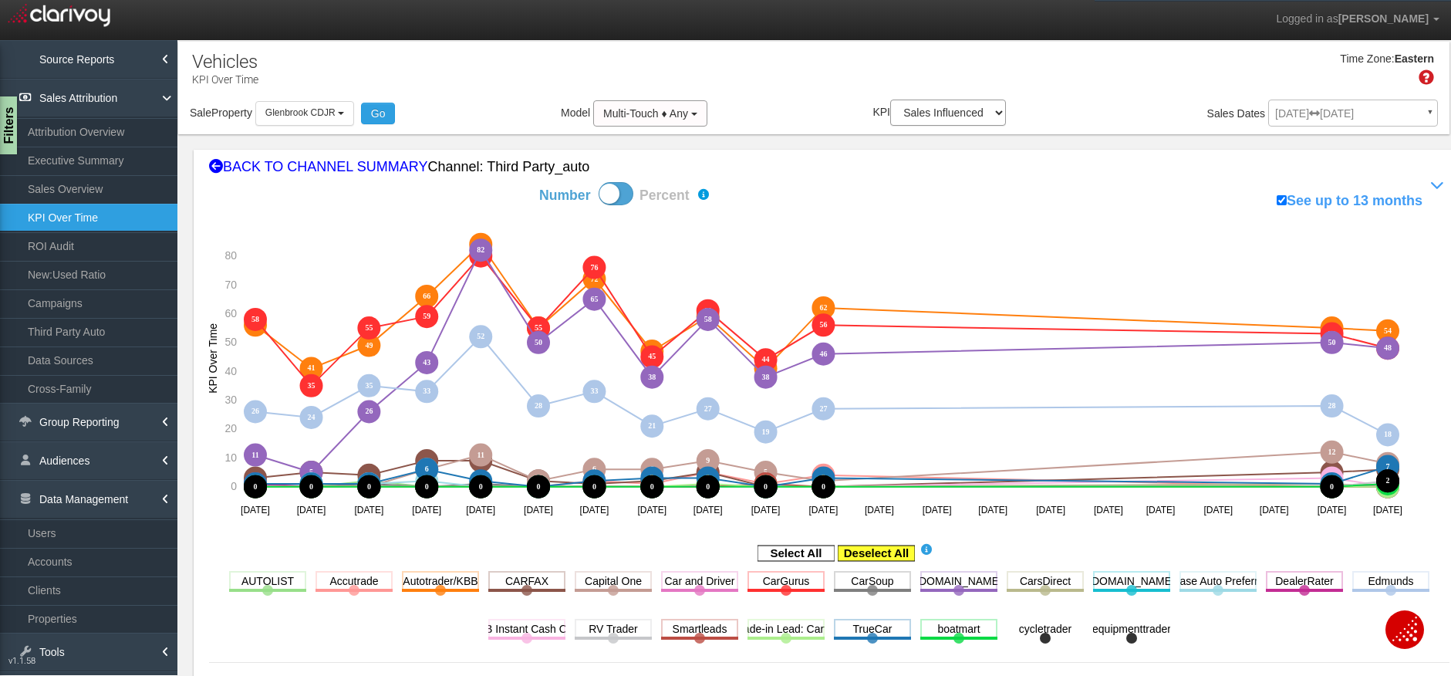
click at [868, 548] on rect at bounding box center [875, 552] width 77 height 15
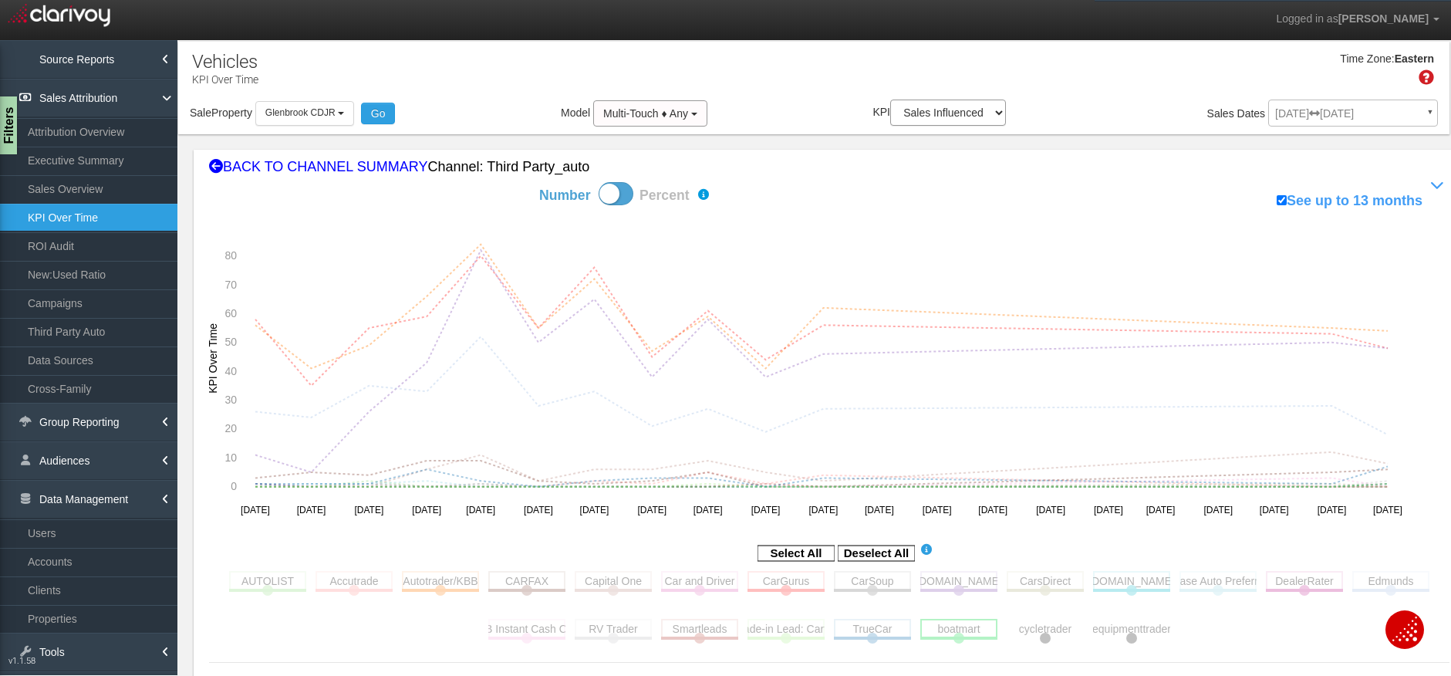
click at [967, 625] on rect at bounding box center [958, 627] width 77 height 19
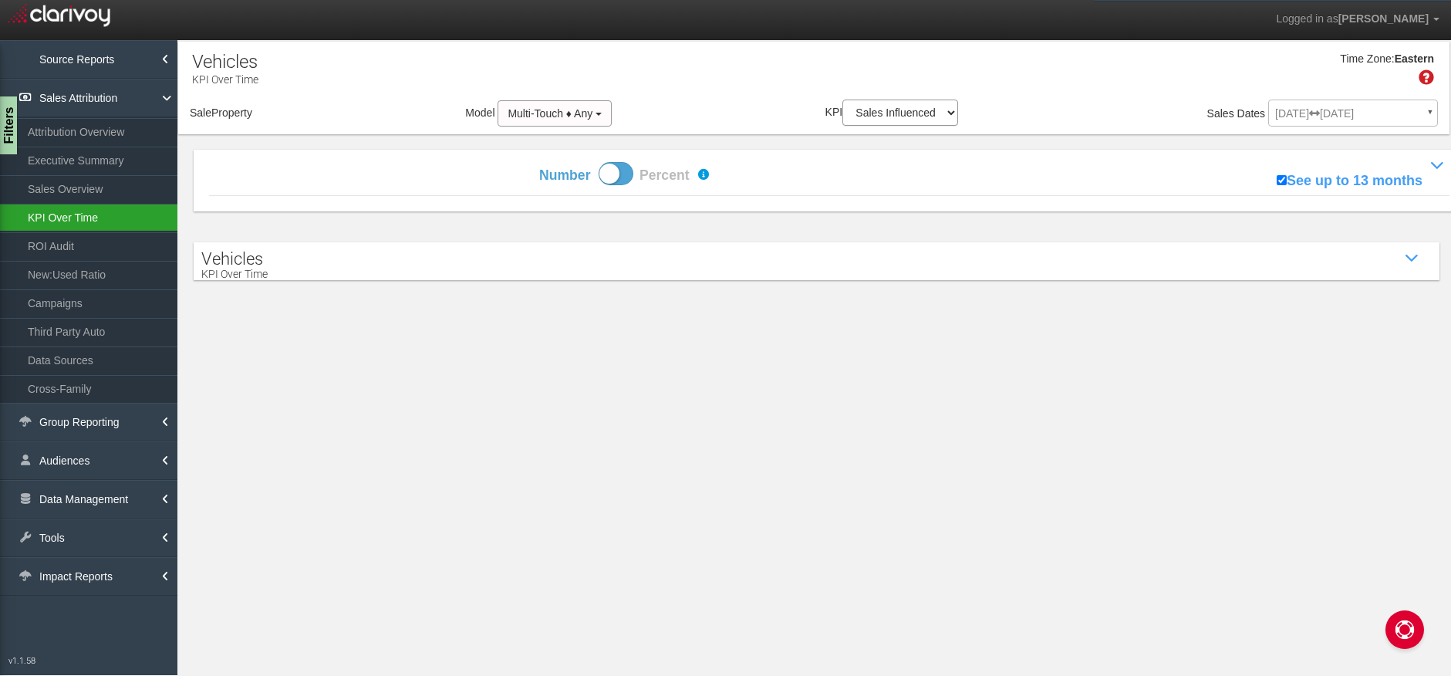
select select "object:1370"
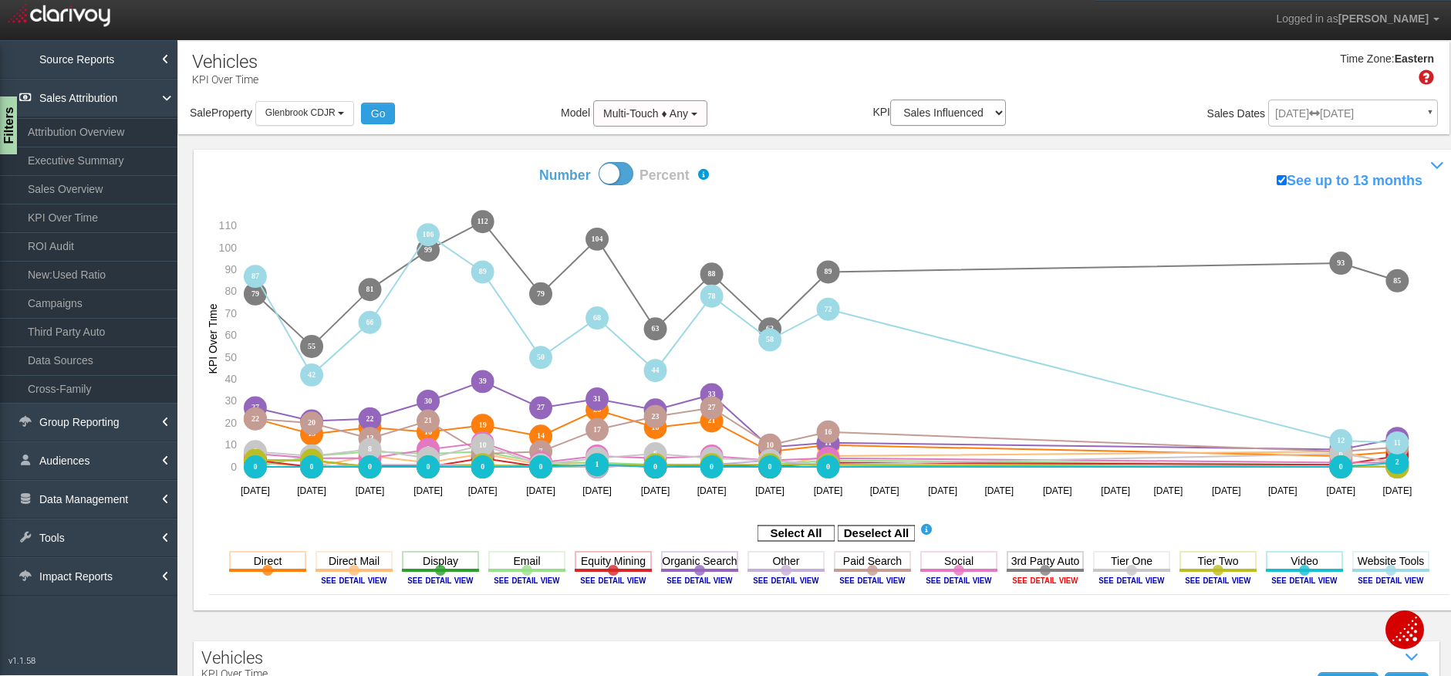
click at [1053, 581] on image at bounding box center [1044, 579] width 69 height 9
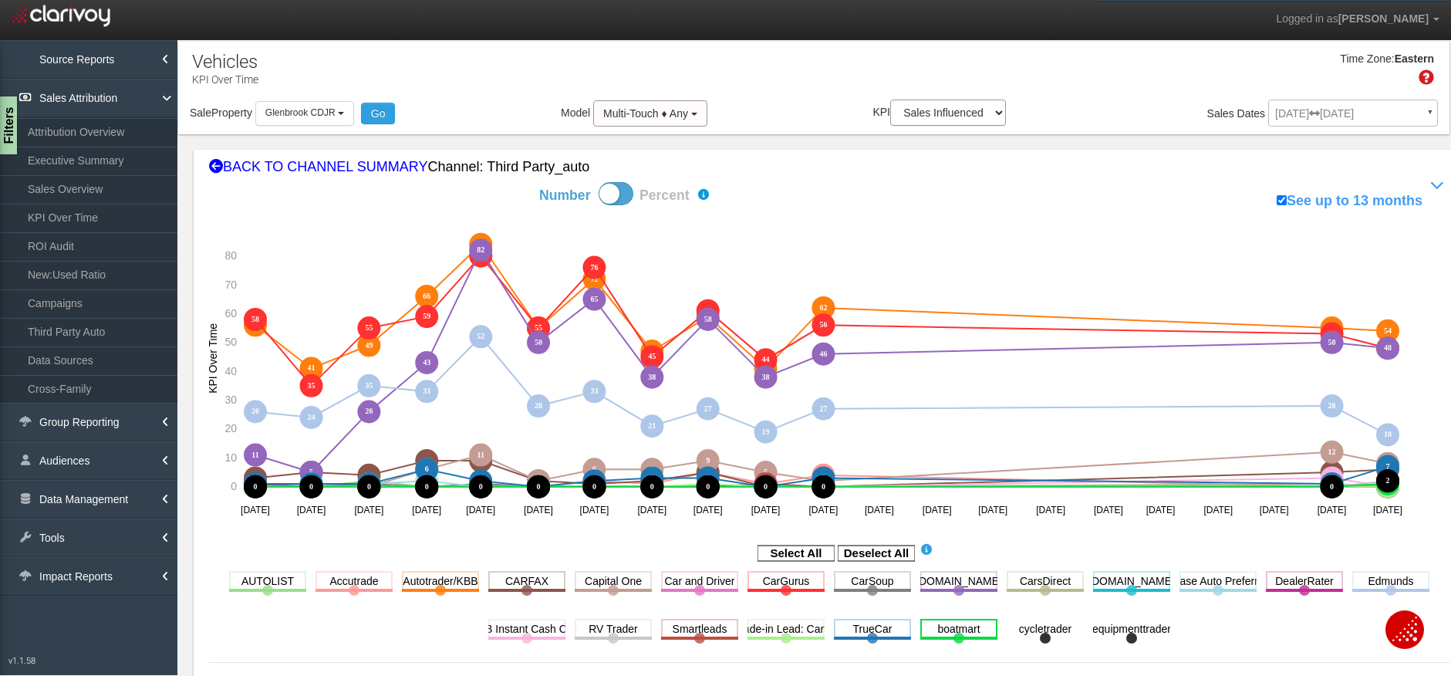
click at [977, 626] on rect at bounding box center [958, 627] width 77 height 19
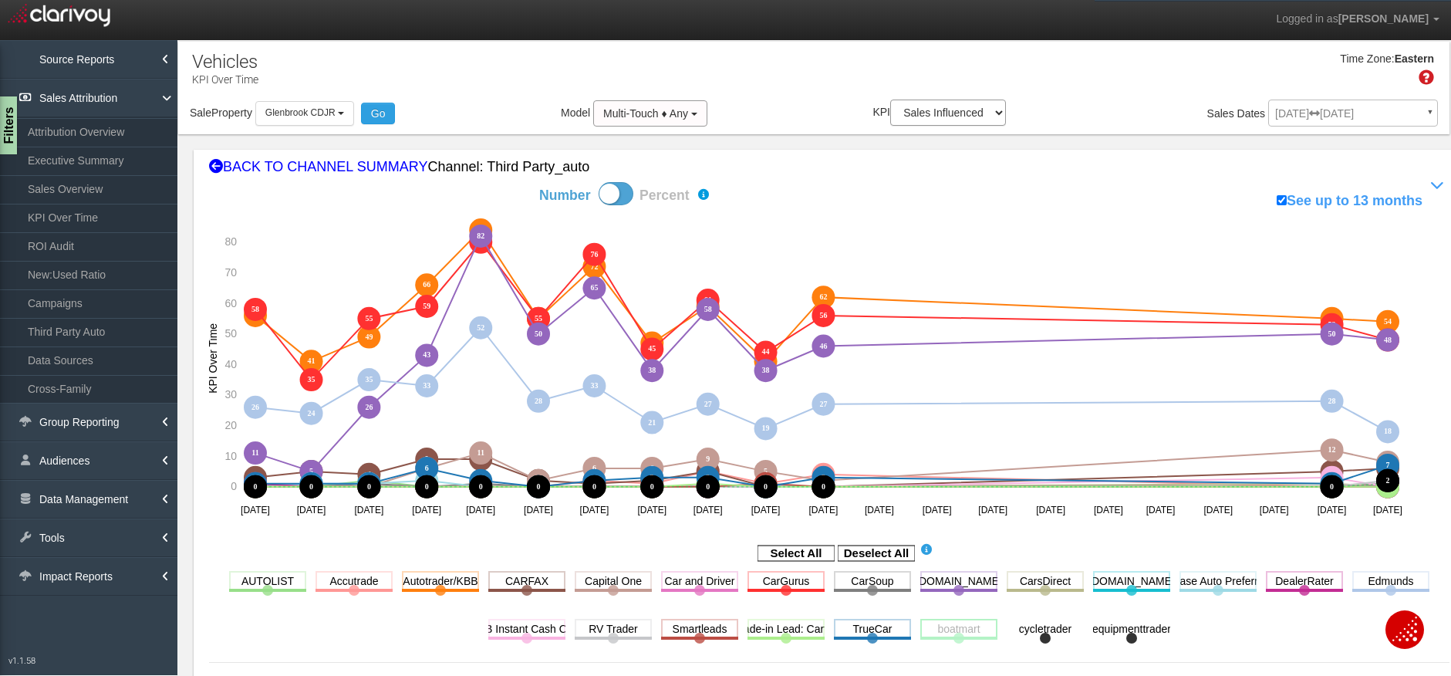
click at [977, 626] on rect at bounding box center [958, 627] width 77 height 19
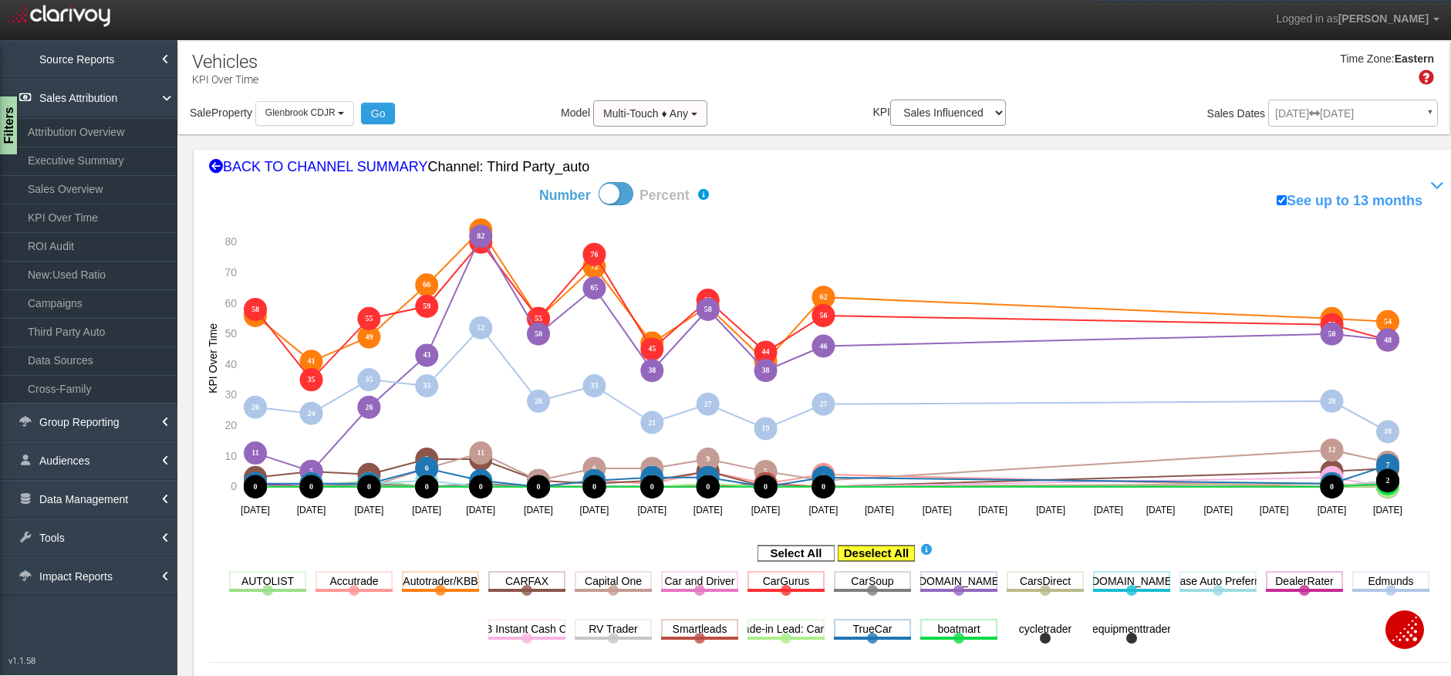
click at [871, 551] on rect at bounding box center [875, 552] width 77 height 15
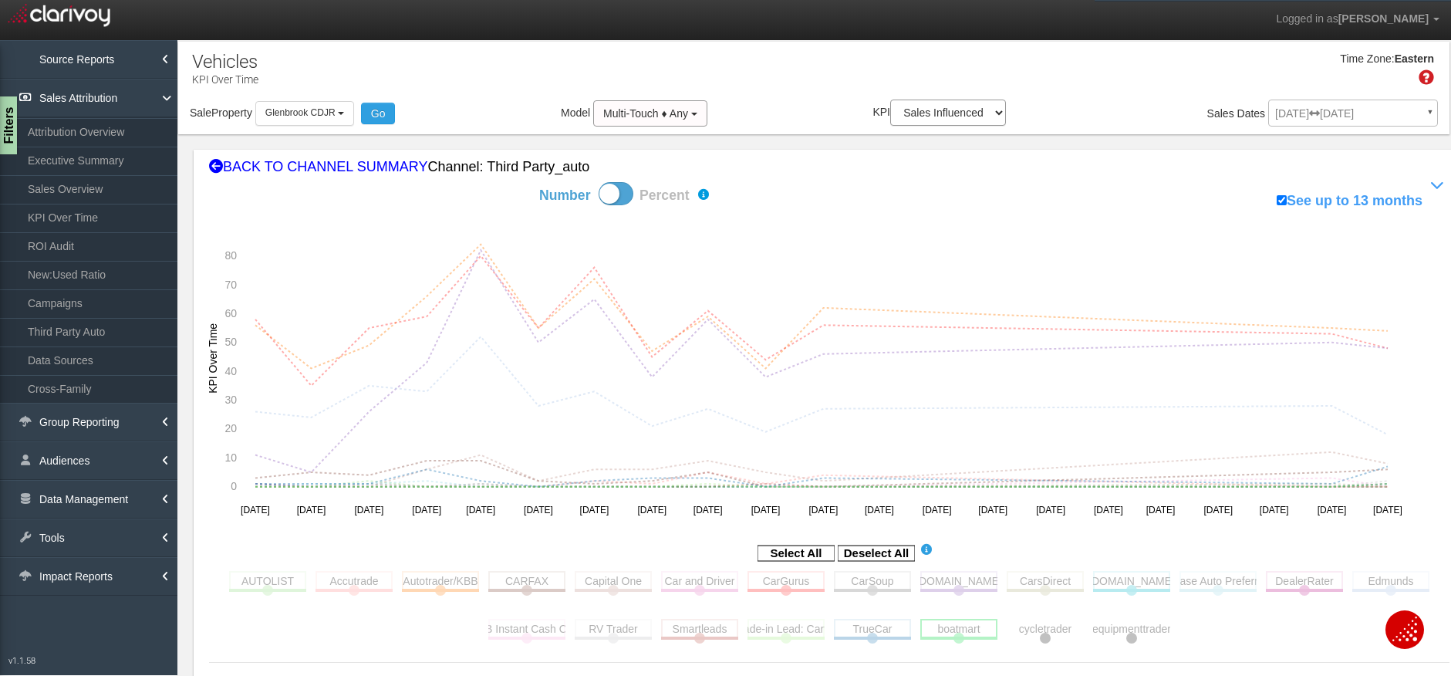
click at [967, 628] on rect at bounding box center [958, 627] width 77 height 19
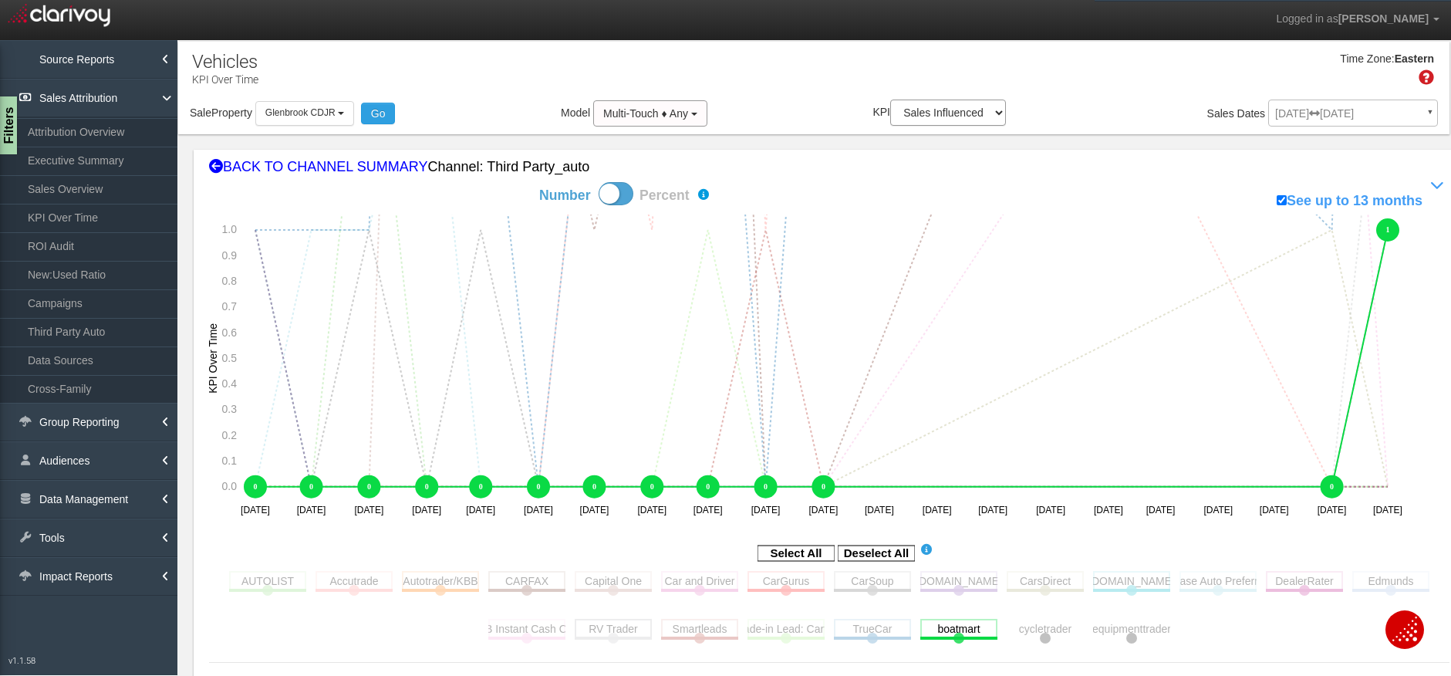
click at [611, 627] on rect at bounding box center [613, 627] width 77 height 19
click at [1039, 629] on rect at bounding box center [1044, 627] width 77 height 19
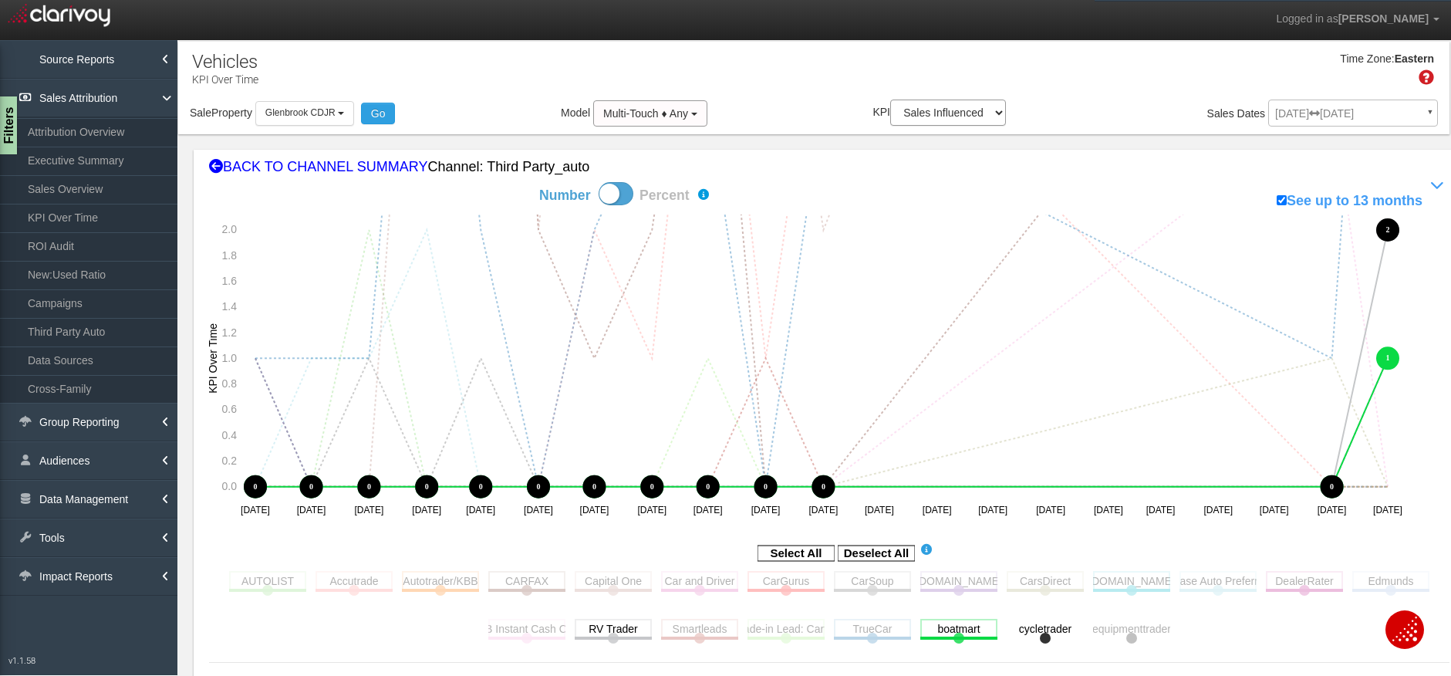
click at [1114, 628] on rect at bounding box center [1131, 627] width 77 height 19
click at [1114, 622] on rect at bounding box center [1131, 627] width 77 height 19
click at [1037, 626] on rect at bounding box center [1044, 627] width 77 height 19
